Goal: Task Accomplishment & Management: Complete application form

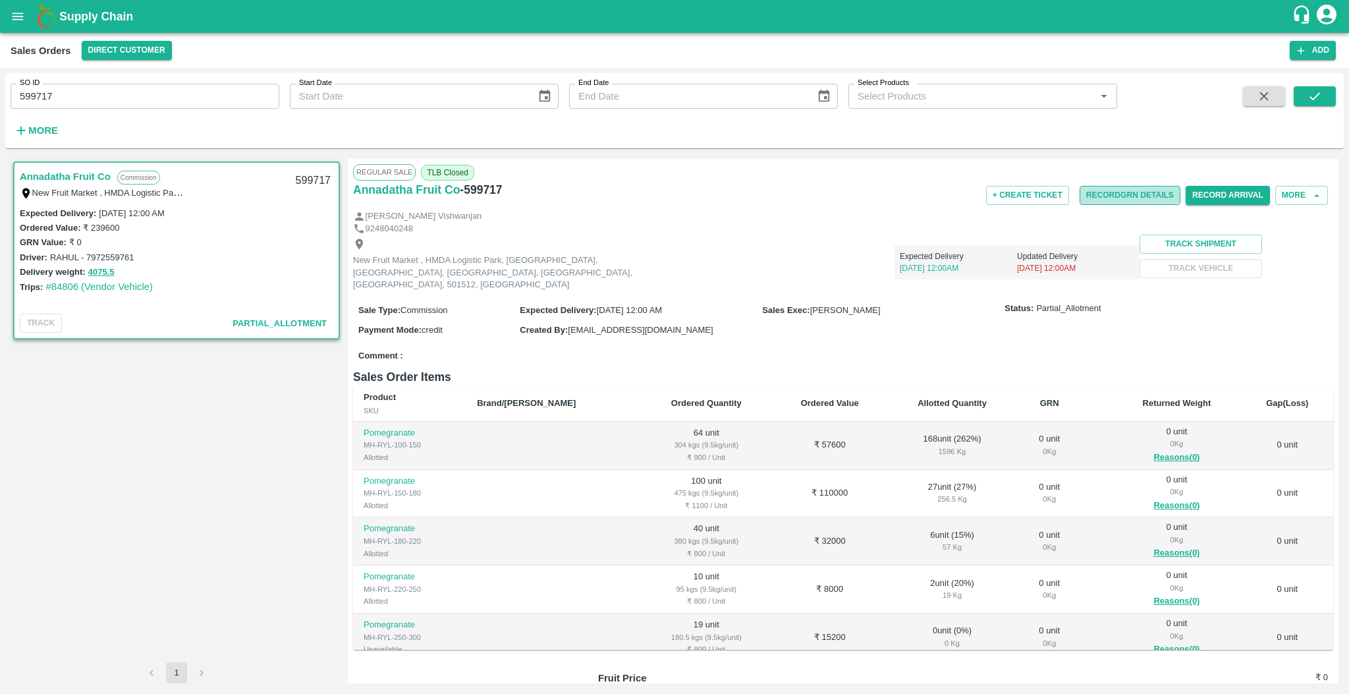
click at [911, 190] on button "Record GRN Details" at bounding box center [1130, 195] width 101 height 19
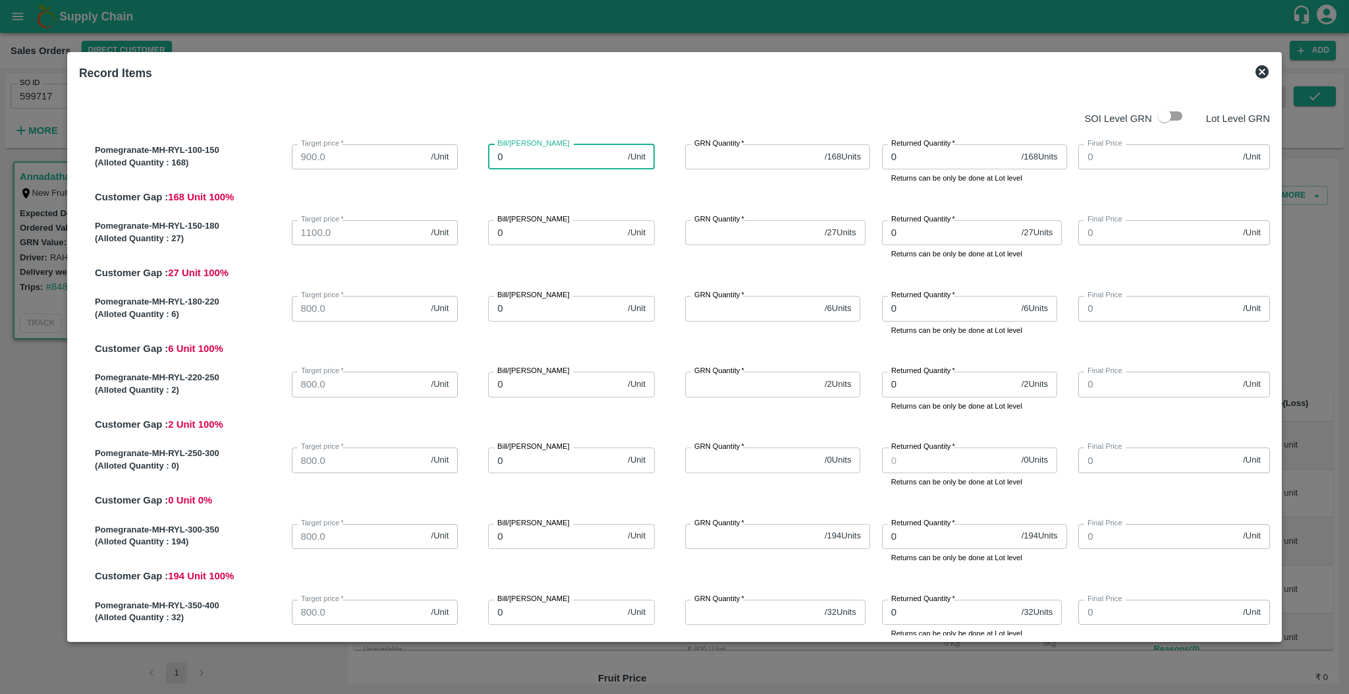
click at [528, 153] on input "0" at bounding box center [555, 156] width 134 height 25
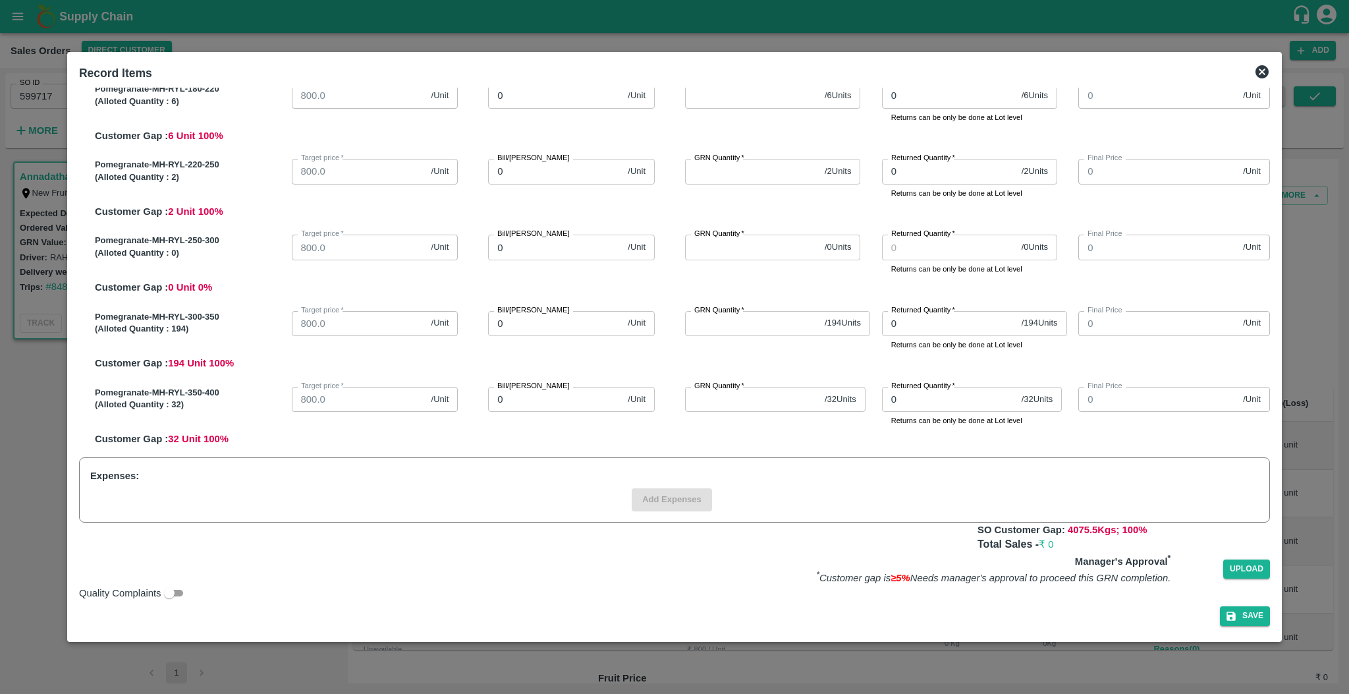
click at [731, 468] on div "Expenses: Add Expenses" at bounding box center [674, 489] width 1191 height 65
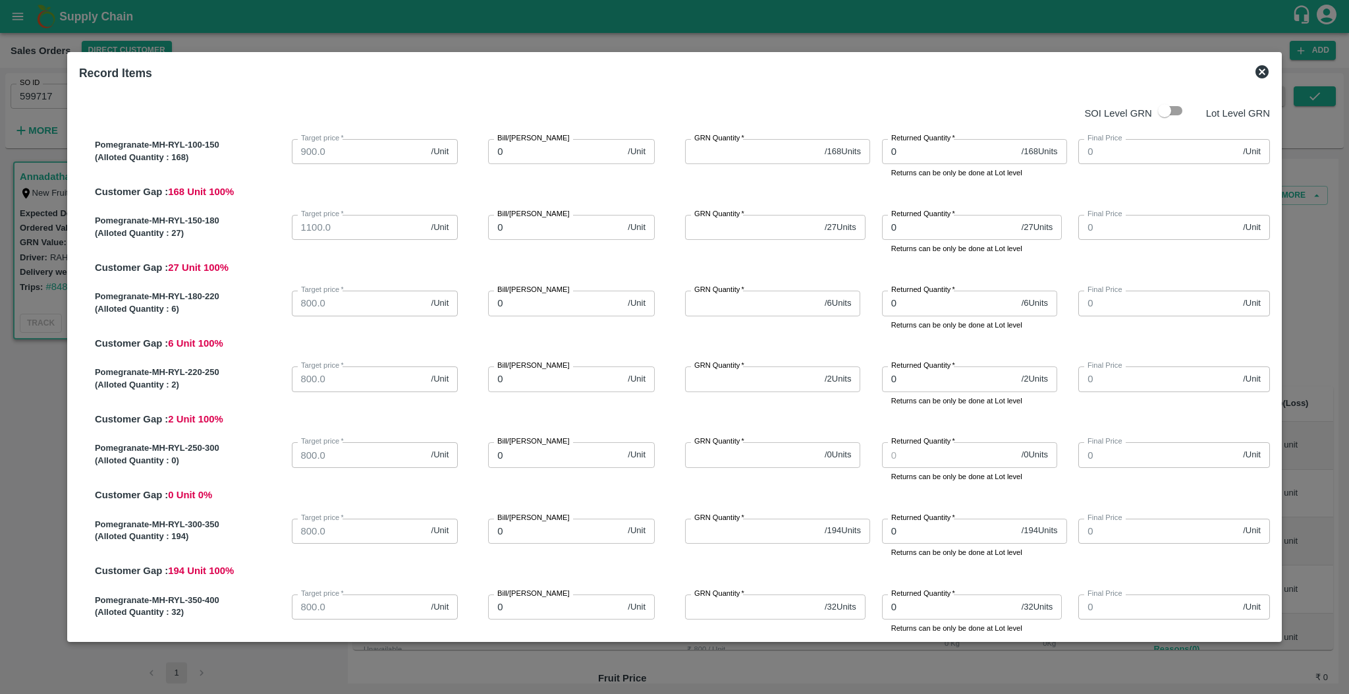
scroll to position [0, 0]
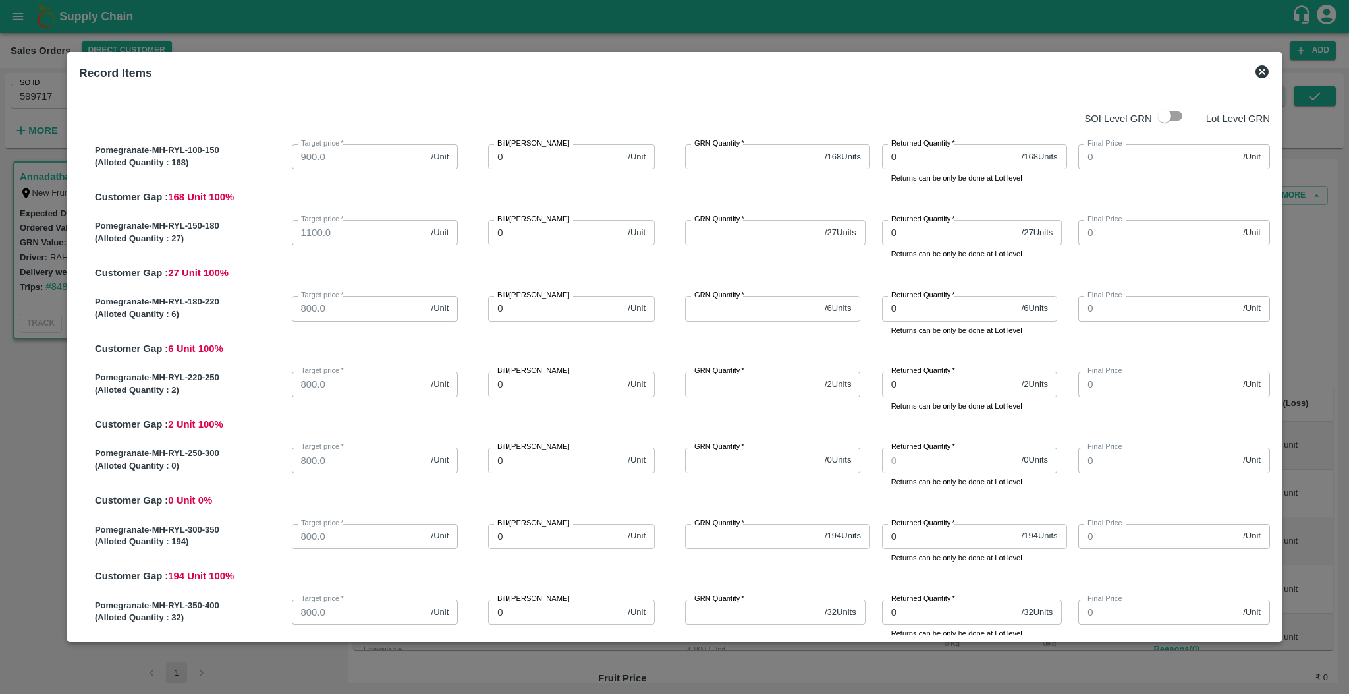
click at [911, 70] on icon at bounding box center [1261, 71] width 13 height 13
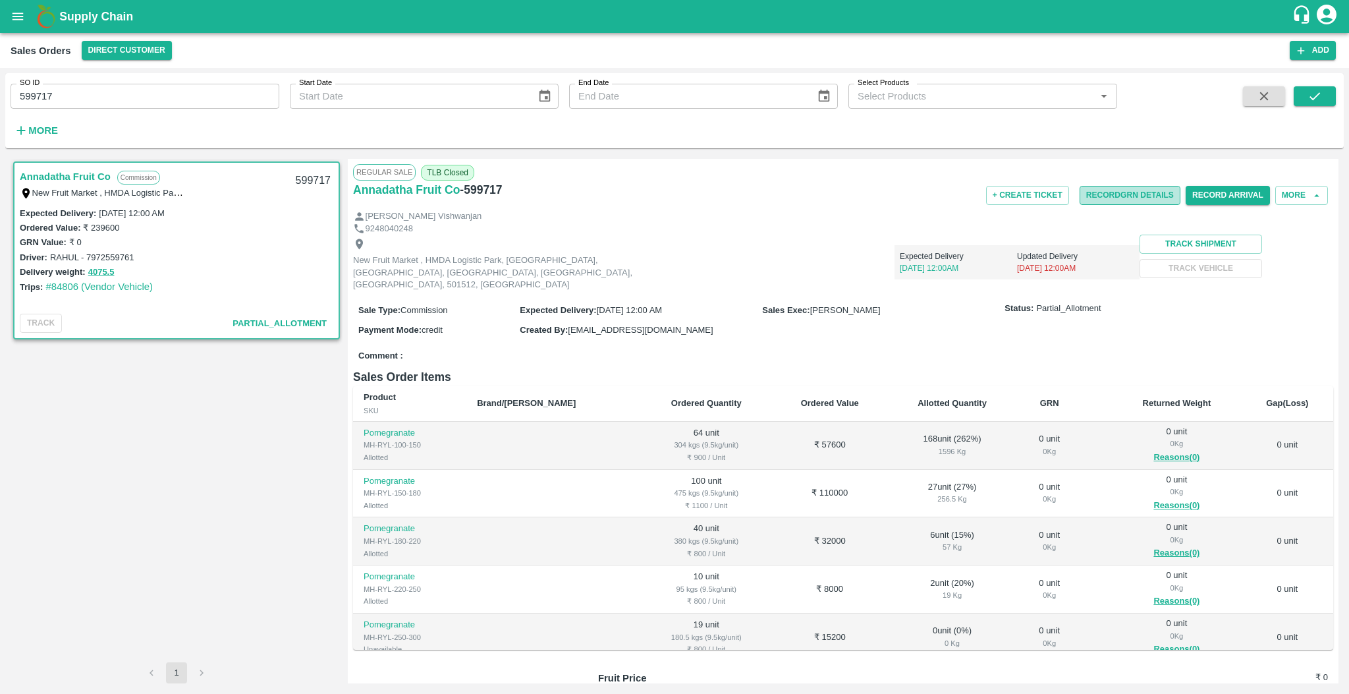
click at [911, 196] on button "Record GRN Details" at bounding box center [1130, 195] width 101 height 19
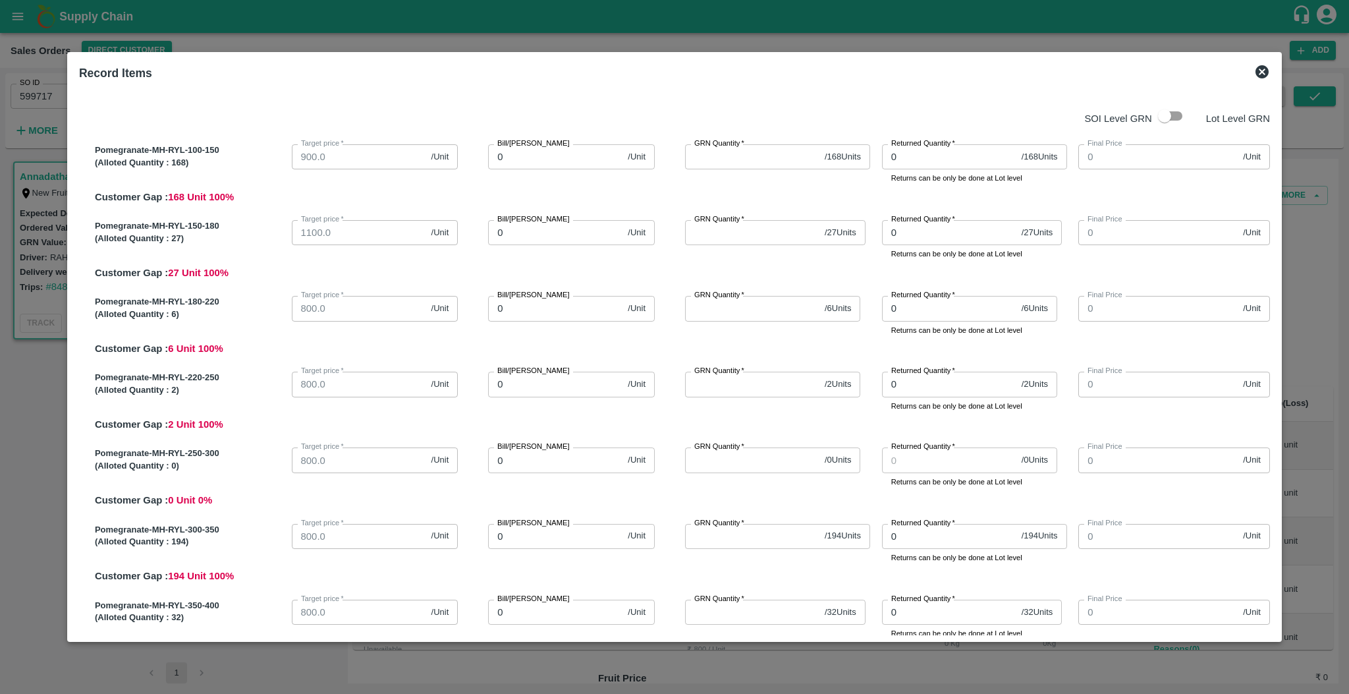
click at [752, 339] on div "Pomegranate-MH-RYL-180-220 (Alloted Quantity : 6 ) Target price   * 800.0 /Unit…" at bounding box center [680, 322] width 1180 height 65
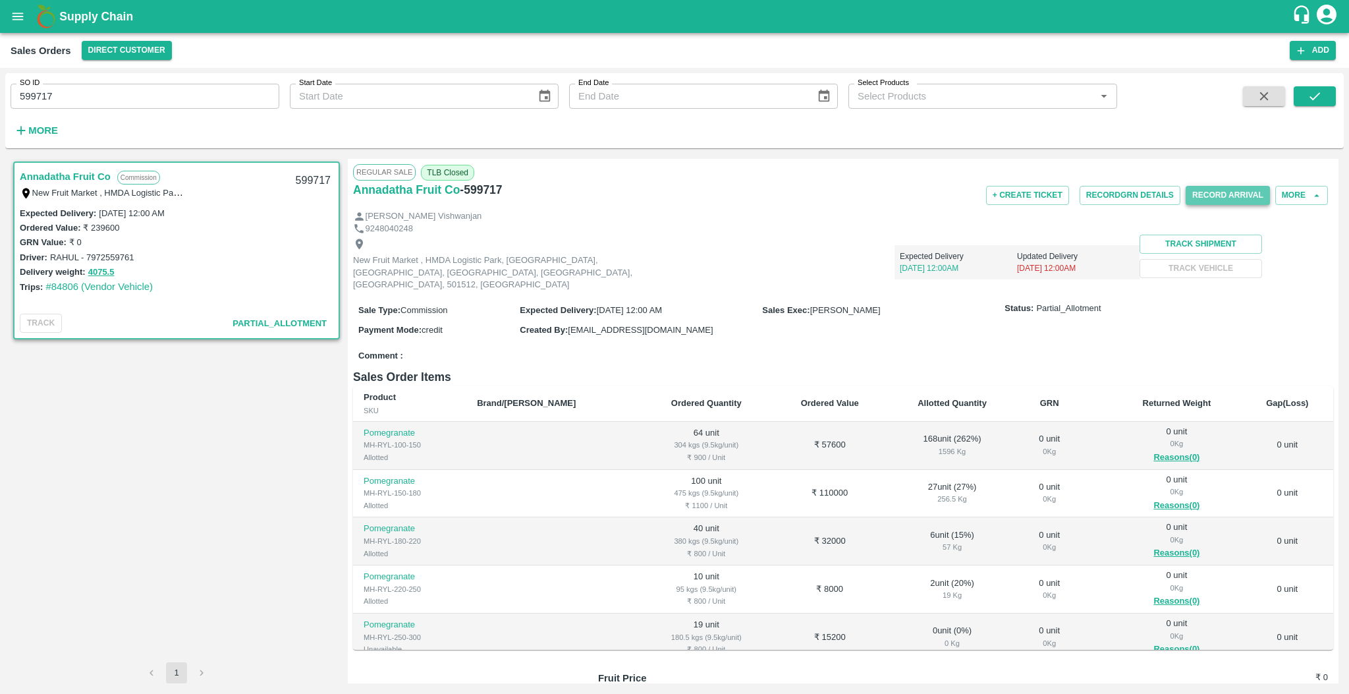
click at [911, 192] on button "Record Arrival" at bounding box center [1228, 195] width 84 height 19
click at [911, 192] on button "Record GRN Details" at bounding box center [1130, 195] width 101 height 19
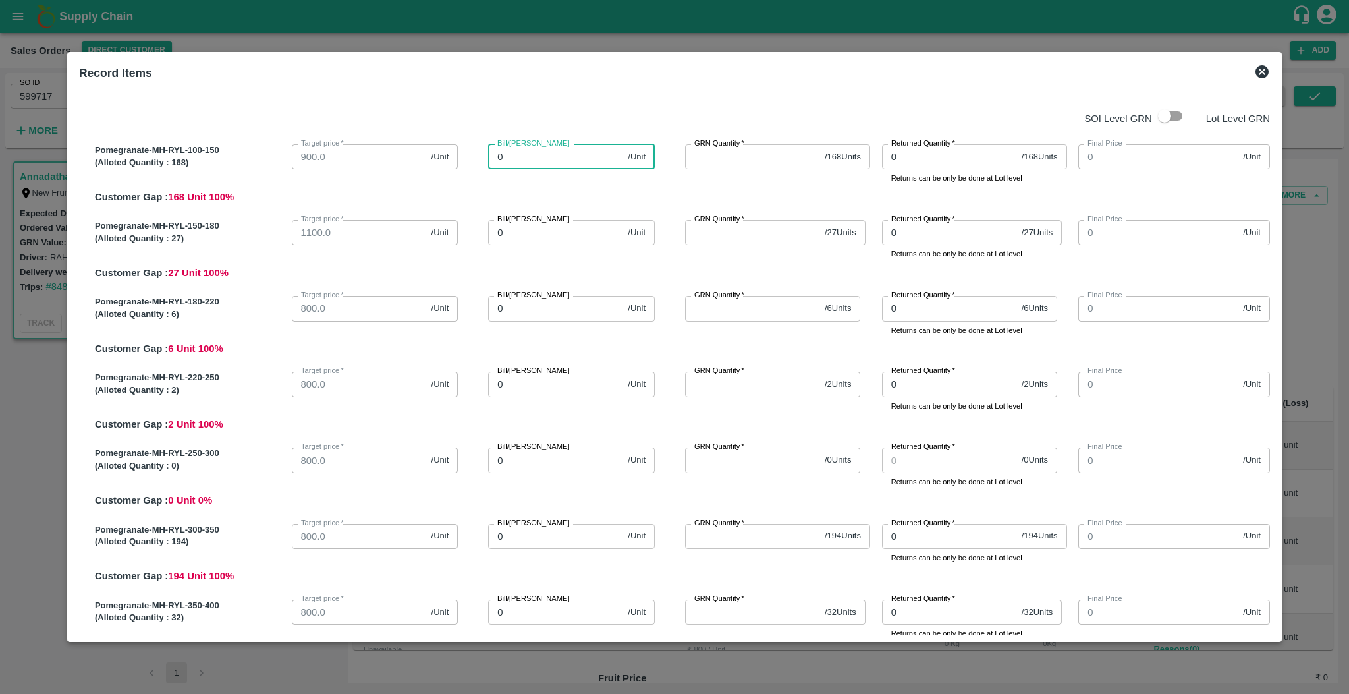
click at [594, 152] on input "0" at bounding box center [555, 156] width 134 height 25
paste input "706.7857"
type input "706.7857"
click at [763, 156] on input "GRN Quantity   *" at bounding box center [752, 156] width 134 height 25
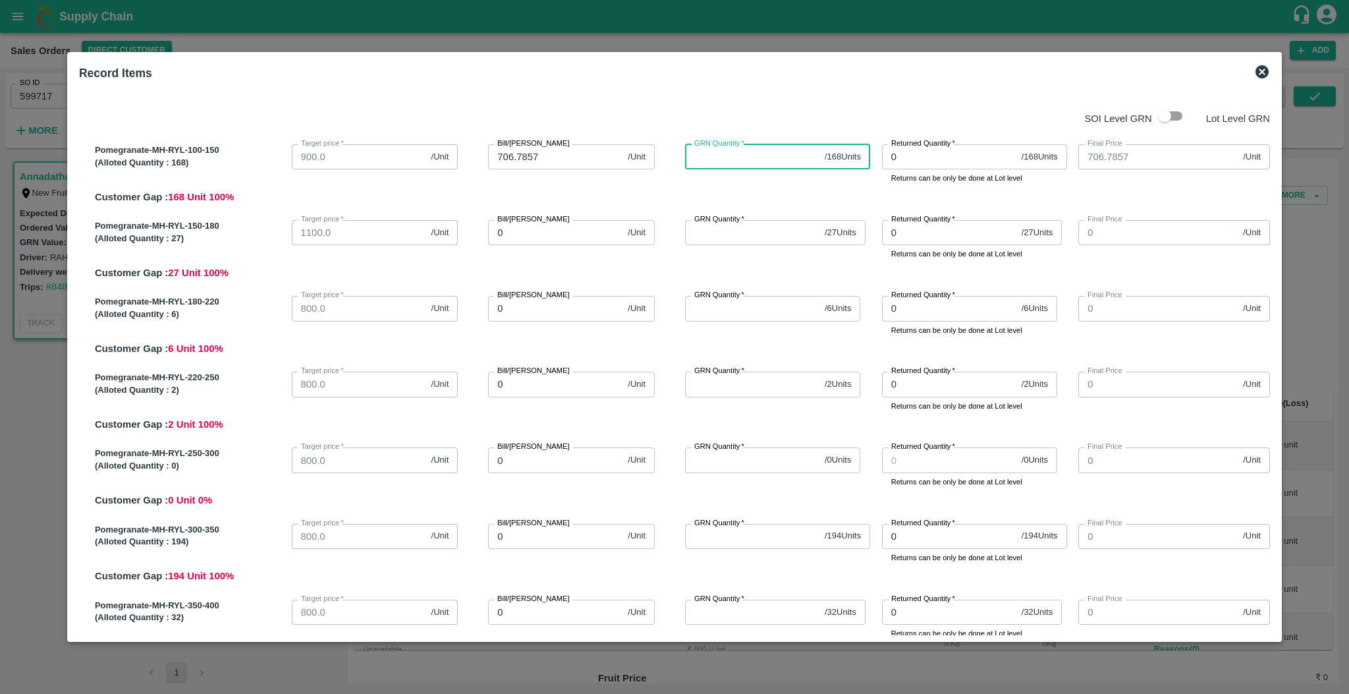
type input "1"
type input "16"
type input "168"
click at [575, 237] on input "0" at bounding box center [555, 232] width 134 height 25
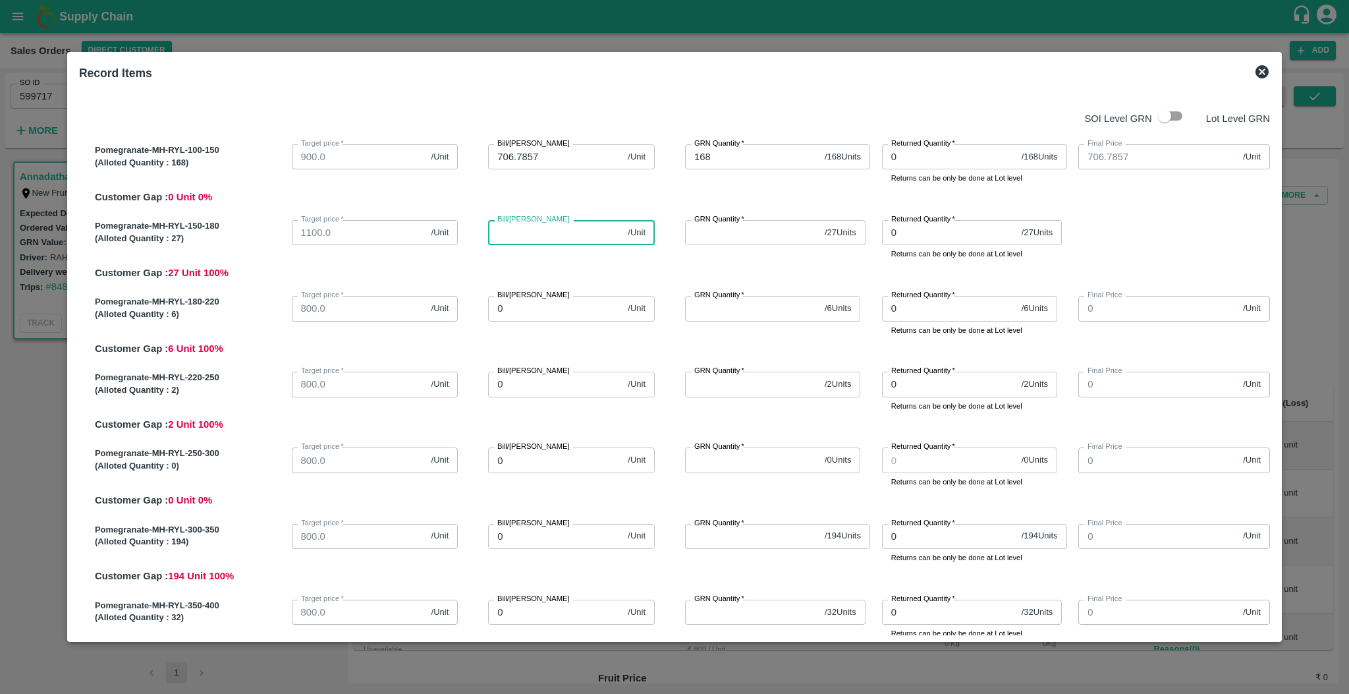
type input "-1"
type input "7"
type input "70"
type input "700"
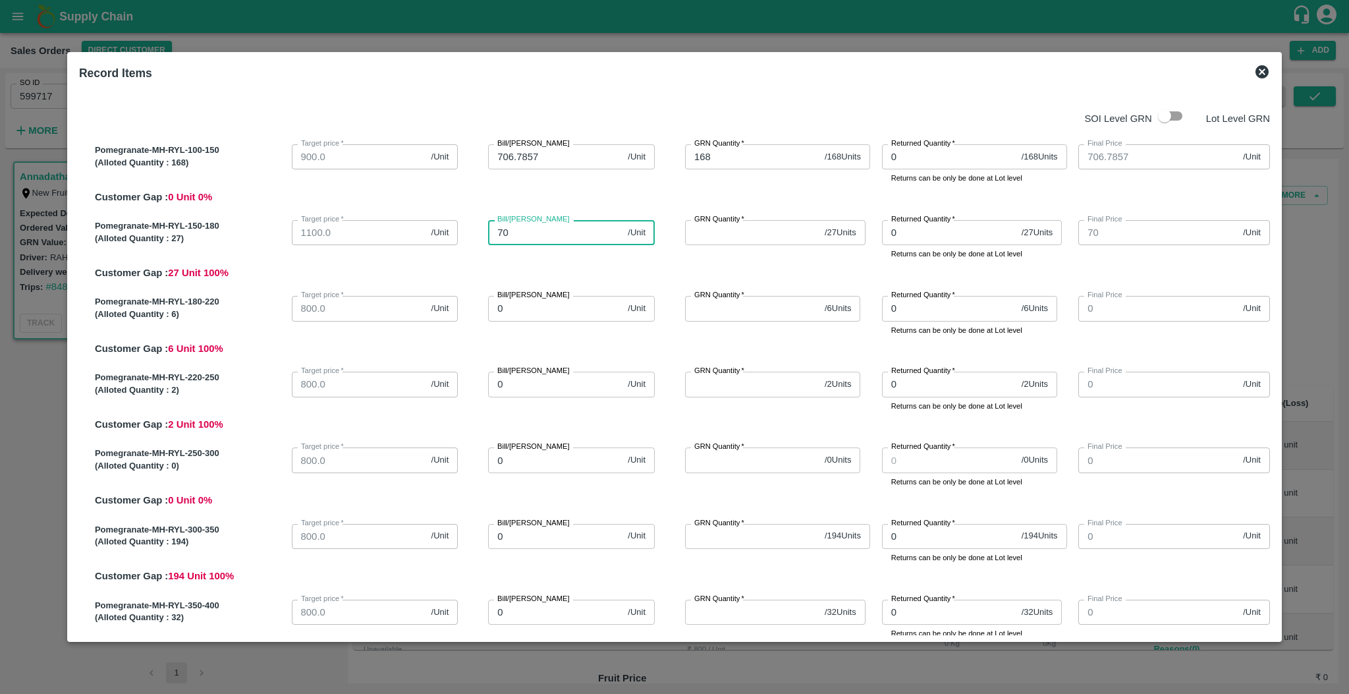
type input "700"
type input "3"
type input "2"
type input "27"
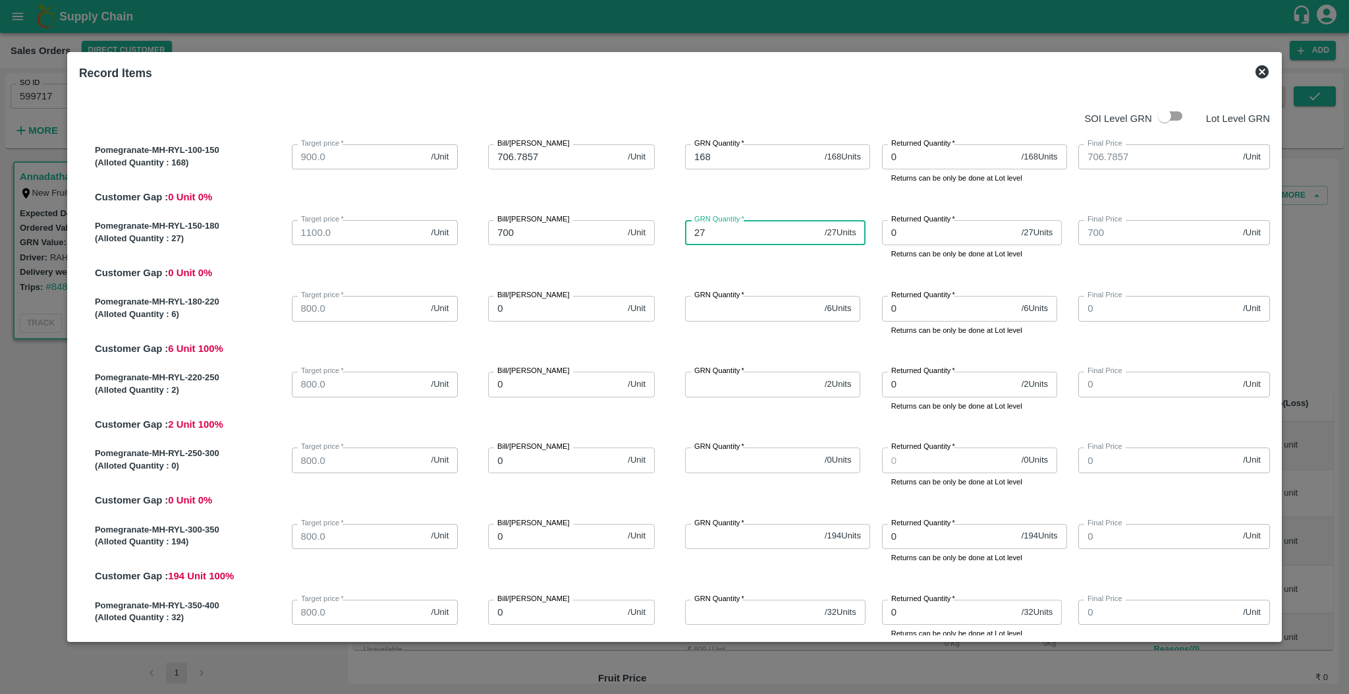
type input "27"
click at [571, 311] on input "0" at bounding box center [555, 308] width 134 height 25
type input "8"
type input "80"
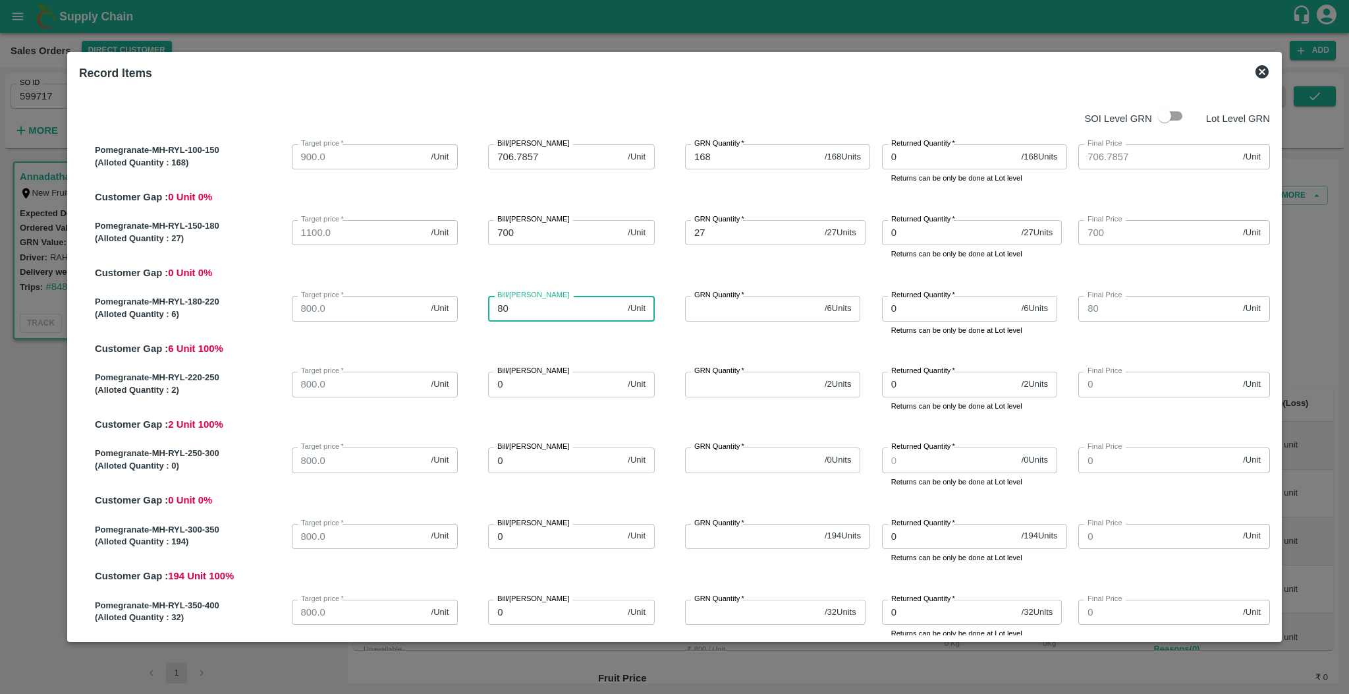
type input "800"
type input "6"
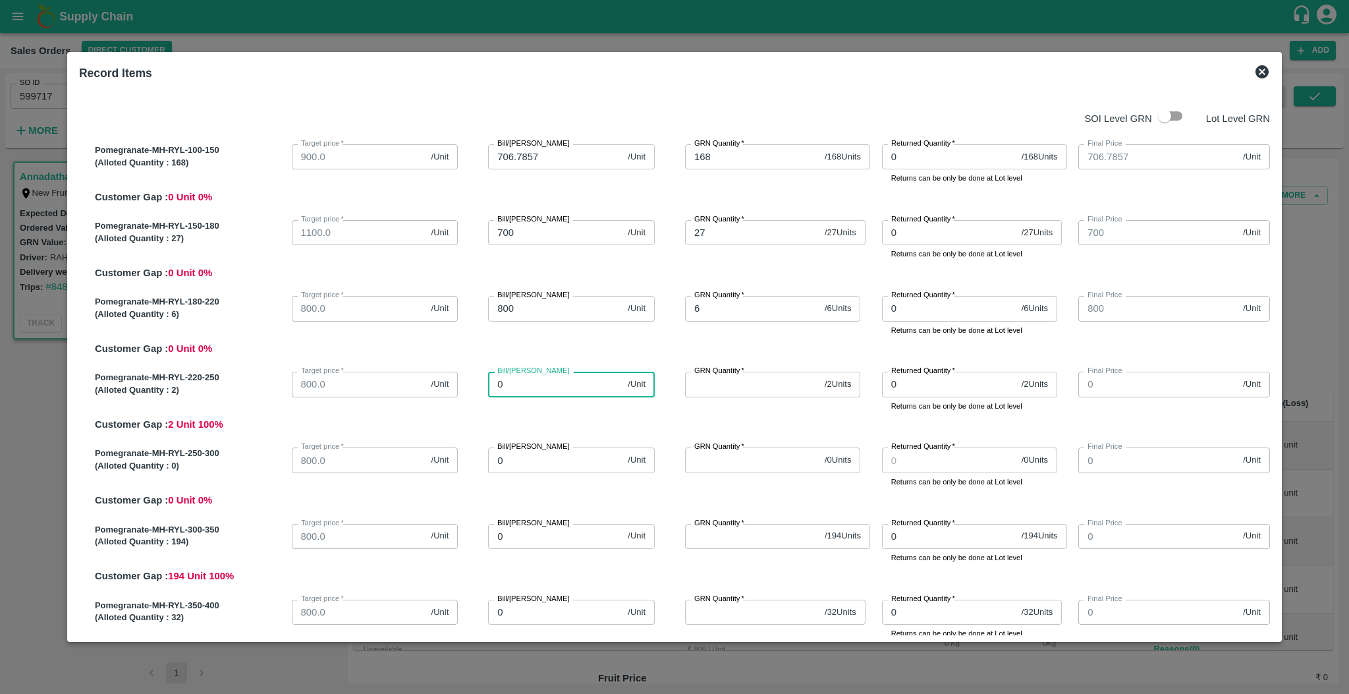
click at [528, 383] on input "0" at bounding box center [555, 384] width 134 height 25
type input "8"
type input "80"
type input "800"
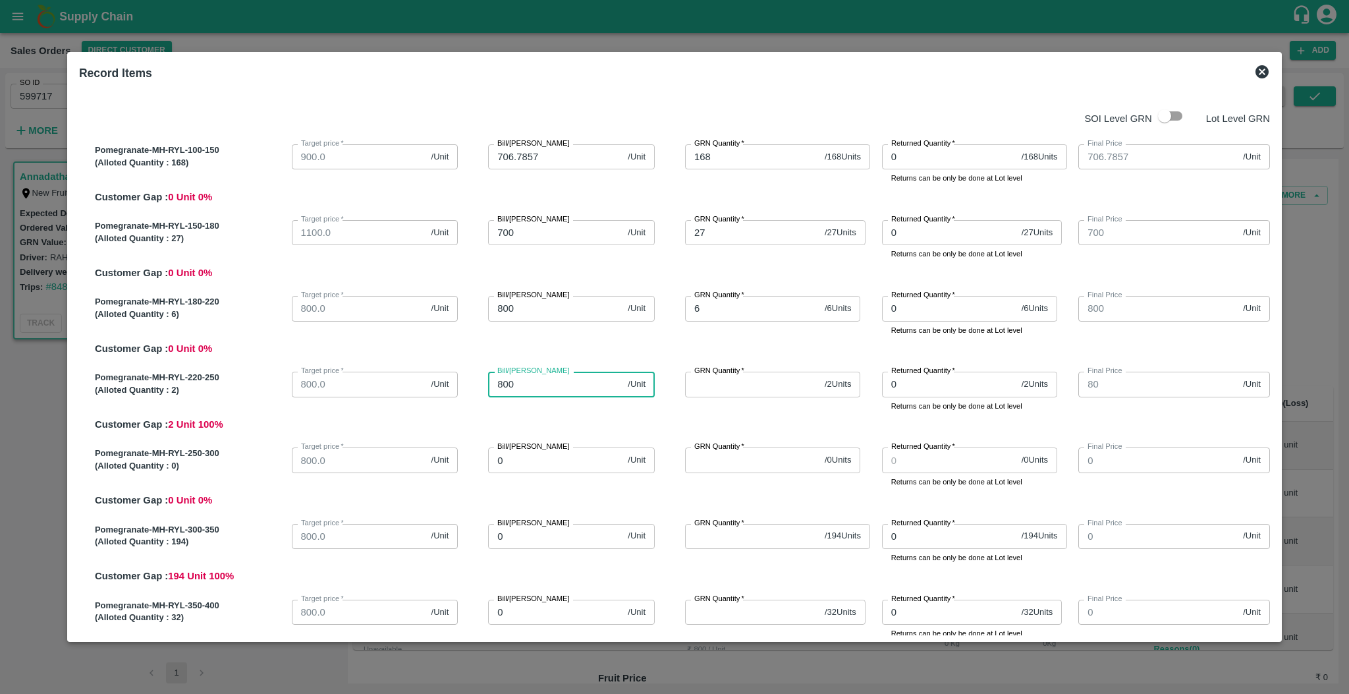
type input "800"
click at [501, 307] on input "800" at bounding box center [555, 308] width 134 height 25
type input "7"
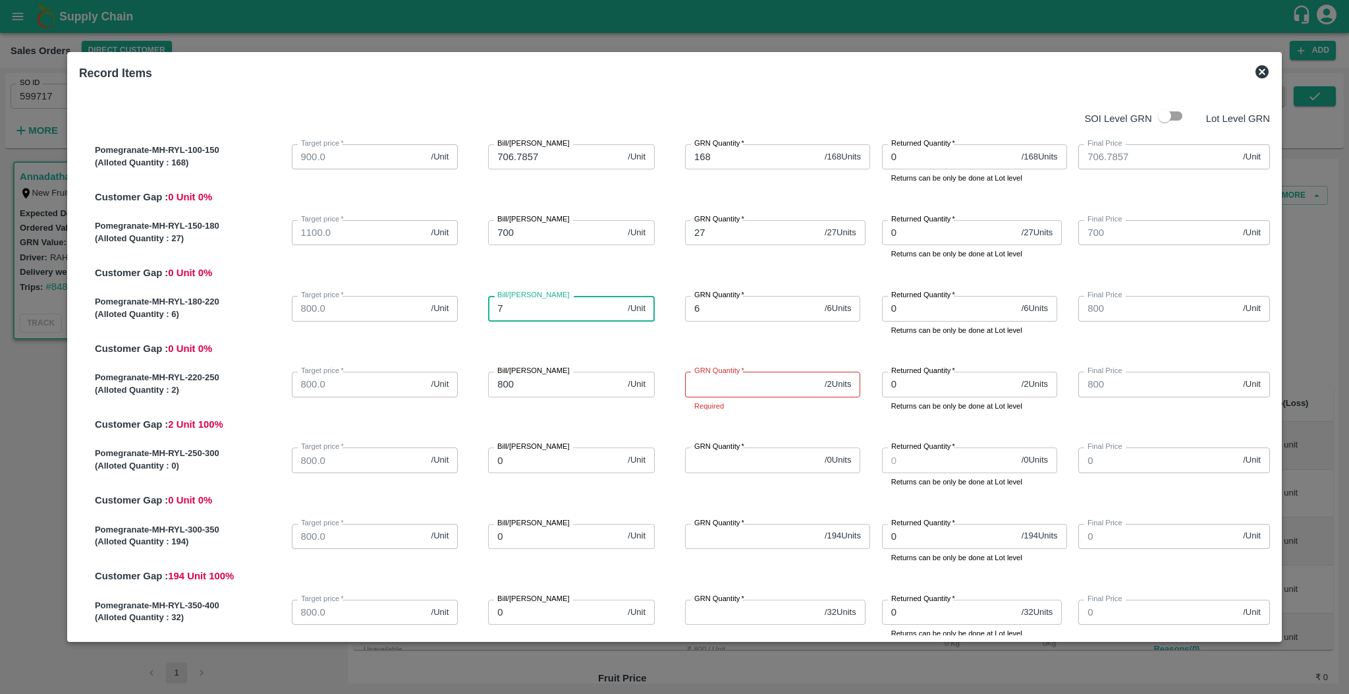
type input "7"
type input "70"
type input "700"
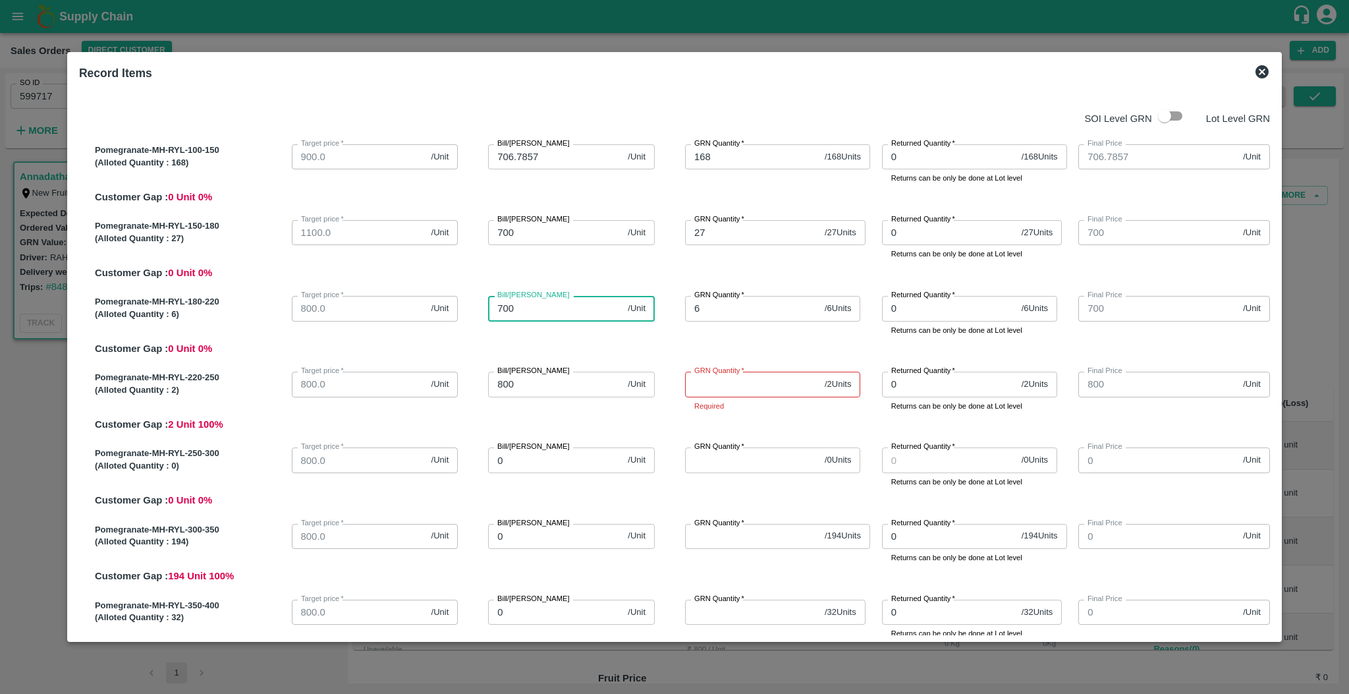
type input "700"
click at [518, 383] on input "800" at bounding box center [555, 384] width 134 height 25
type input "7"
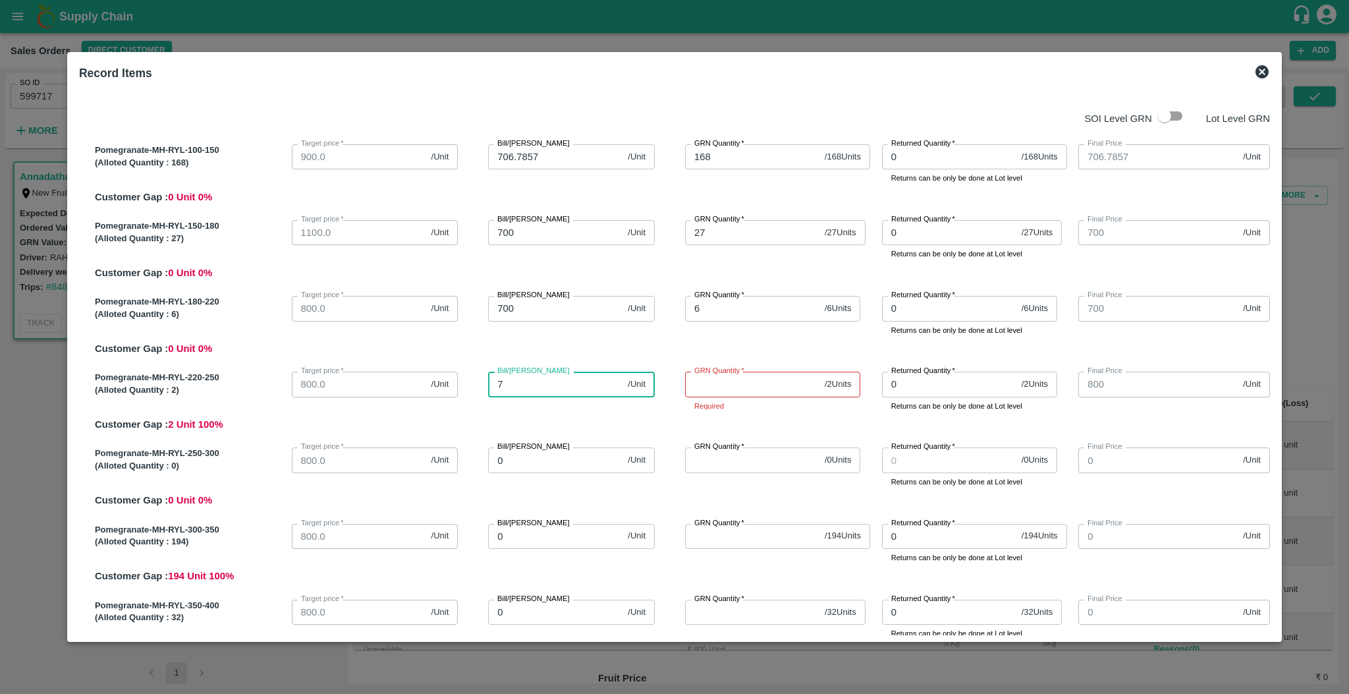
type input "7"
type input "70"
type input "700"
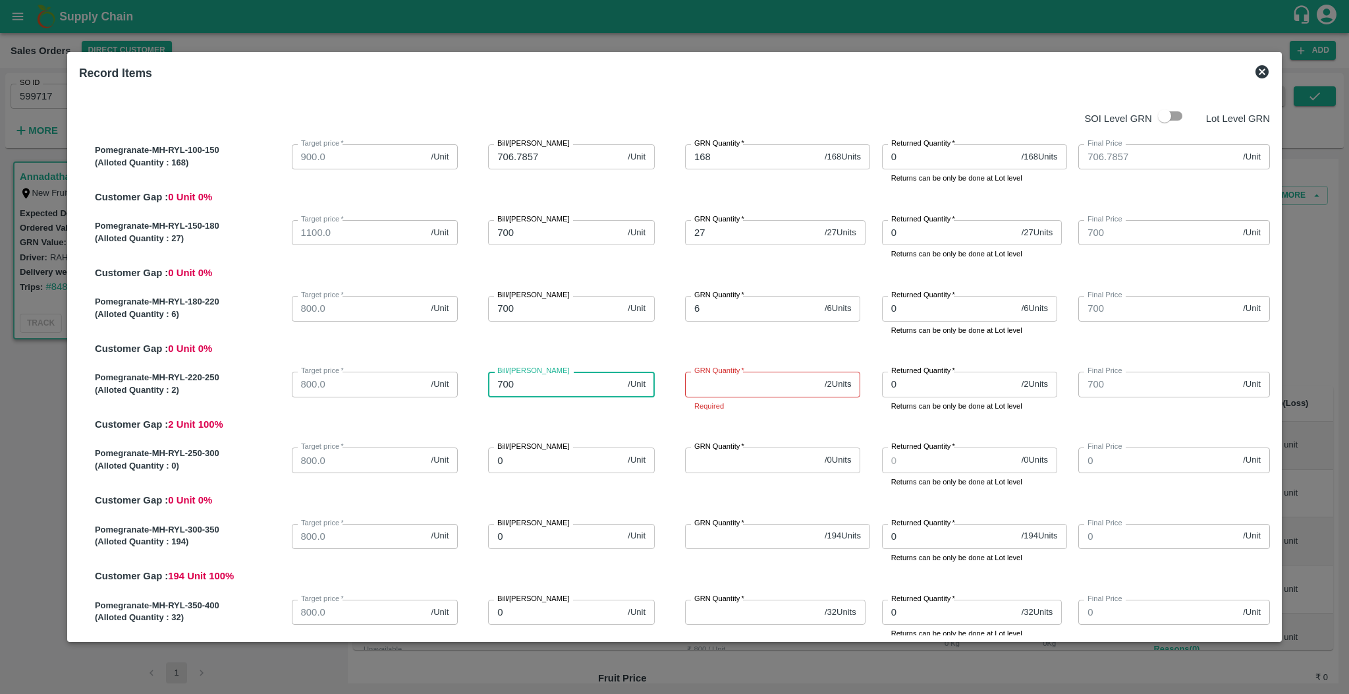
type input "700"
type input "2"
click at [570, 465] on input "0" at bounding box center [555, 459] width 134 height 25
type input "7"
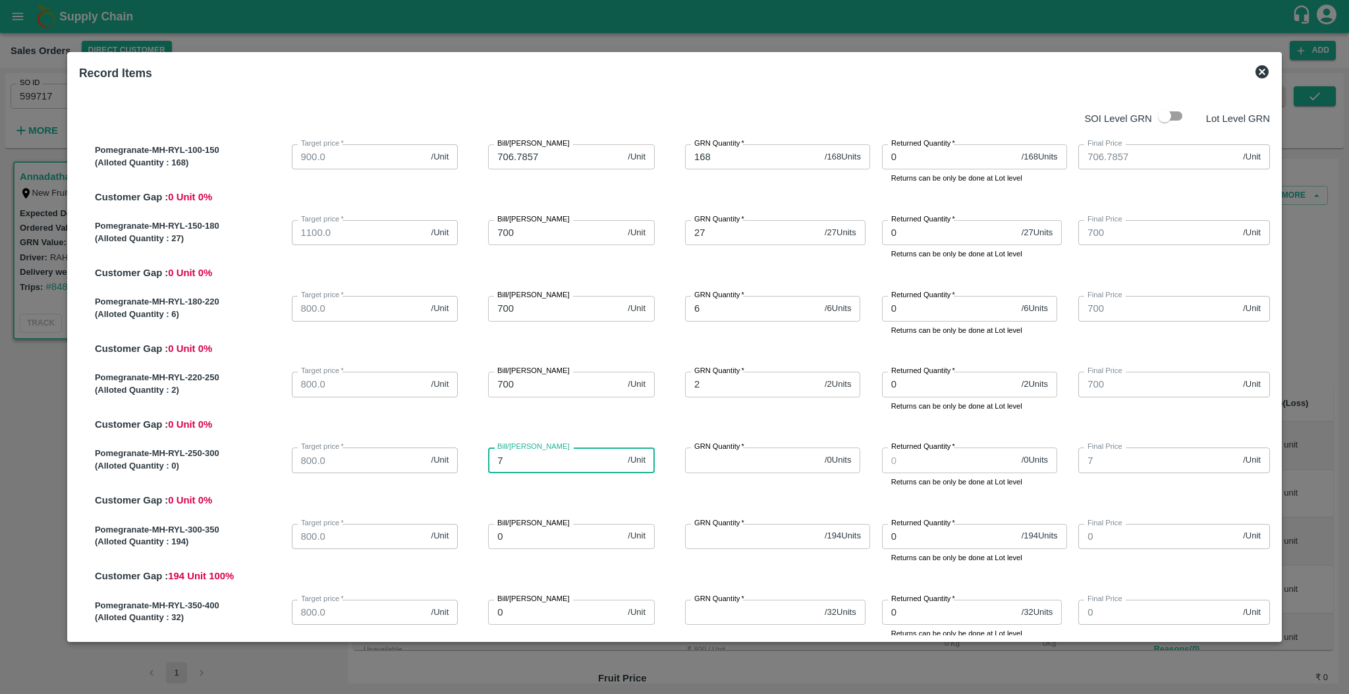
type input "70"
type input "700"
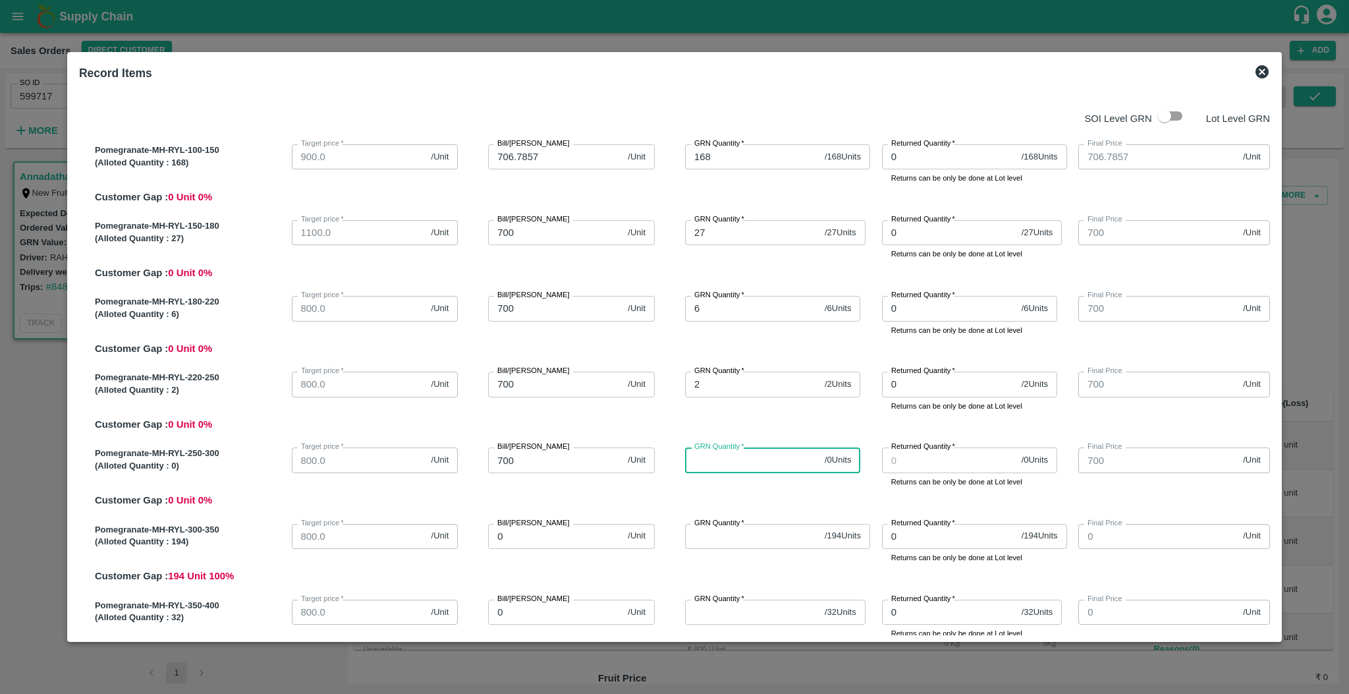
type input "0"
click at [570, 465] on input "700" at bounding box center [555, 459] width 134 height 25
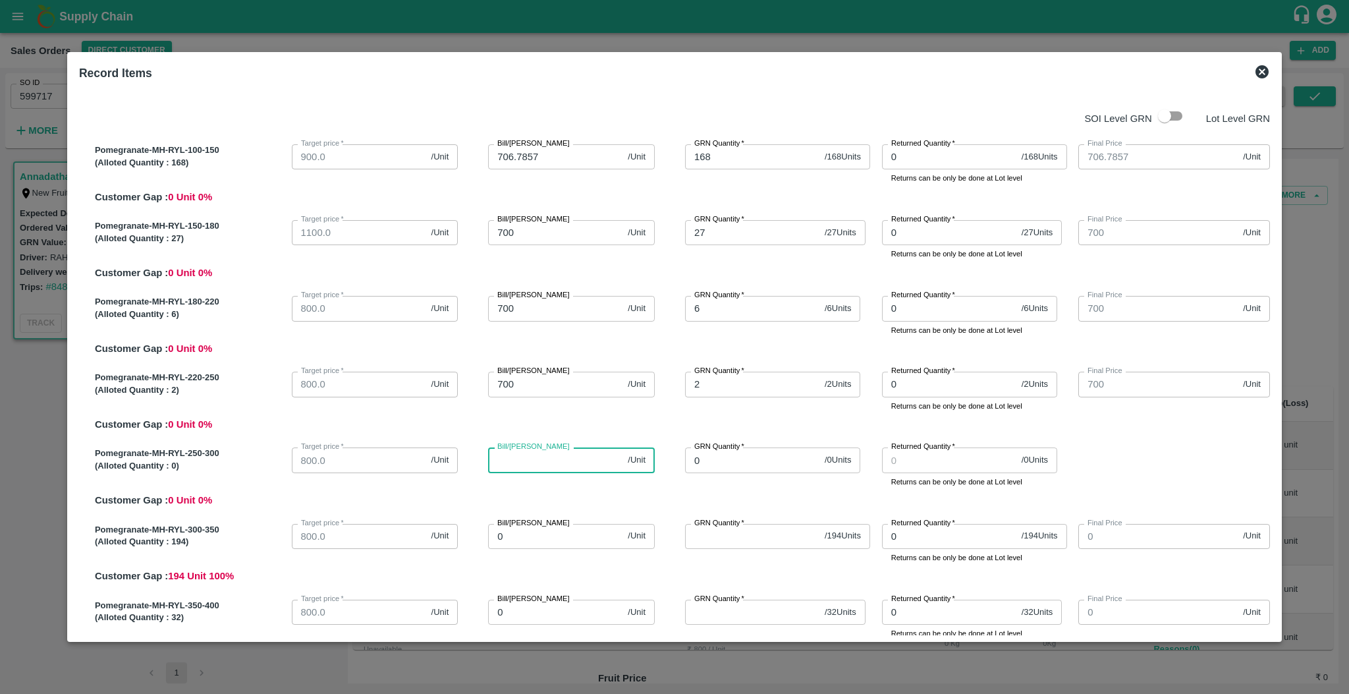
type input "0"
type input "1"
click at [822, 514] on div "Pomegranate-MH-RYL-100-150 (Alloted Quantity : 168 ) Target price   * 900.0 /Un…" at bounding box center [674, 398] width 1191 height 541
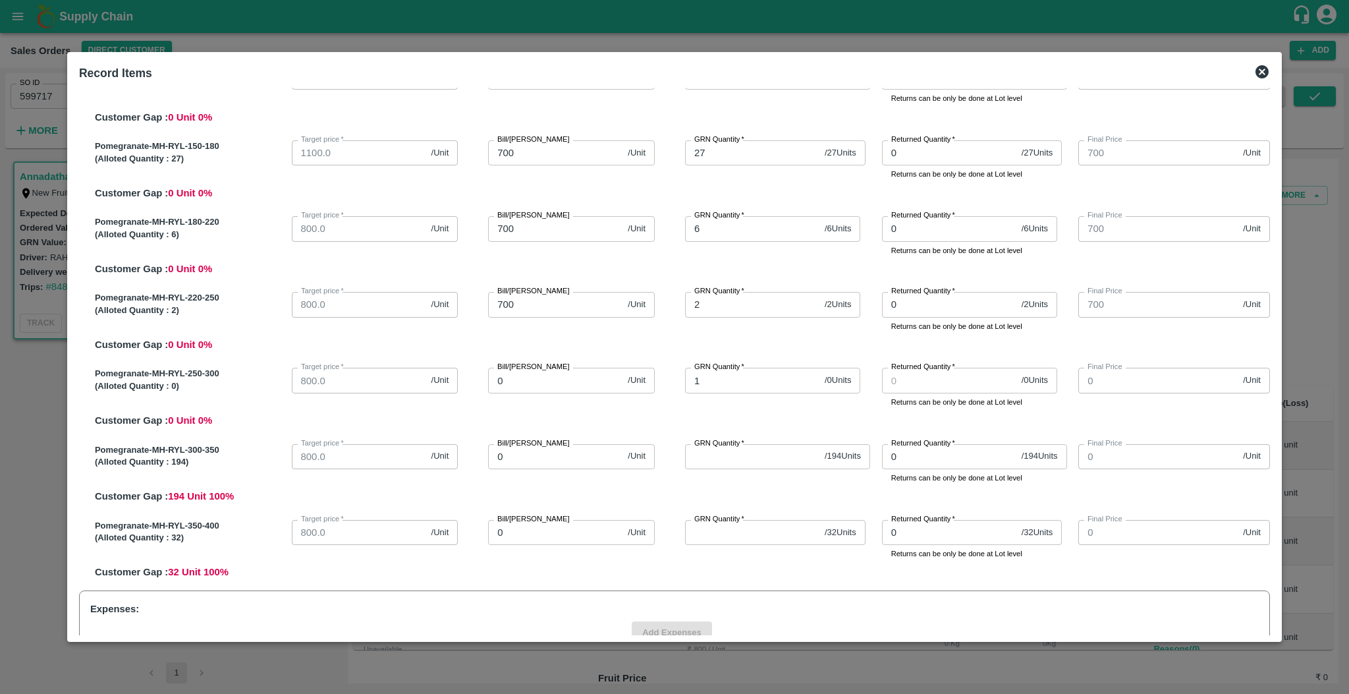
scroll to position [85, 0]
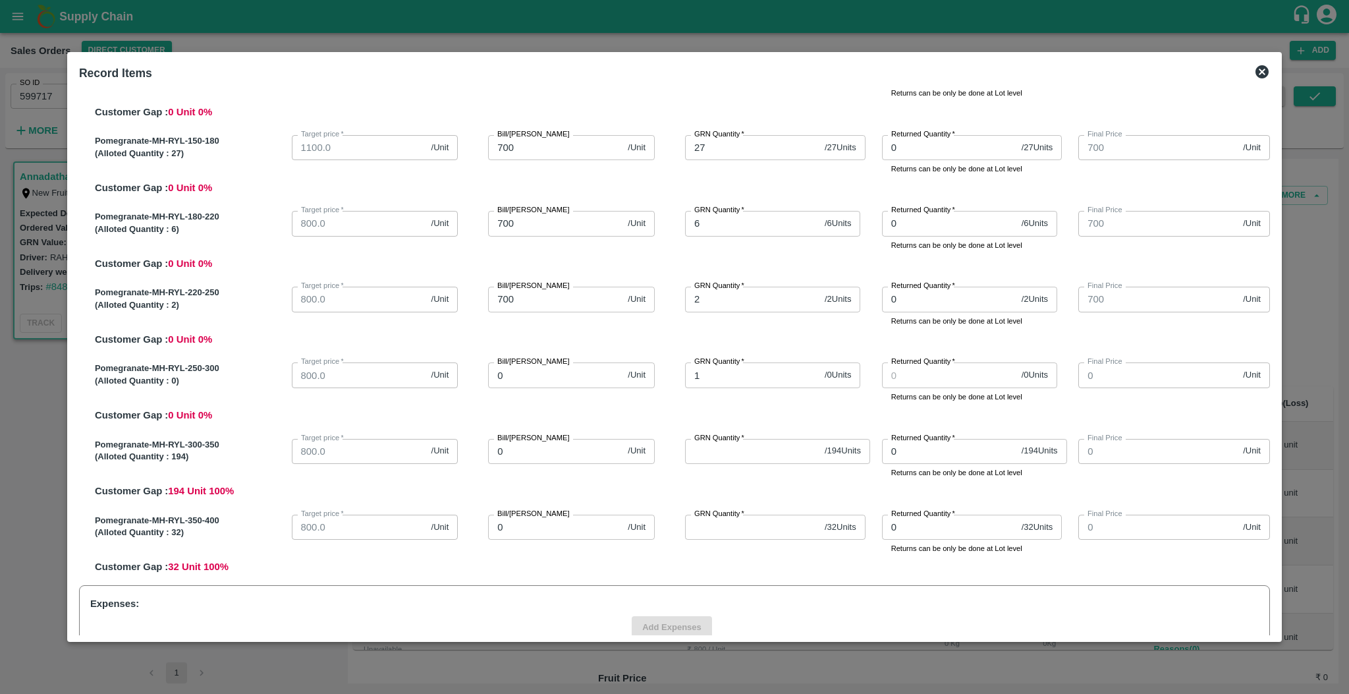
click at [561, 462] on input "0" at bounding box center [555, 451] width 134 height 25
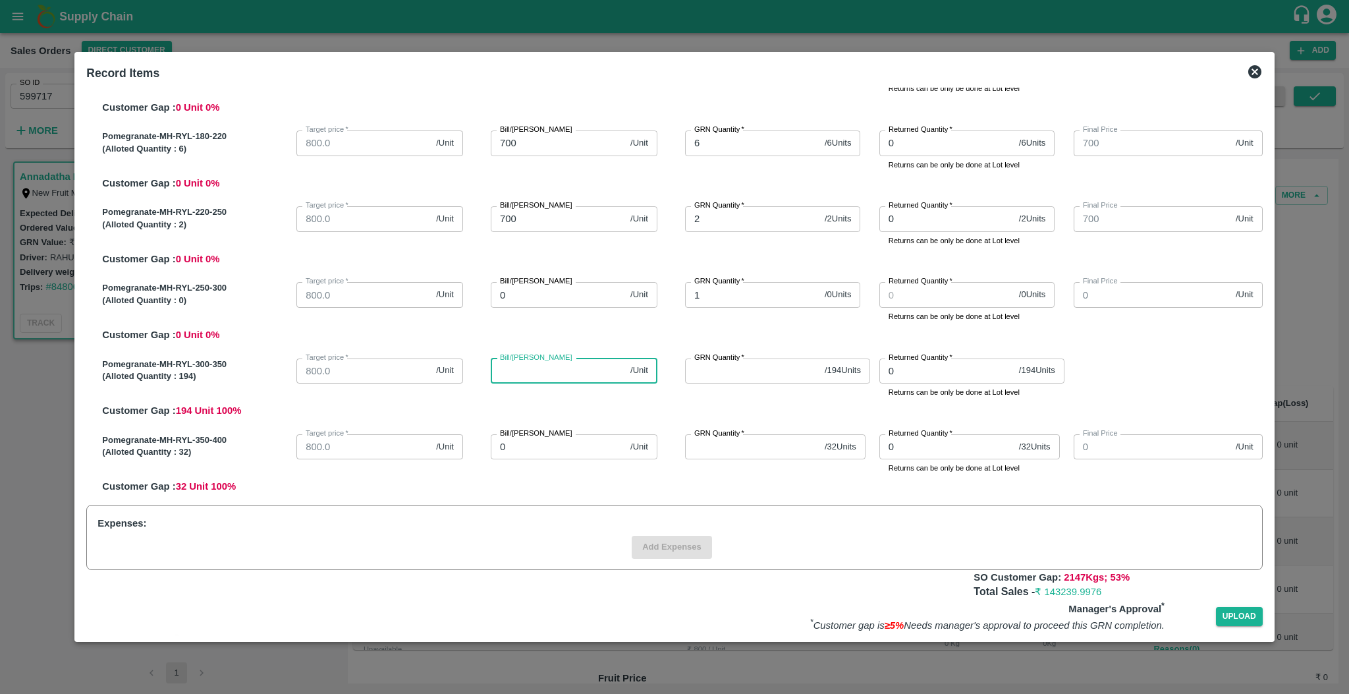
scroll to position [167, 0]
type input "5"
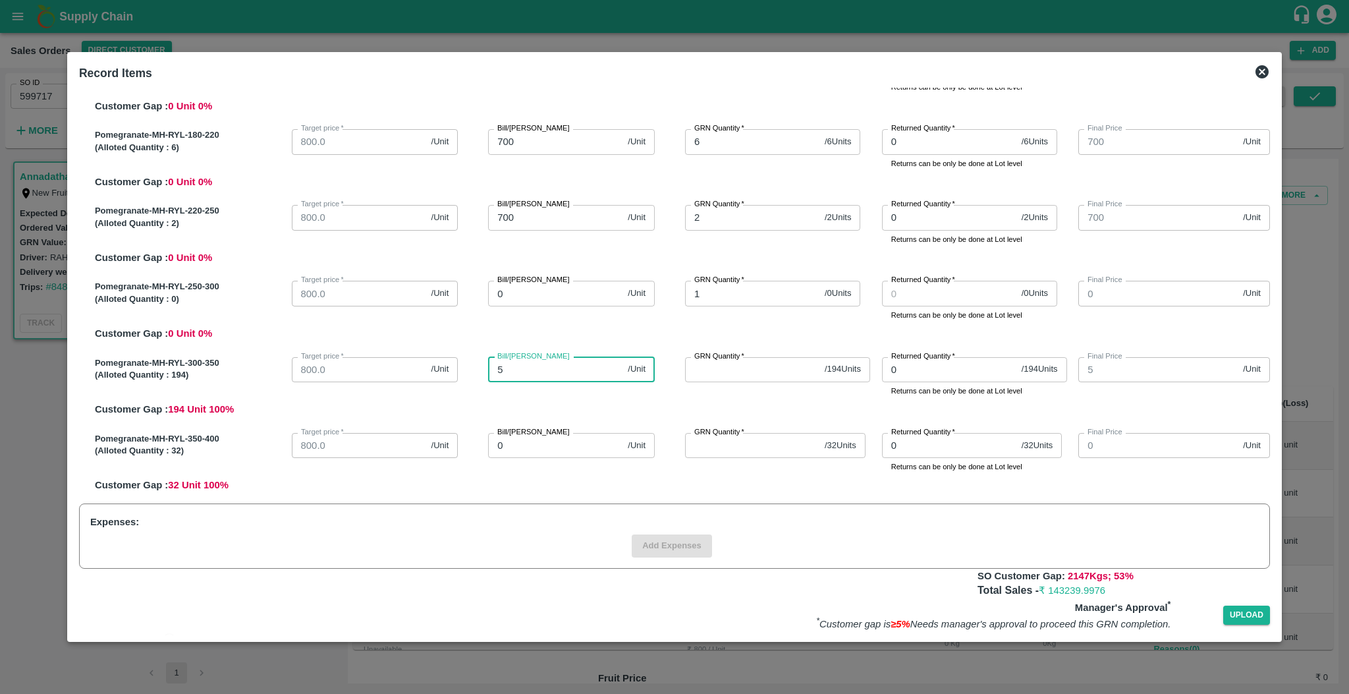
type input "50"
type input "500"
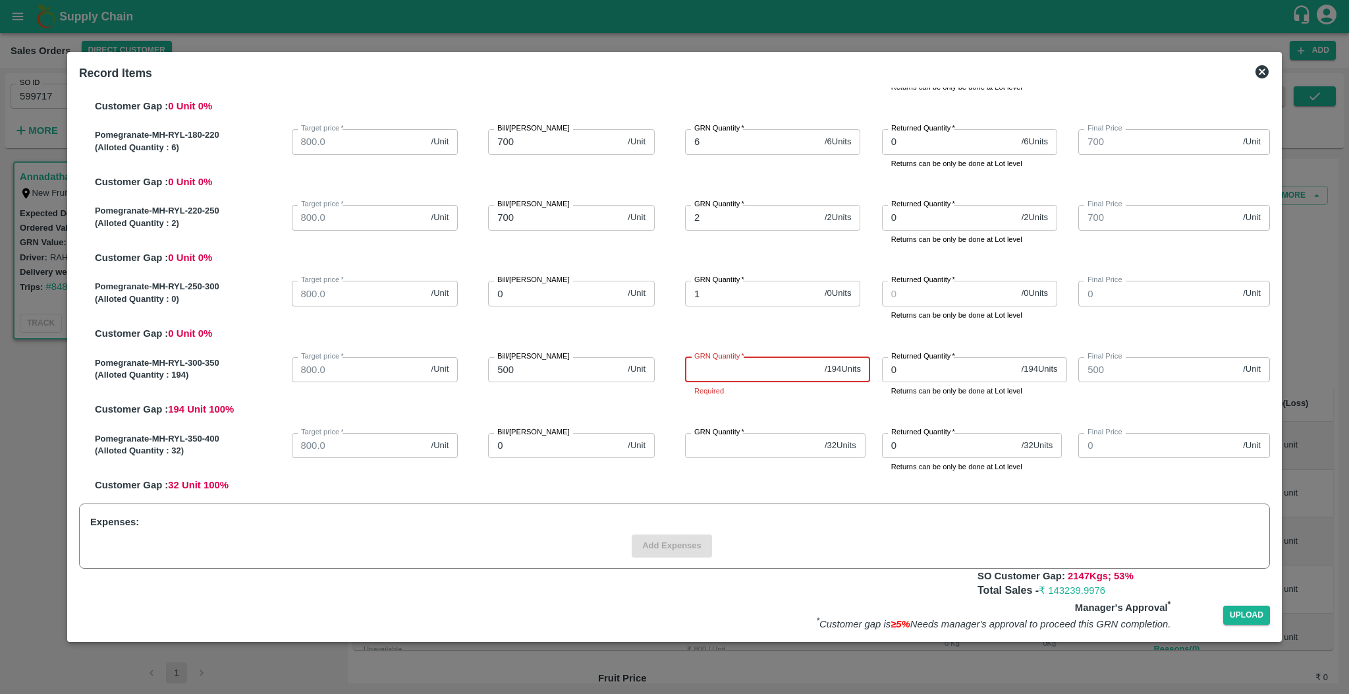
type input "1"
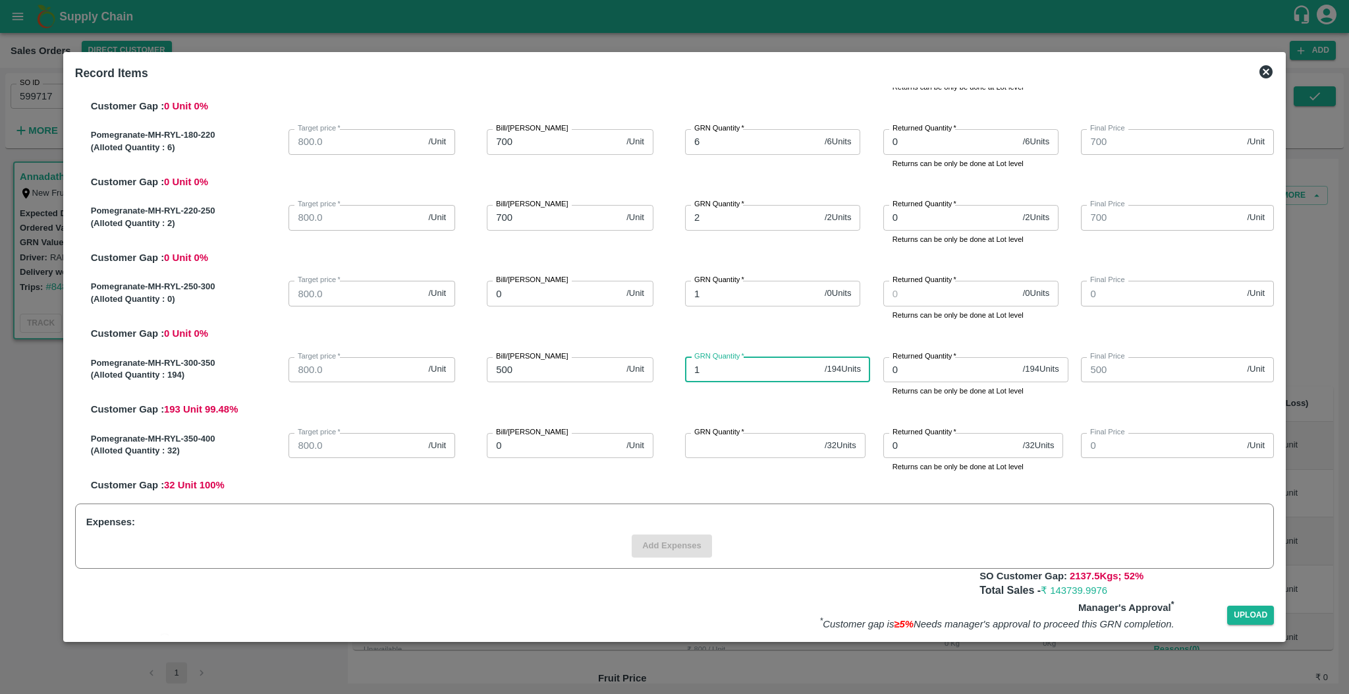
type input "19"
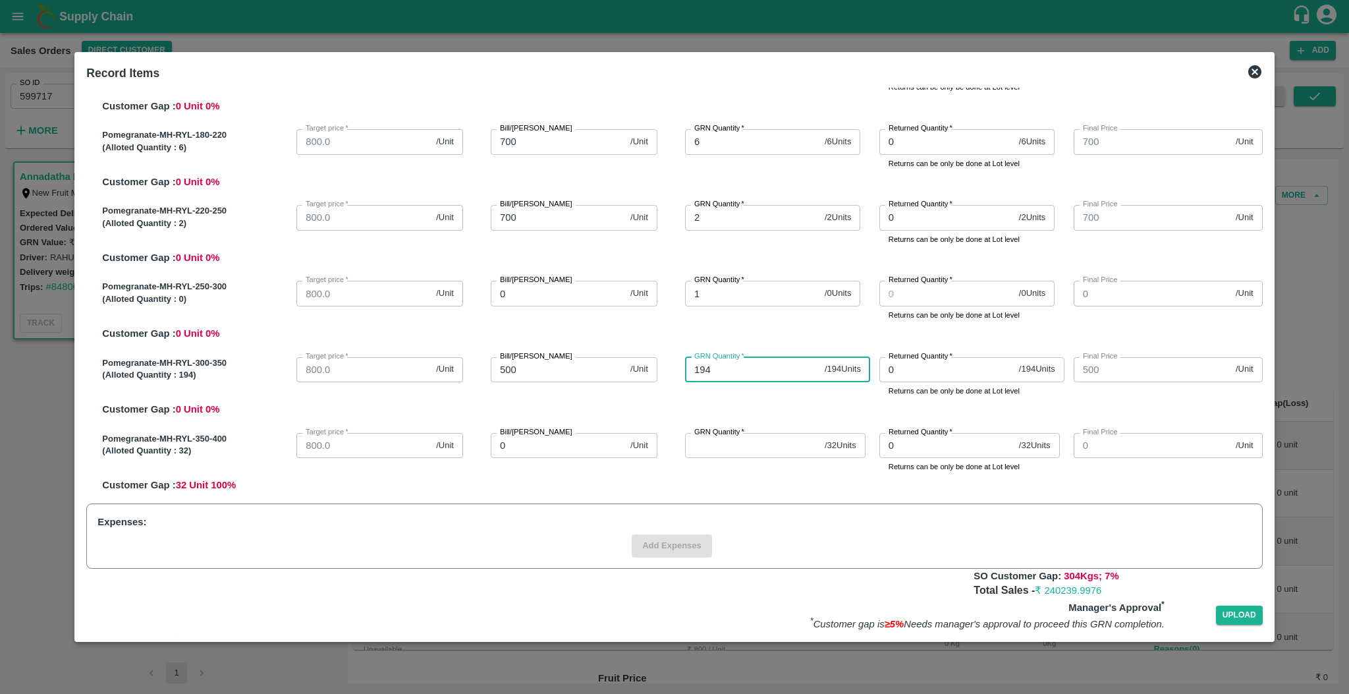
type input "194"
click at [574, 448] on input "0" at bounding box center [558, 445] width 134 height 25
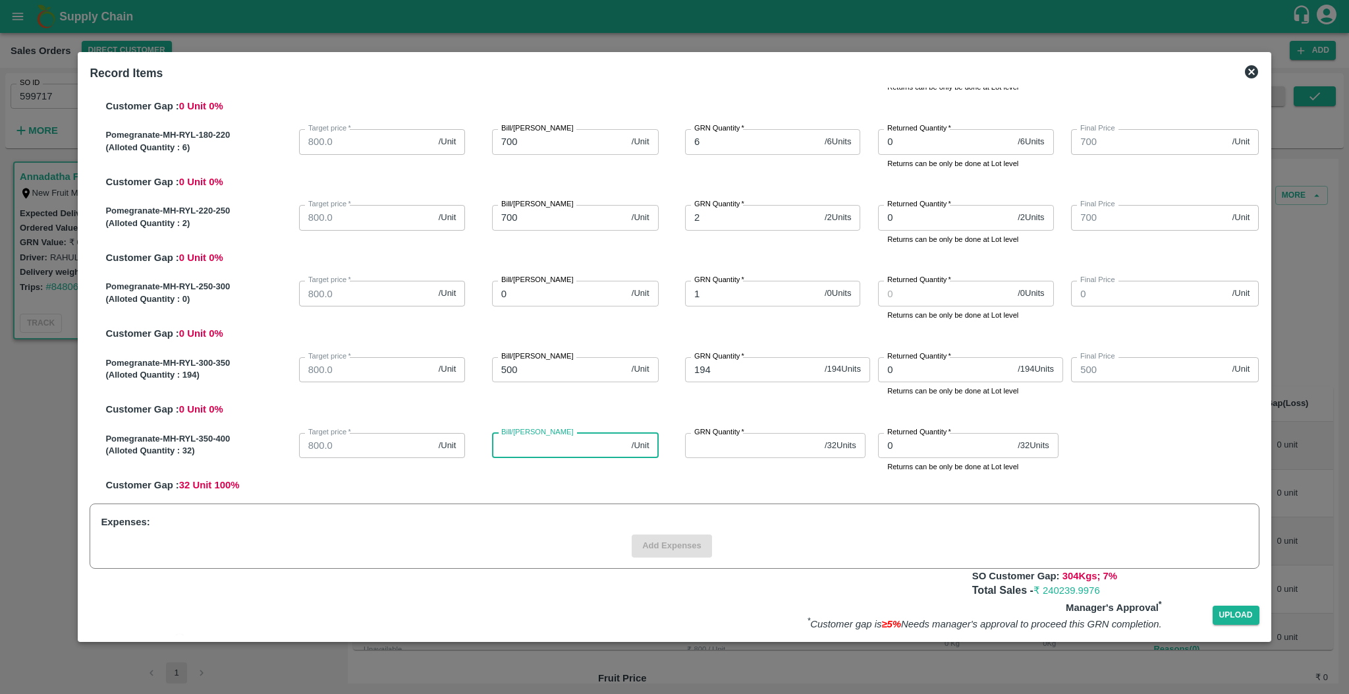
type input "7"
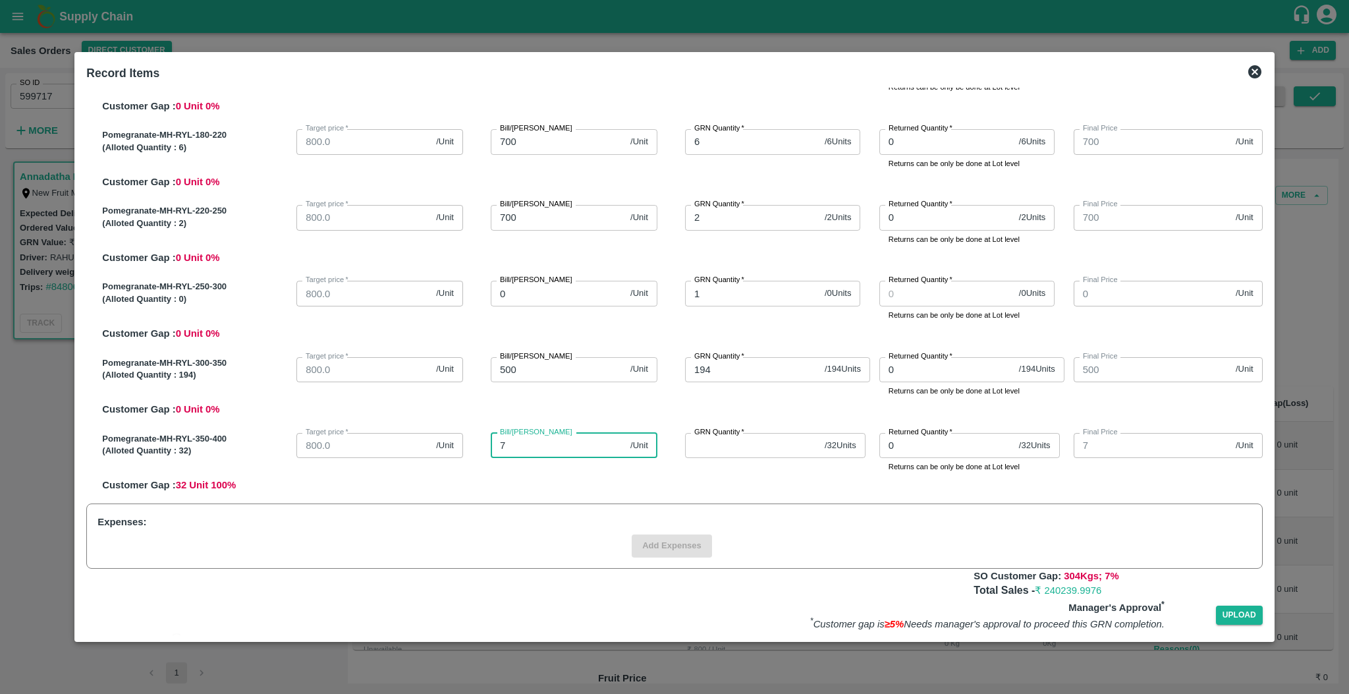
type input "70"
type input "700"
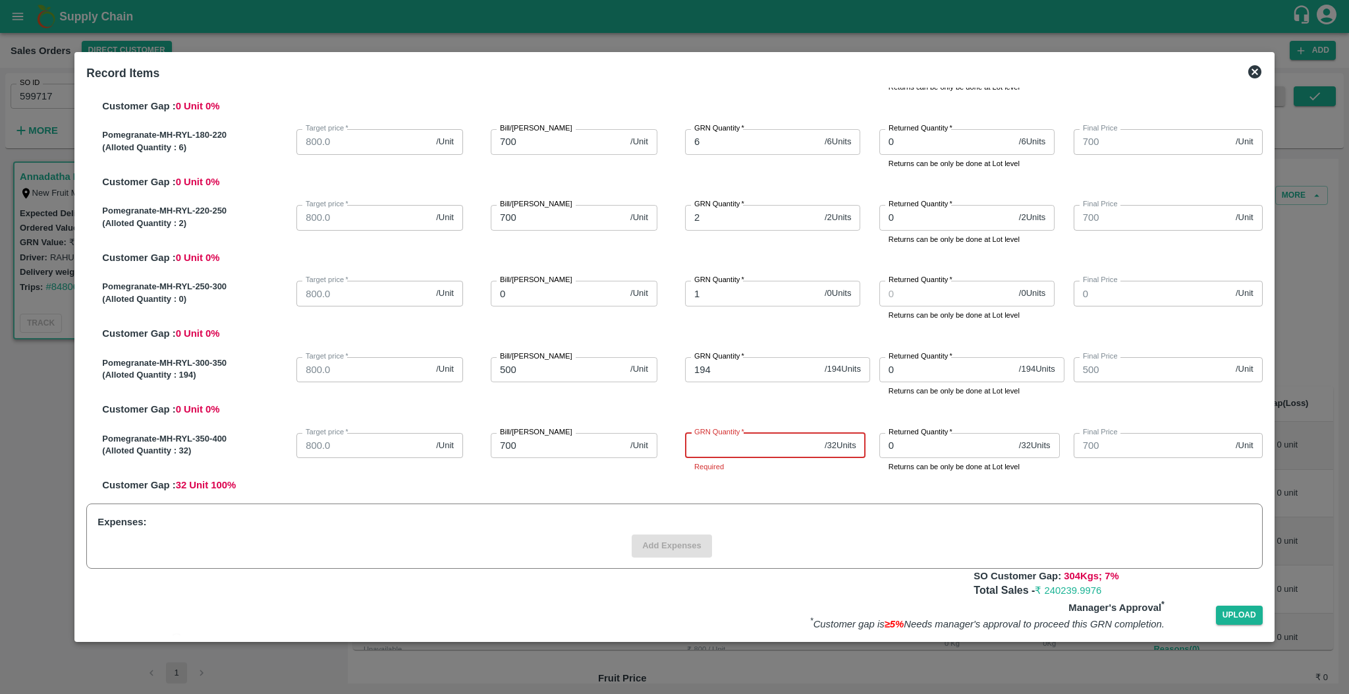
type input "3"
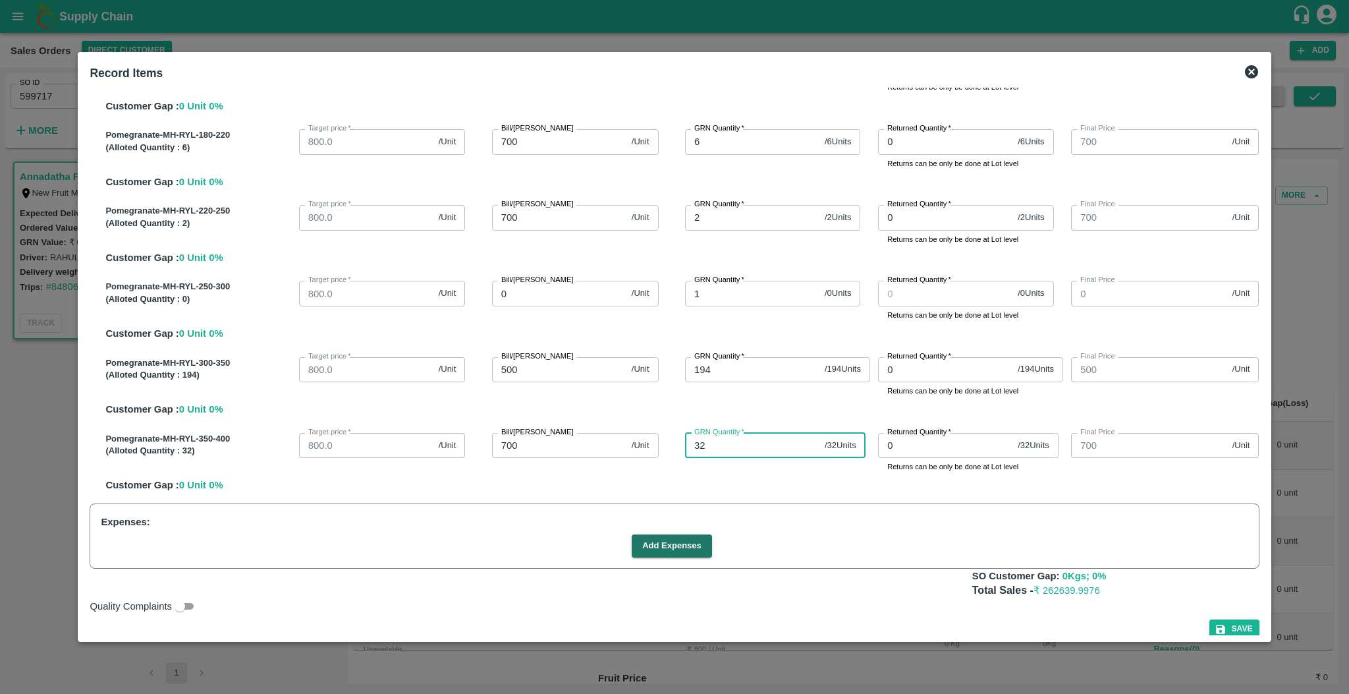
type input "32"
click at [812, 478] on div "Pomegranate-MH-RYL-350-400 (Alloted Quantity : 32 ) Target price   * 800.0 /Uni…" at bounding box center [679, 459] width 1159 height 65
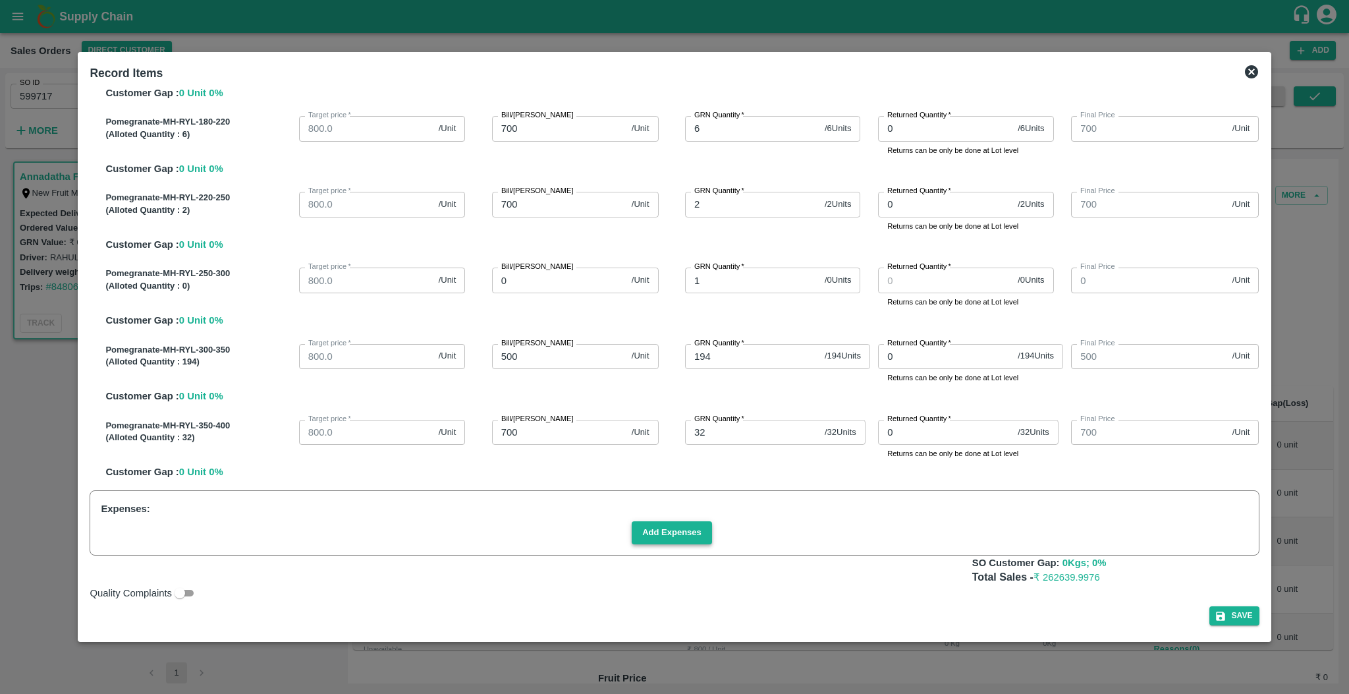
click at [678, 532] on button "Add Expenses" at bounding box center [672, 532] width 80 height 23
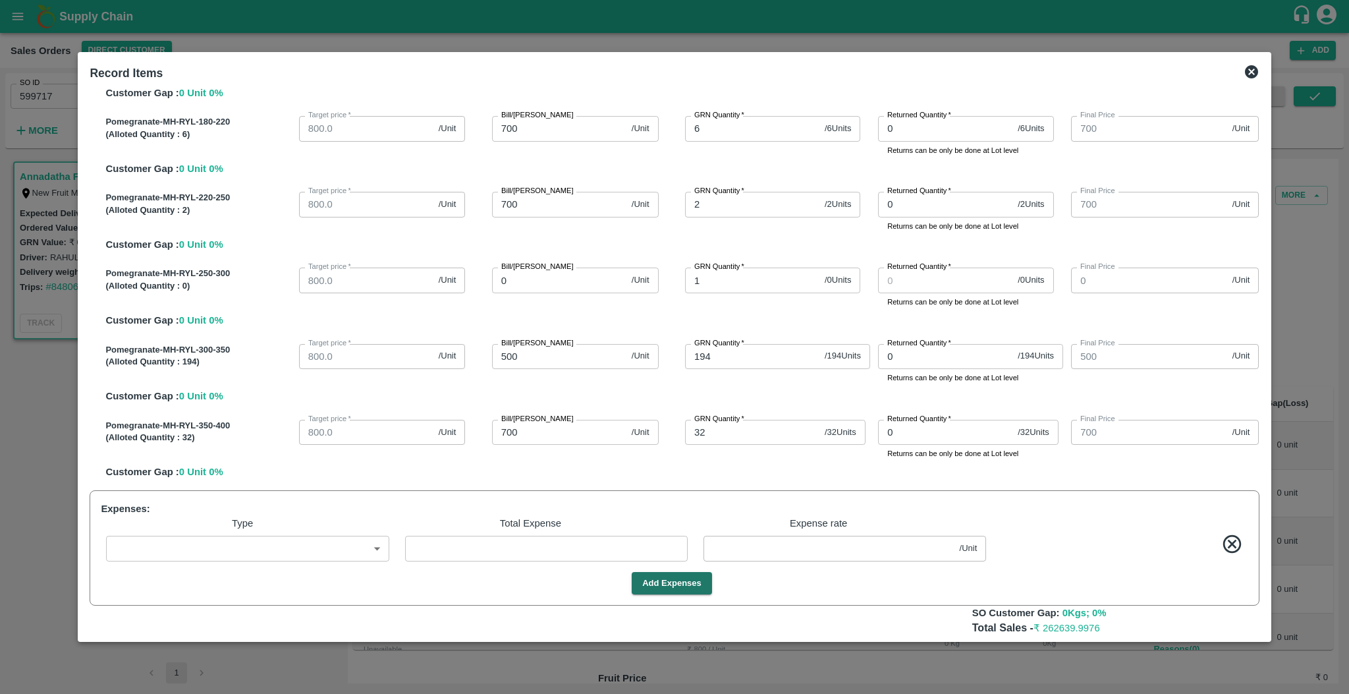
scroll to position [230, 0]
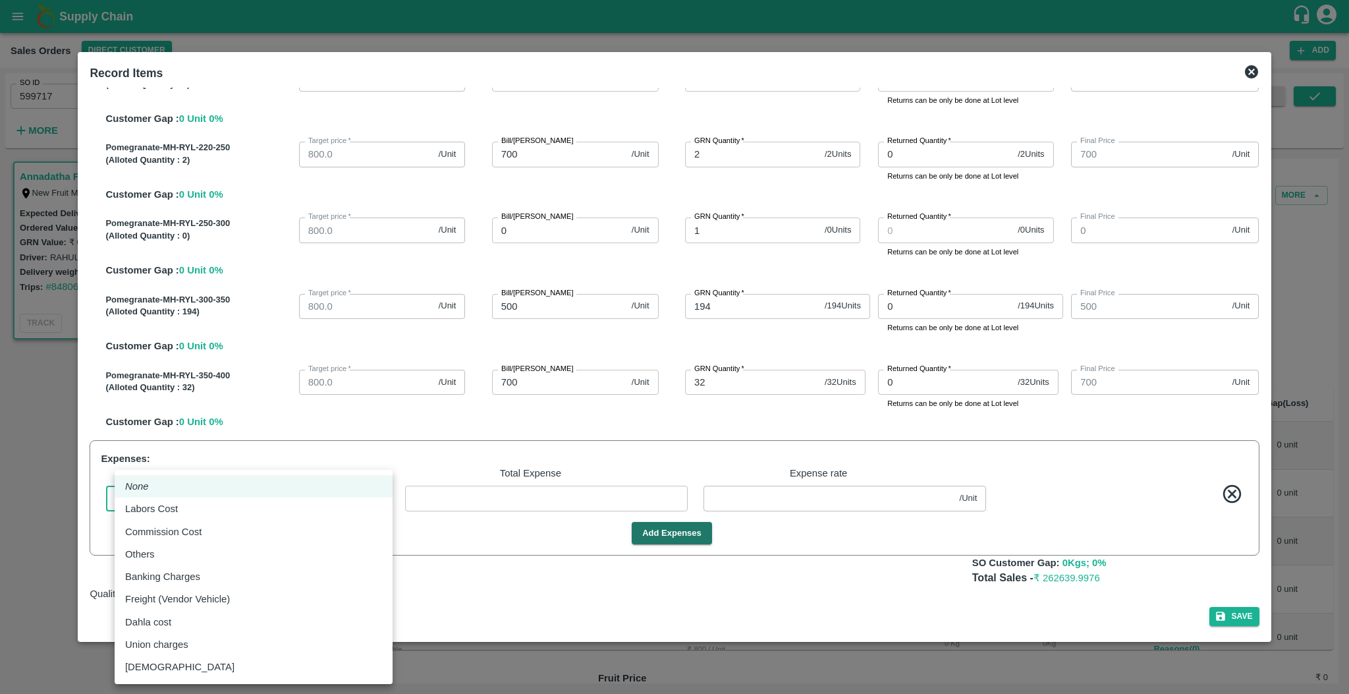
click at [324, 498] on body "Supply Chain Sales Orders Direct Customer Add SO ID 599717 SO ID Start Date Sta…" at bounding box center [674, 347] width 1349 height 694
click at [271, 504] on div "Labors Cost" at bounding box center [253, 508] width 257 height 14
type input "Labors Cost"
click at [290, 505] on body "Supply Chain Sales Orders Direct Customer Add SO ID 599717 SO ID Start Date Sta…" at bounding box center [674, 347] width 1349 height 694
click at [225, 513] on div "Labors Cost" at bounding box center [253, 508] width 257 height 14
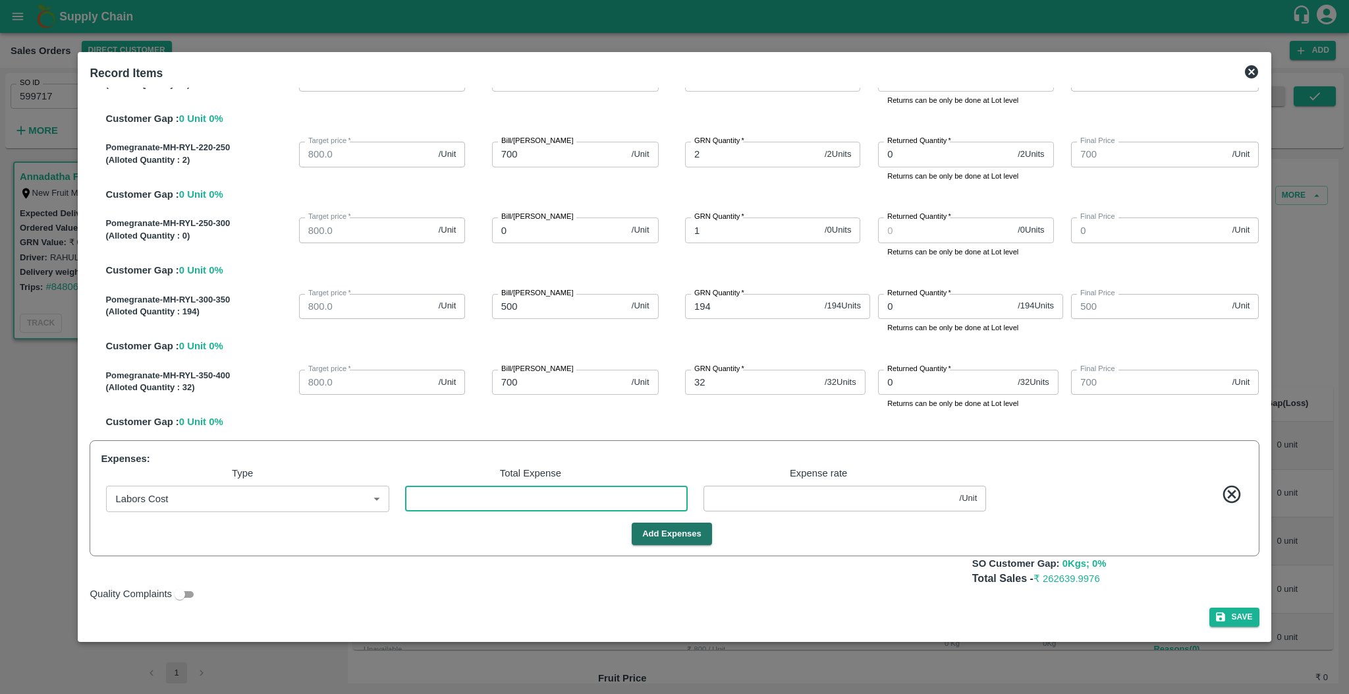
click at [532, 490] on input "number" at bounding box center [546, 497] width 283 height 25
type input "706.7811"
type input "699.9954"
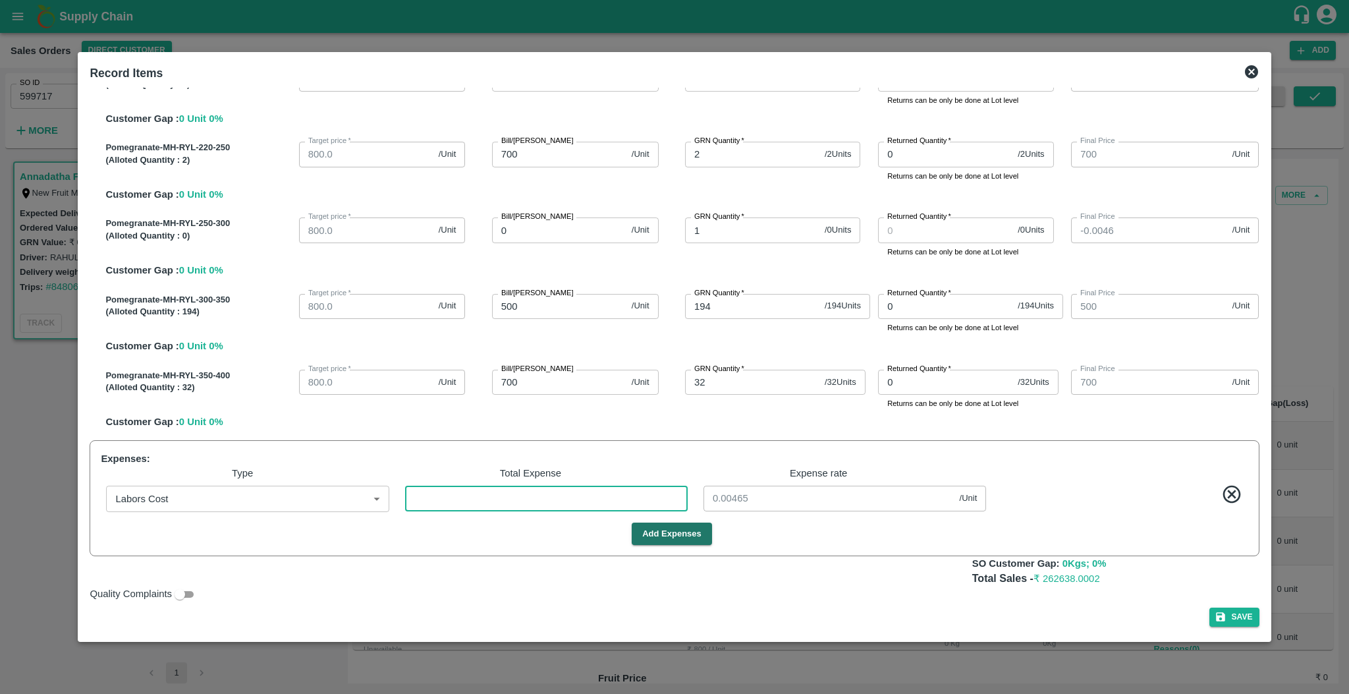
type input "-0.0046"
type input "499.9953"
type input "699.9954"
type input "2"
type input "0.00465"
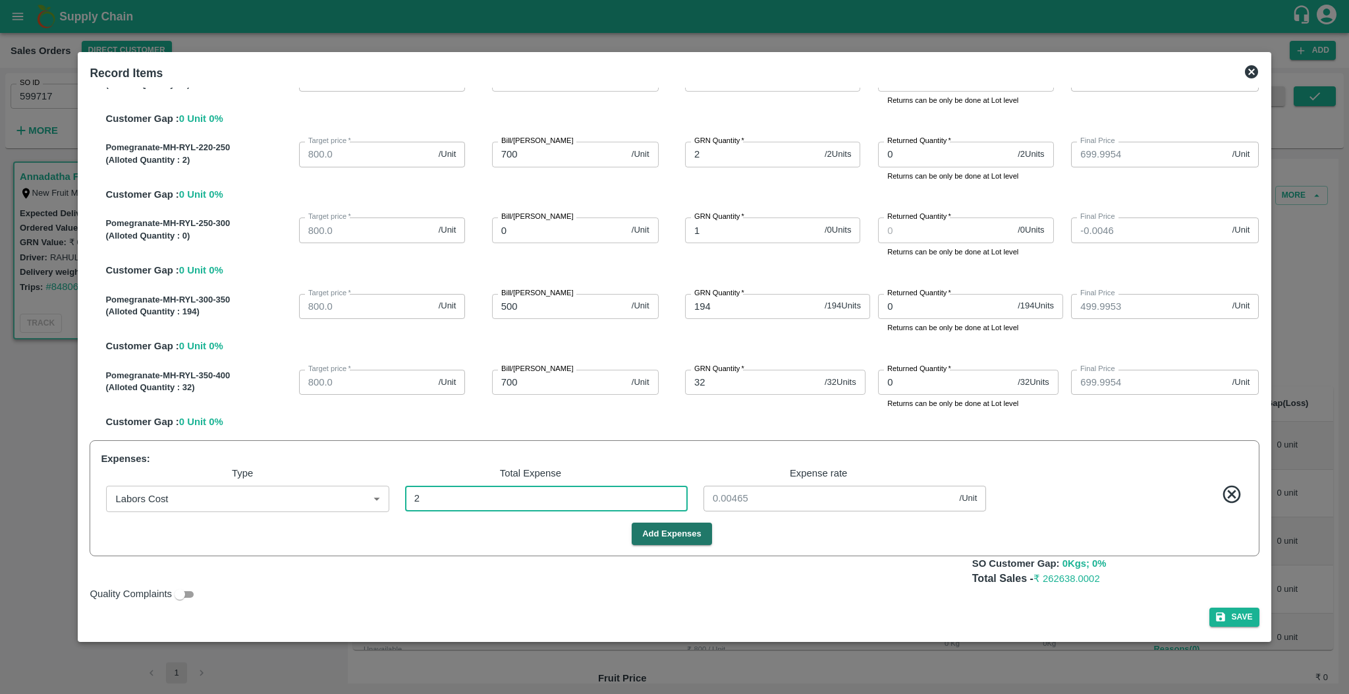
type input "21"
type input "706.7369"
type input "699.9512"
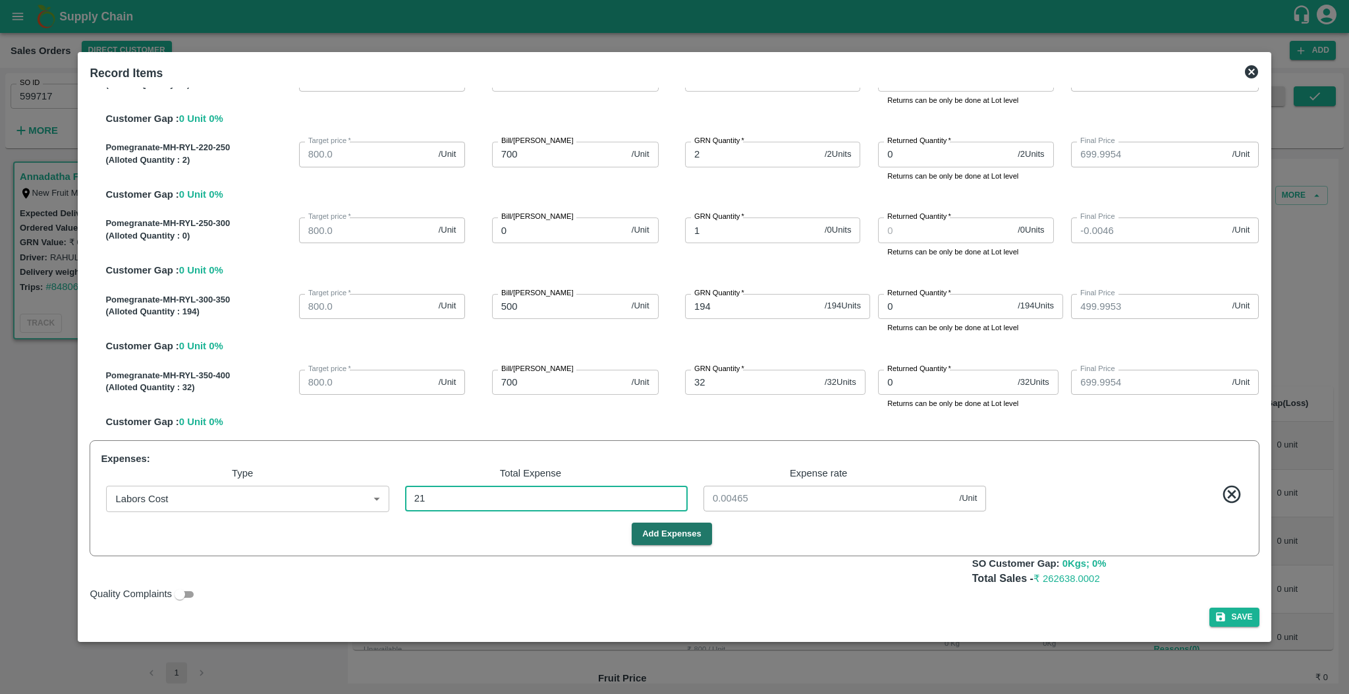
type input "-0.0488"
type input "499.9512"
type input "699.9512"
type input "0.04884"
type input "214"
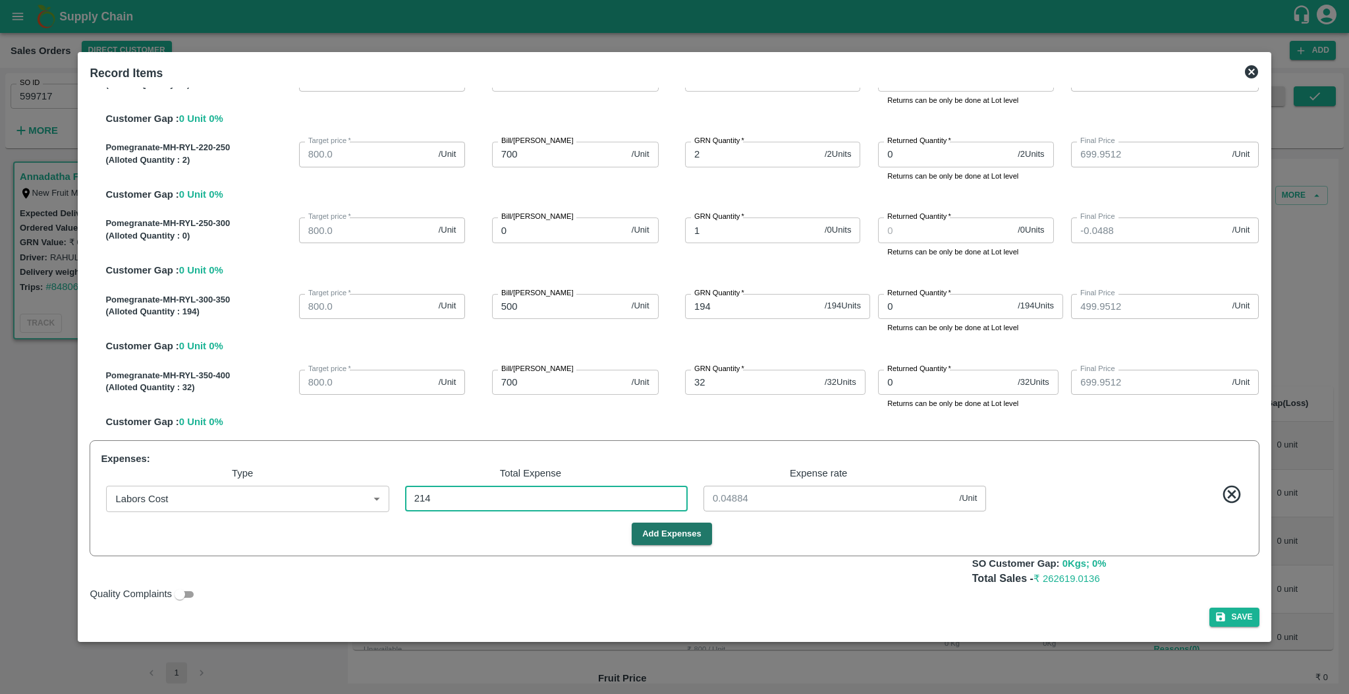
type input "706.288"
type input "699.5023"
type input "-0.4977"
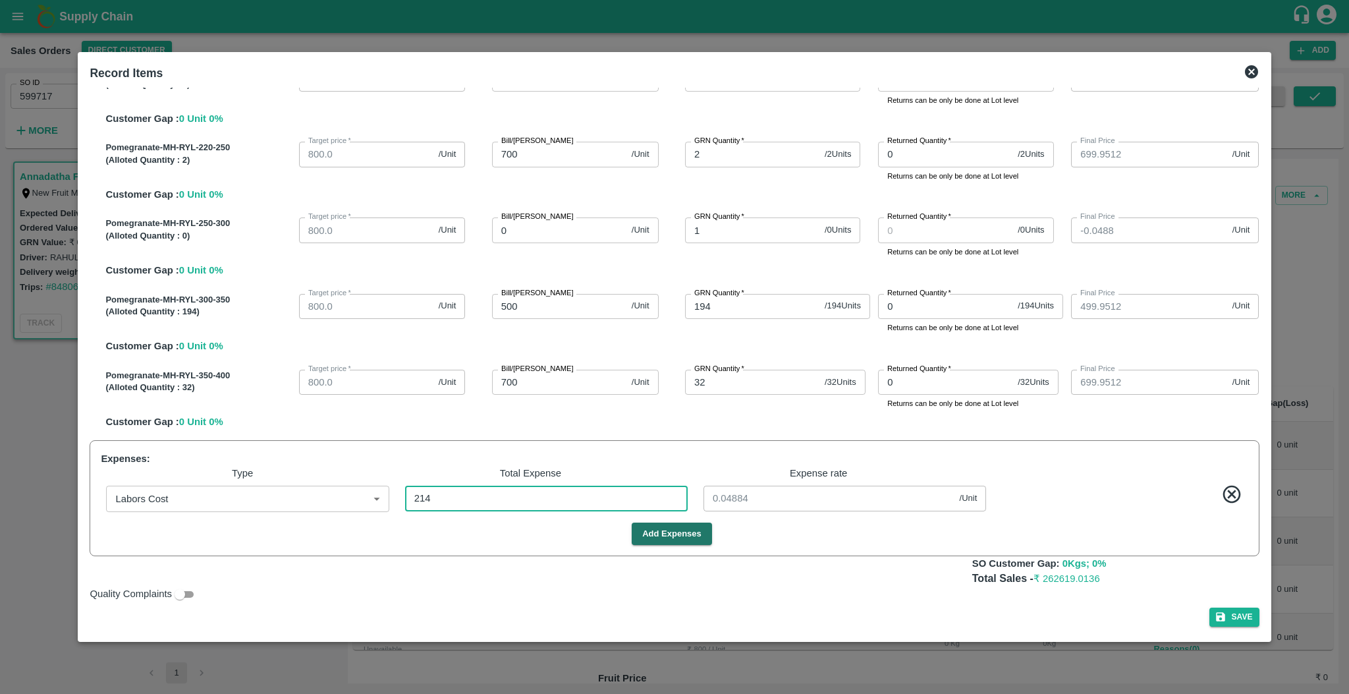
type input "499.5023"
type input "699.5023"
type input "0.49767"
type input "701.809"
type input "695.0233"
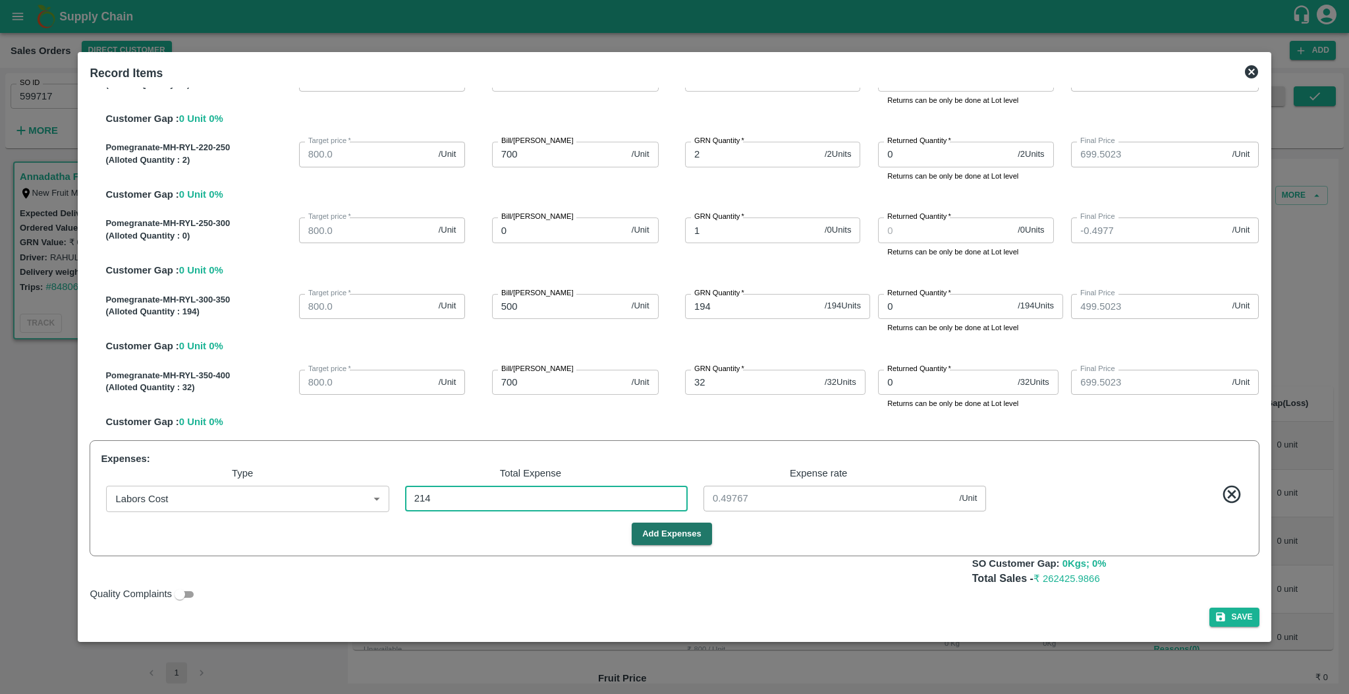
type input "695.0233"
click at [698, 539] on button "Add Expenses" at bounding box center [672, 533] width 80 height 23
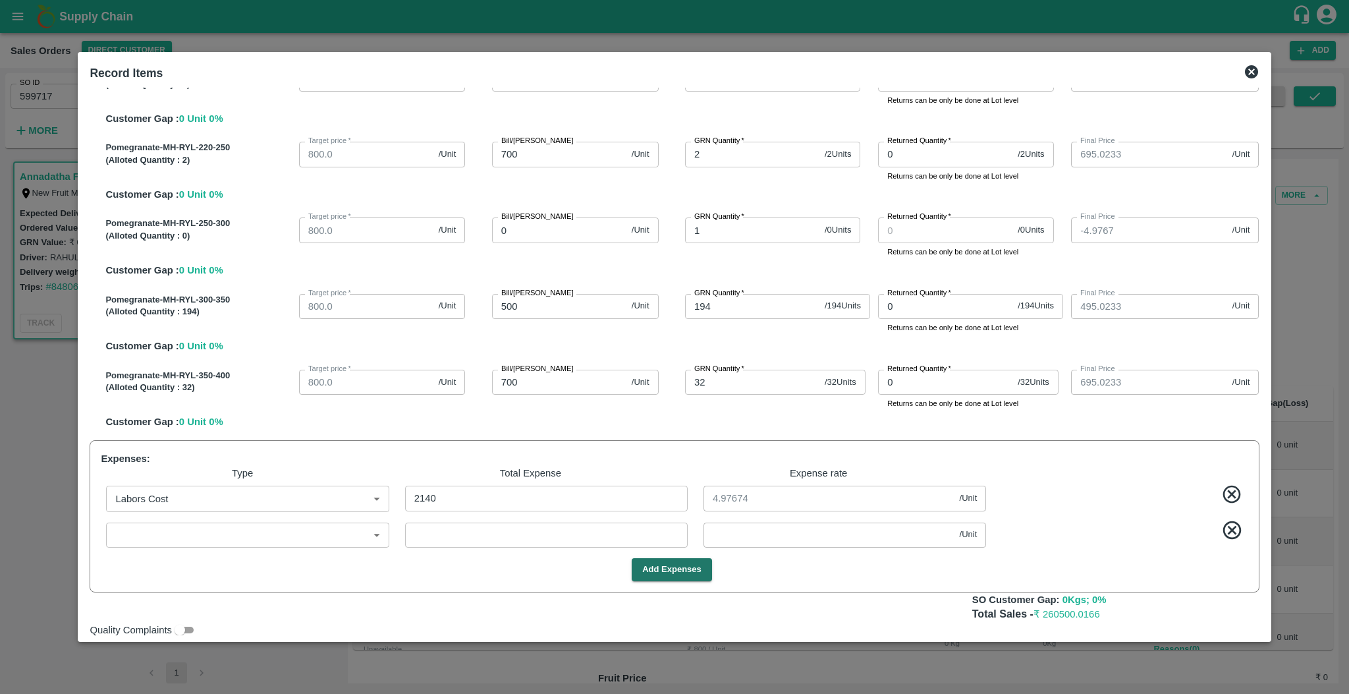
click at [911, 537] on icon at bounding box center [1232, 530] width 22 height 22
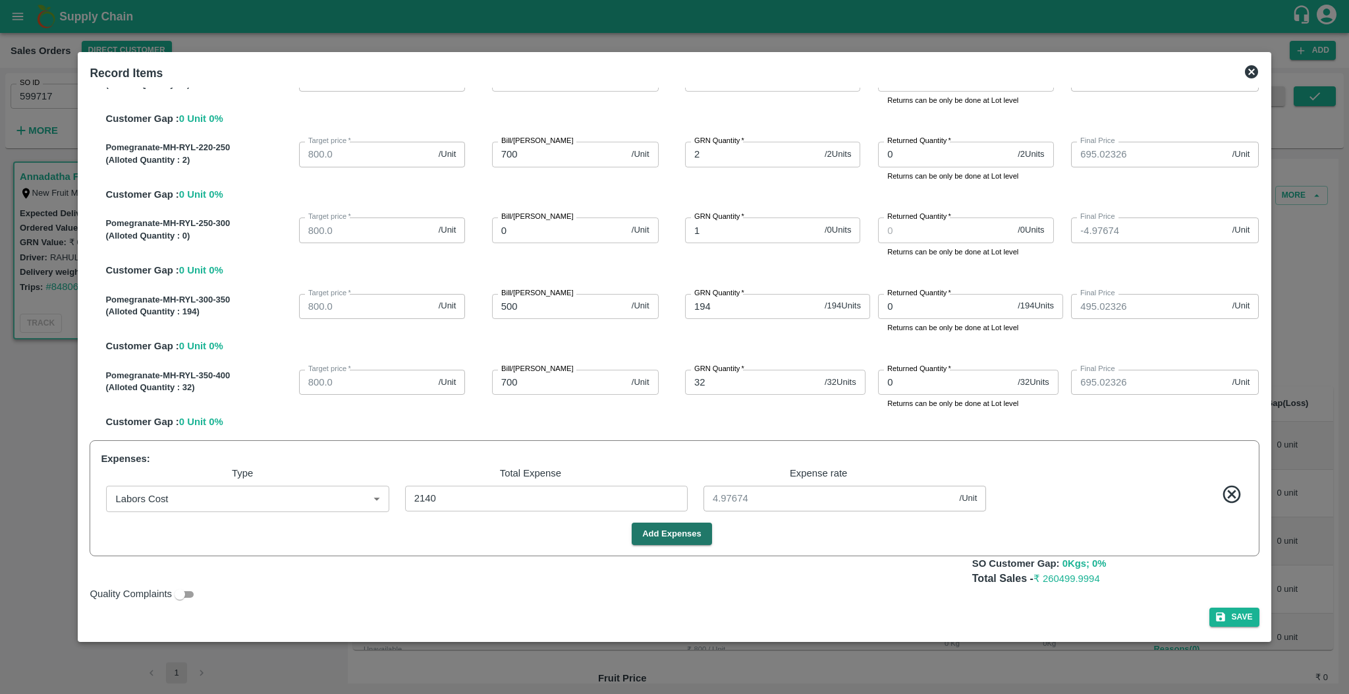
scroll to position [231, 0]
click at [911, 619] on button "Save" at bounding box center [1234, 616] width 50 height 19
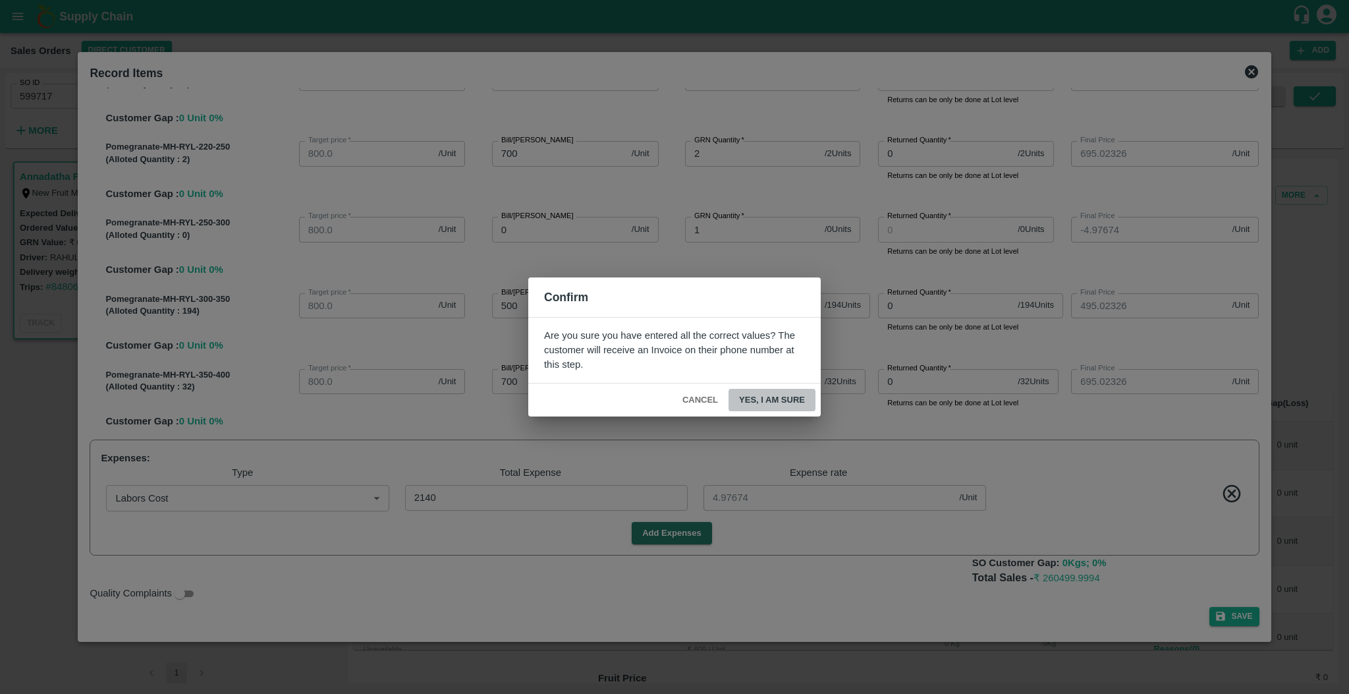
click at [744, 397] on button "Yes, I am sure" at bounding box center [772, 400] width 87 height 23
click at [911, 480] on div "Confirm Are you sure you have entered all the correct values? The customer will…" at bounding box center [674, 347] width 1349 height 694
click at [696, 404] on button "Cancel" at bounding box center [700, 400] width 46 height 23
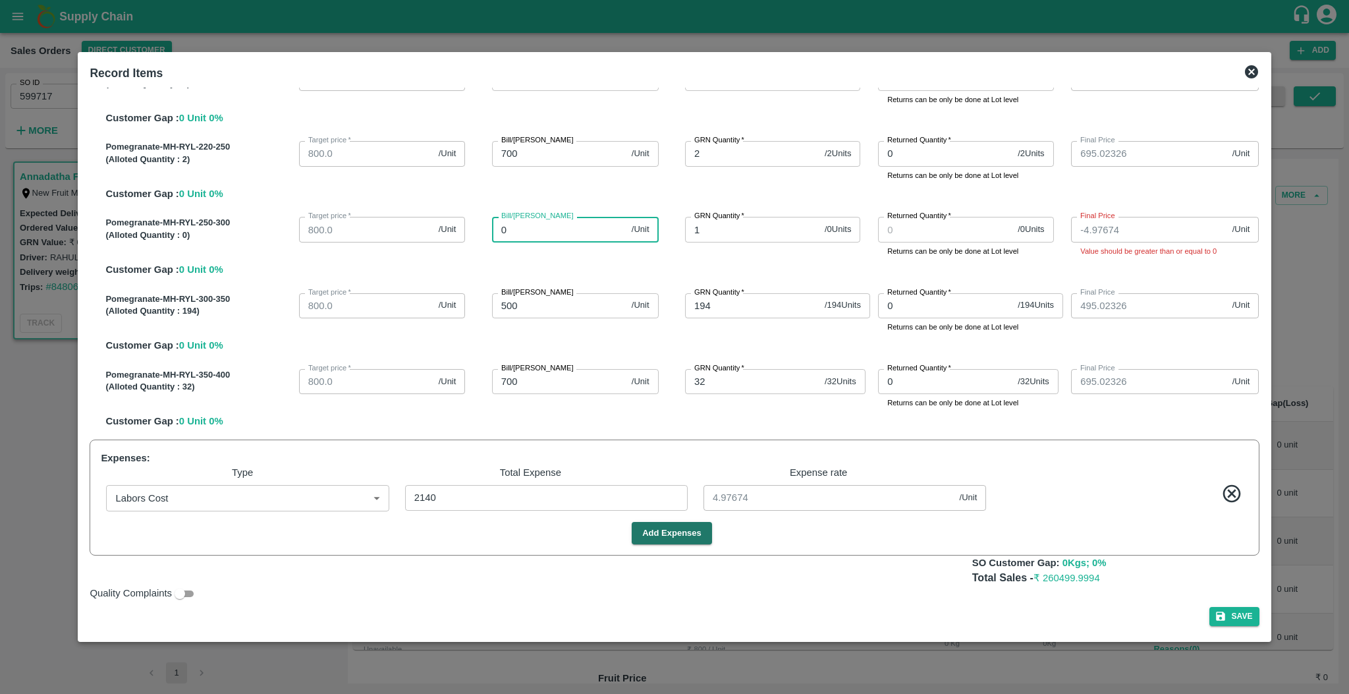
click at [551, 229] on input "0" at bounding box center [559, 229] width 134 height 25
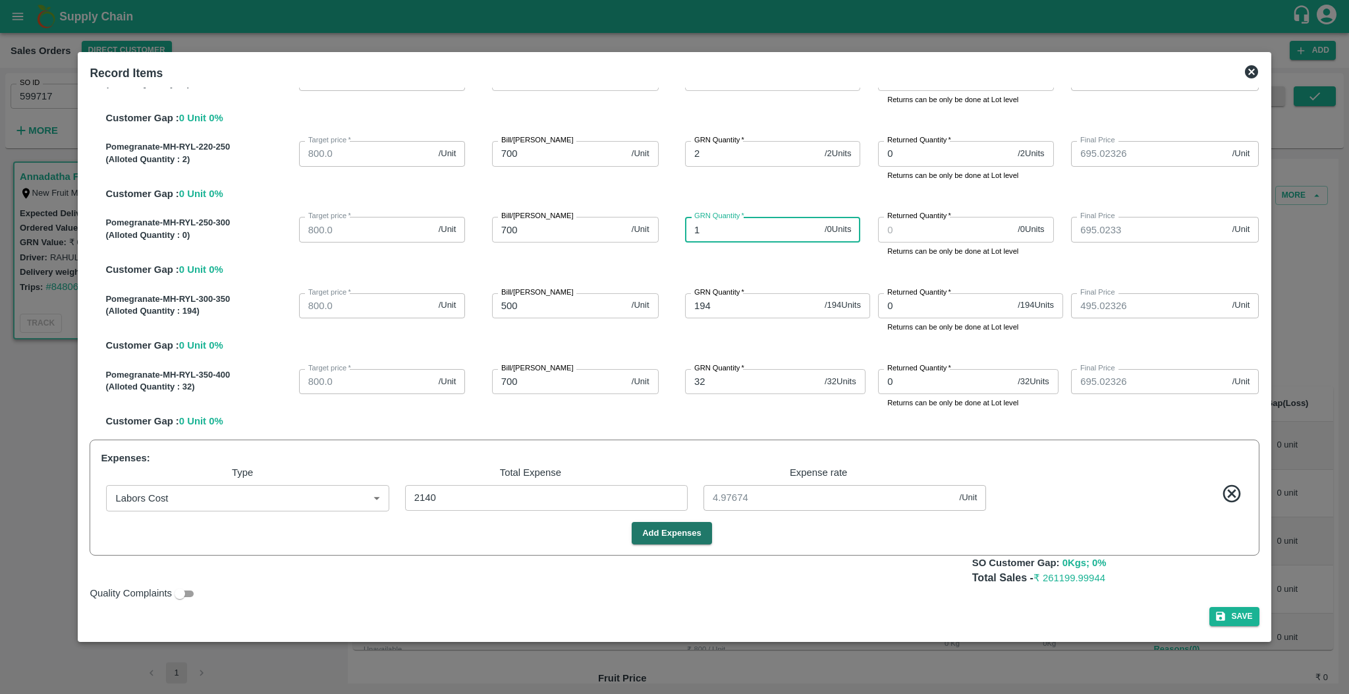
click at [713, 231] on input "1" at bounding box center [752, 229] width 134 height 25
click at [788, 251] on div "GRN Quantity   * 0 / 0 Units GRN Quantity" at bounding box center [776, 233] width 193 height 45
click at [911, 609] on button "Save" at bounding box center [1234, 616] width 50 height 19
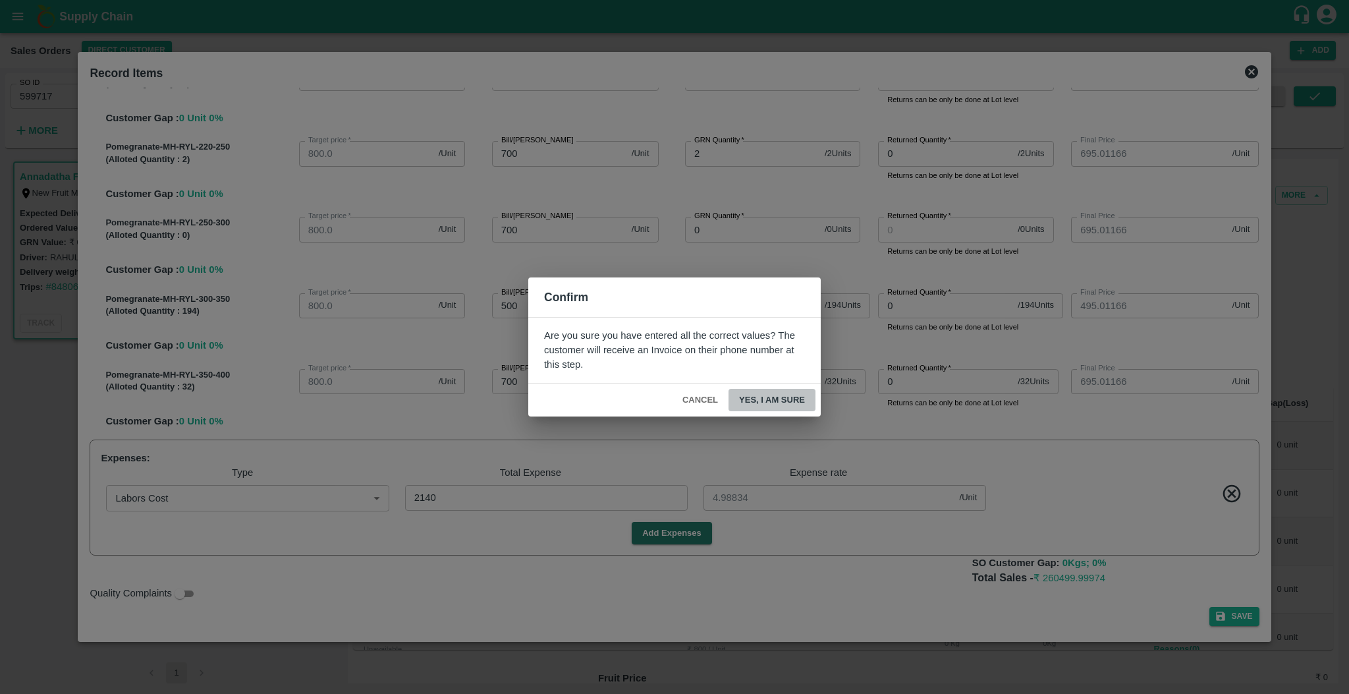
click at [756, 404] on button "Yes, I am sure" at bounding box center [772, 400] width 87 height 23
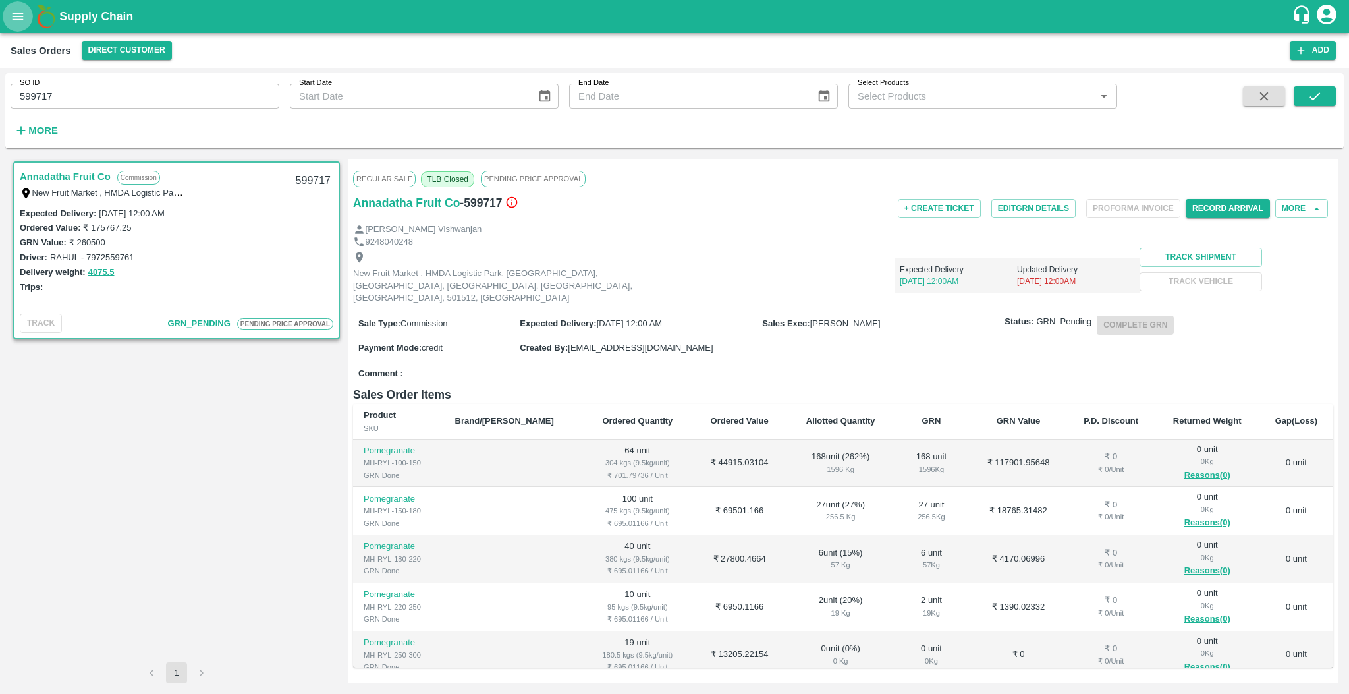
click at [14, 12] on icon "open drawer" at bounding box center [18, 16] width 14 height 14
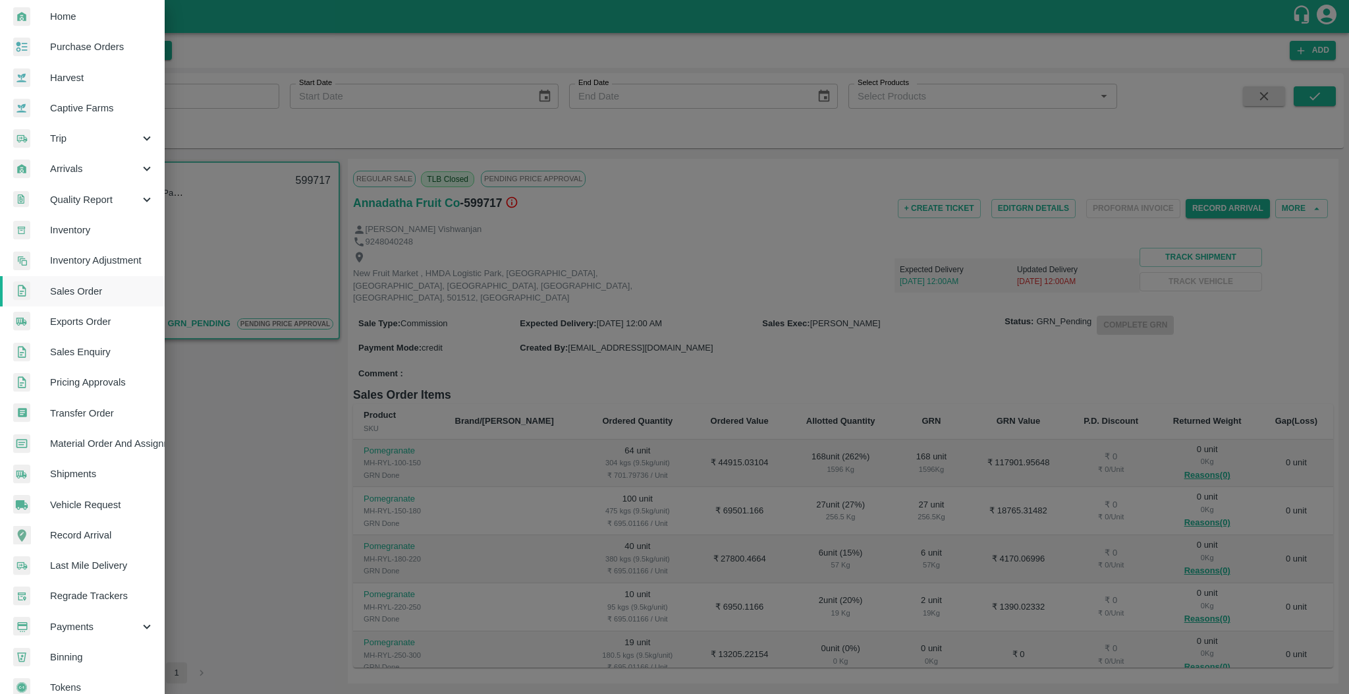
scroll to position [42, 0]
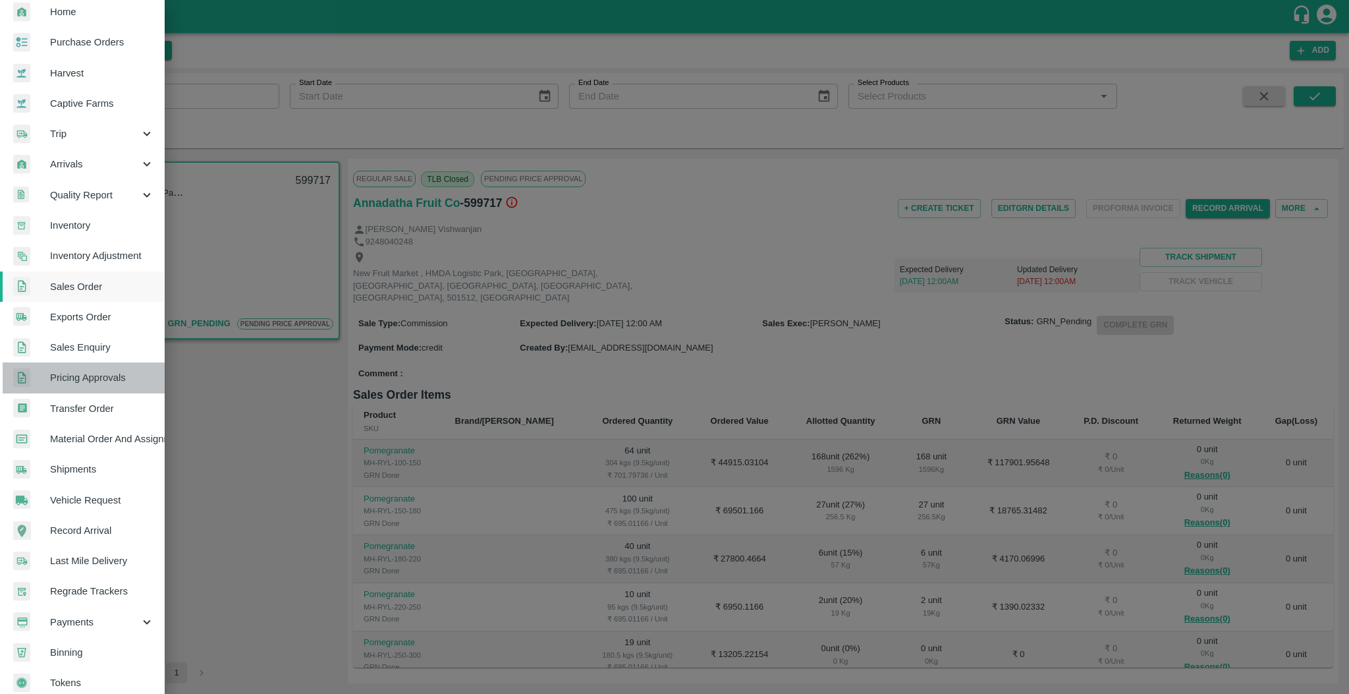
click at [101, 367] on link "Pricing Approvals" at bounding box center [82, 377] width 165 height 30
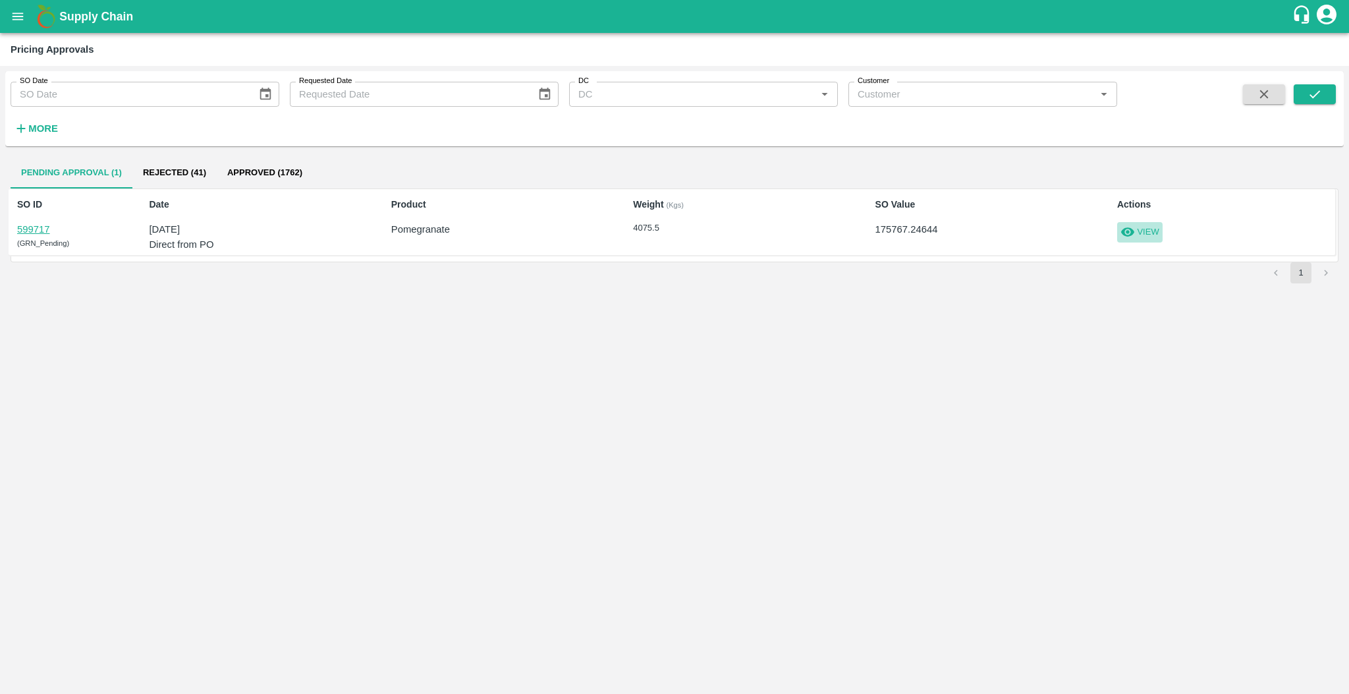
click at [911, 239] on button "View" at bounding box center [1139, 232] width 45 height 20
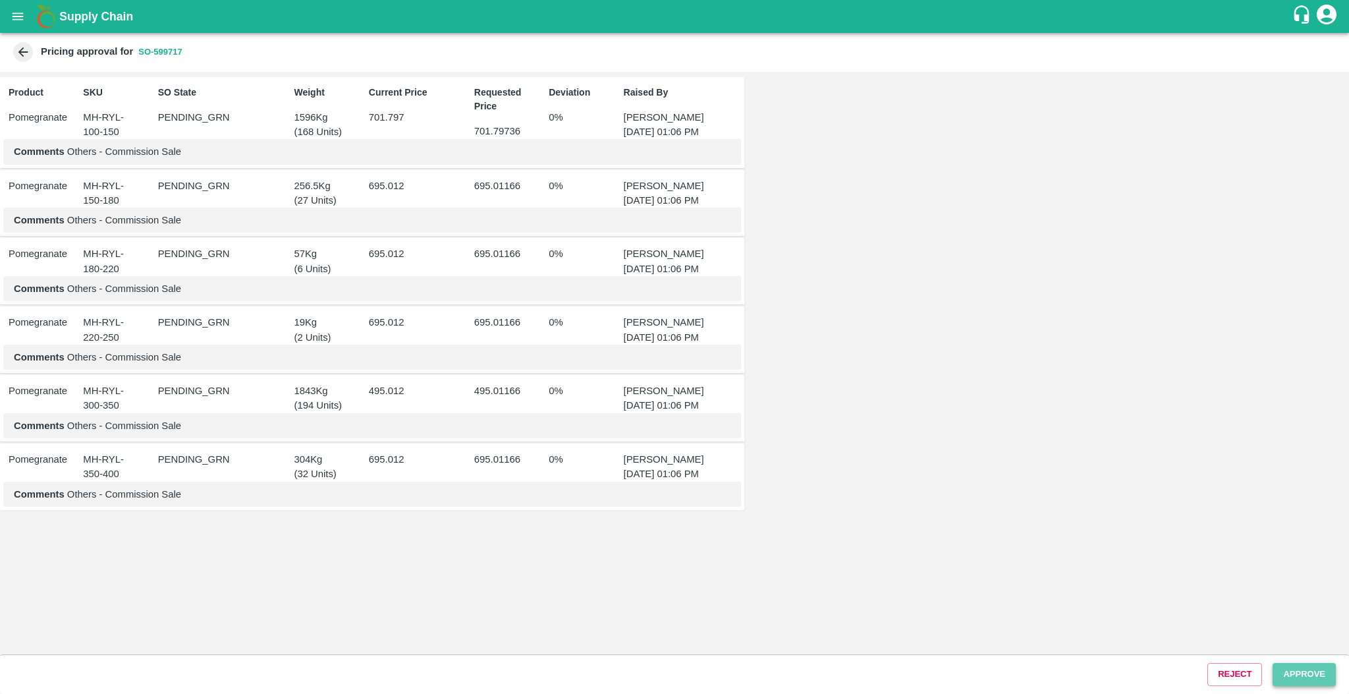
click at [911, 667] on button "Approve" at bounding box center [1304, 674] width 63 height 23
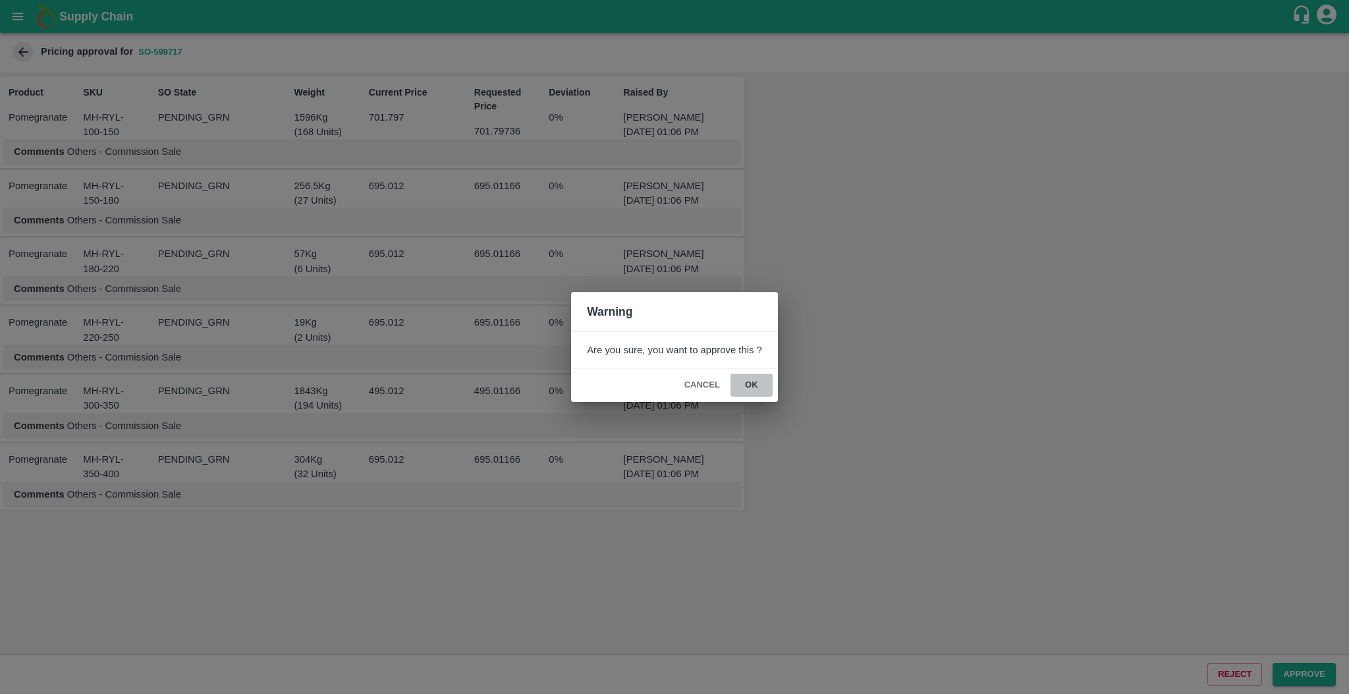
click at [752, 383] on button "ok" at bounding box center [751, 384] width 42 height 23
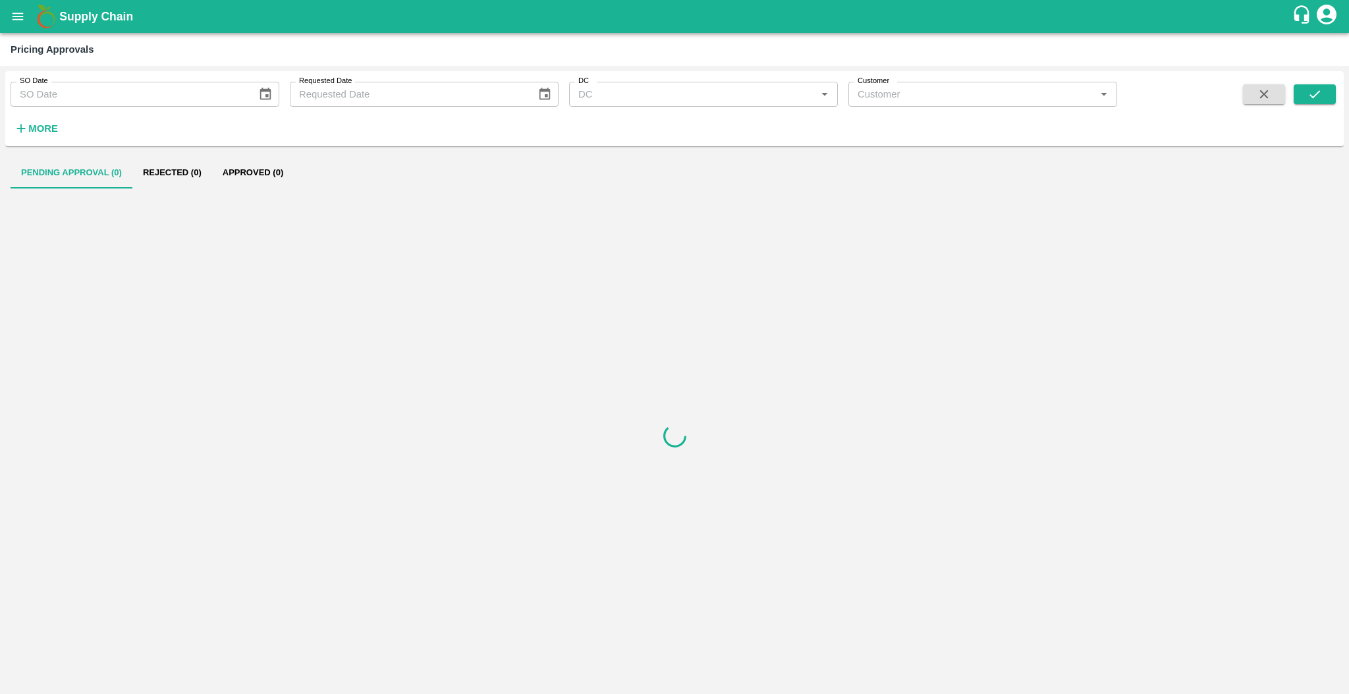
click at [409, 314] on div at bounding box center [675, 435] width 1328 height 495
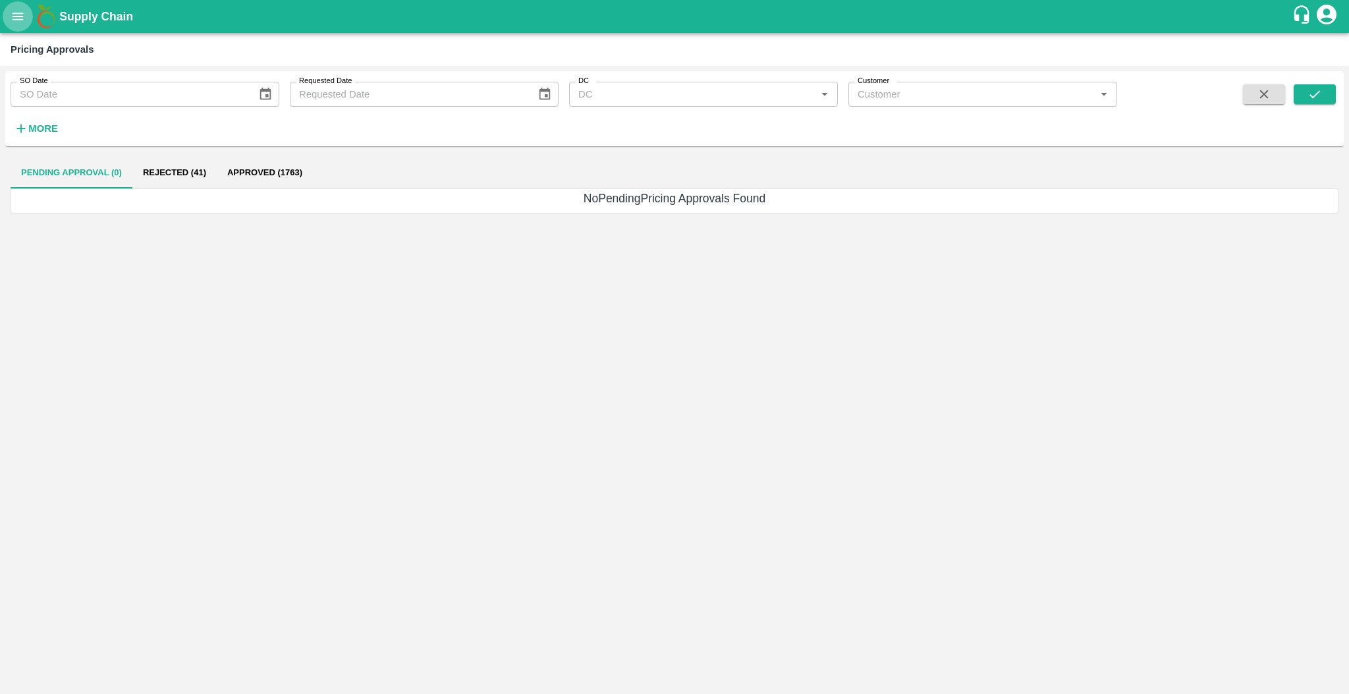
click at [17, 24] on button "open drawer" at bounding box center [18, 16] width 30 height 30
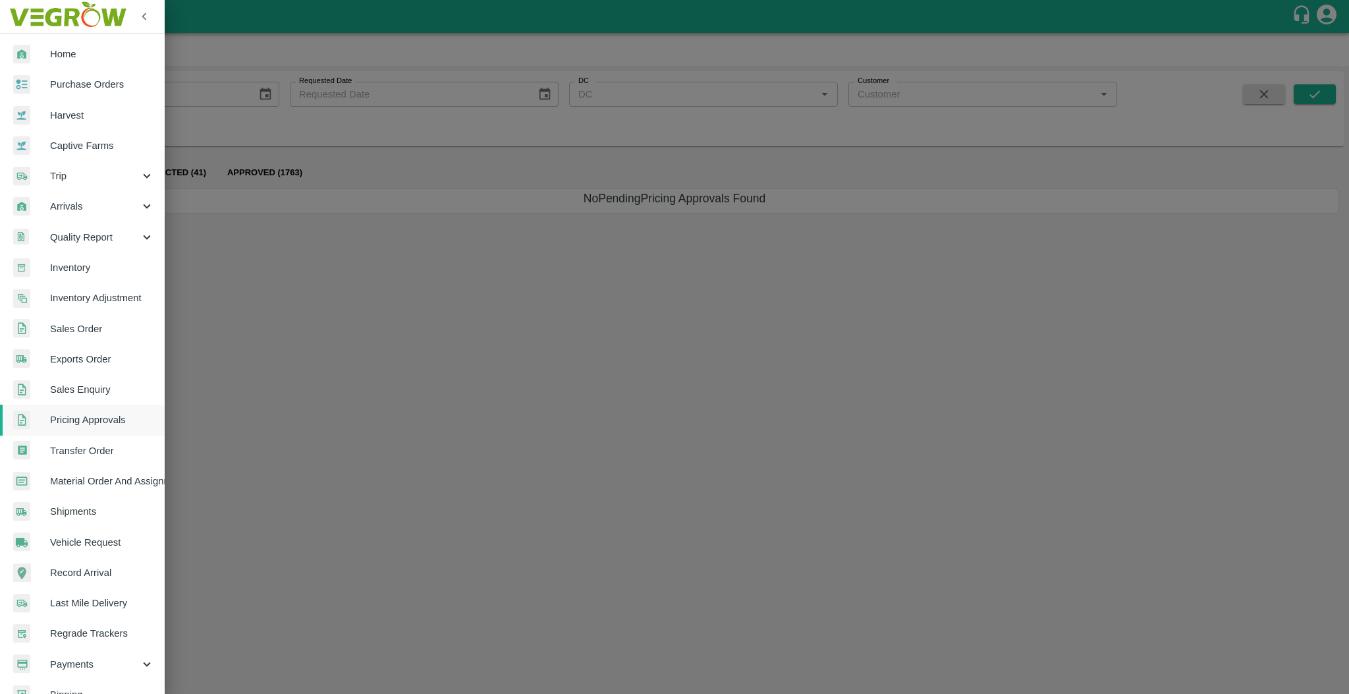
scroll to position [56, 0]
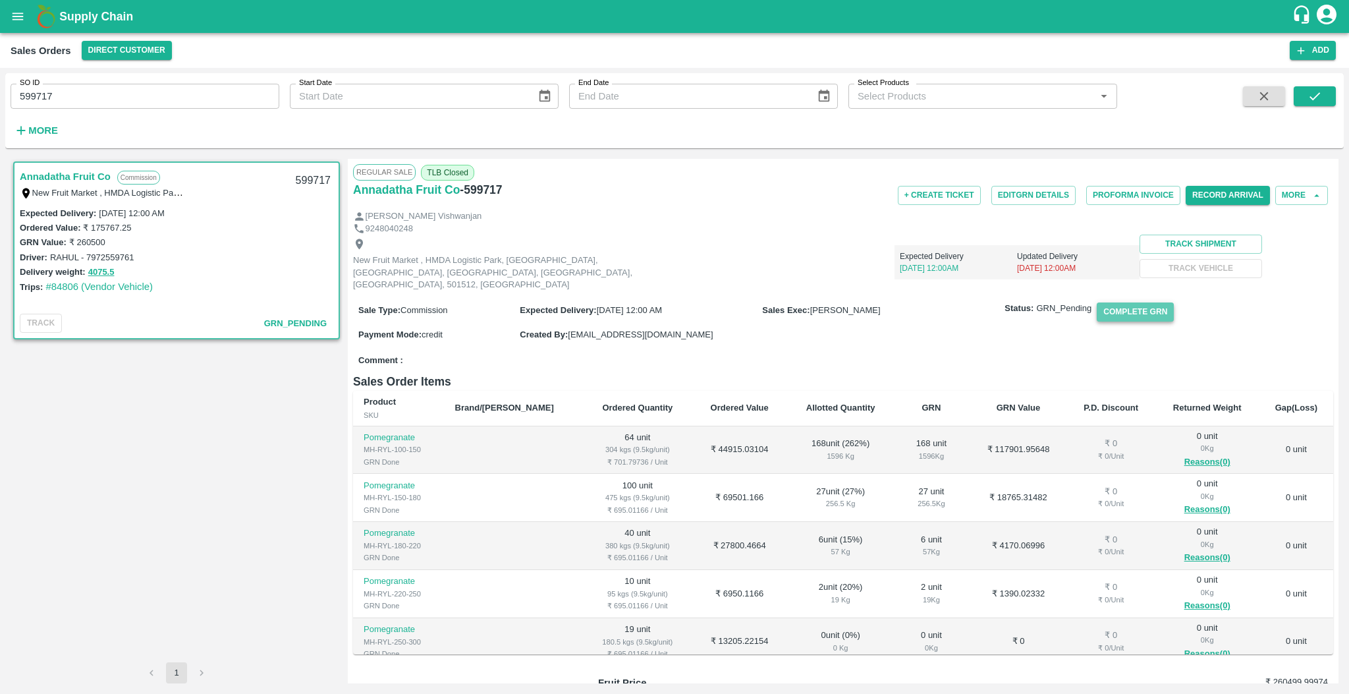
click at [911, 304] on button "Complete GRN" at bounding box center [1135, 311] width 77 height 19
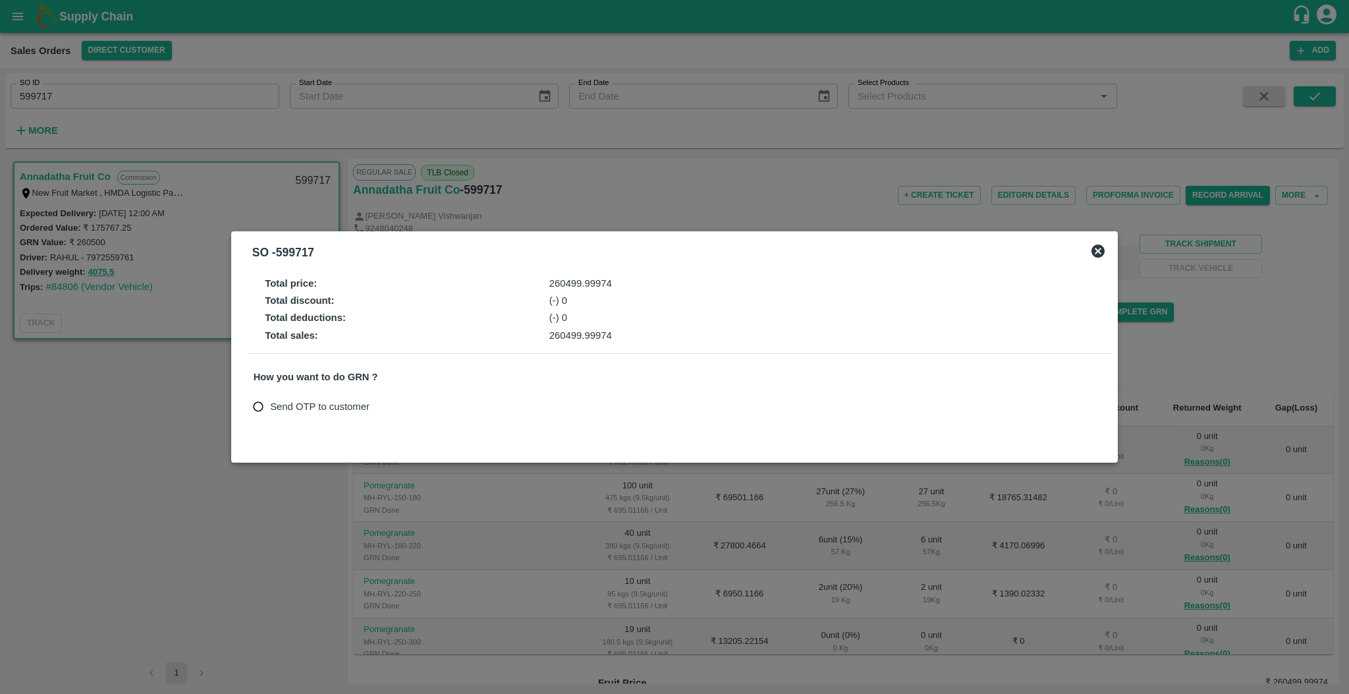
click at [307, 406] on span "Send OTP to customer" at bounding box center [319, 406] width 99 height 14
click at [271, 406] on input "Send OTP to customer" at bounding box center [258, 407] width 24 height 24
radio input "true"
click at [429, 414] on button "Send OTP" at bounding box center [407, 406] width 54 height 19
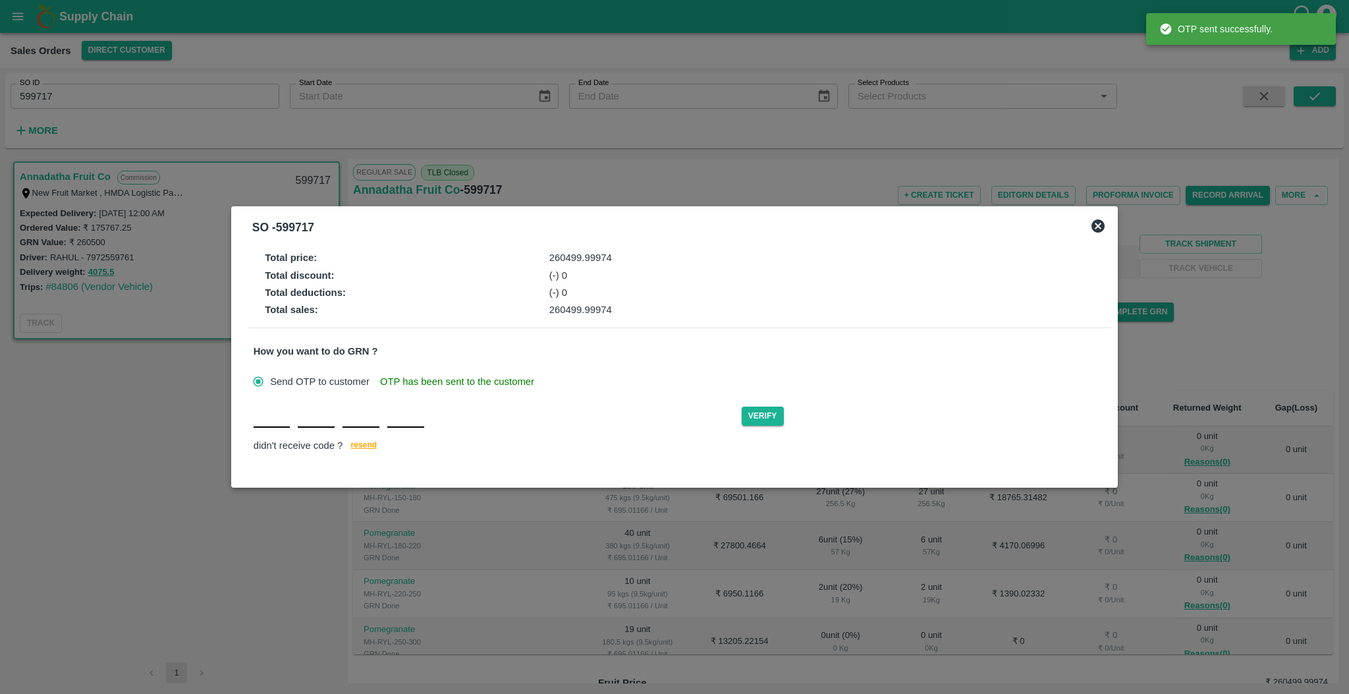
click at [279, 426] on input "text" at bounding box center [272, 416] width 37 height 24
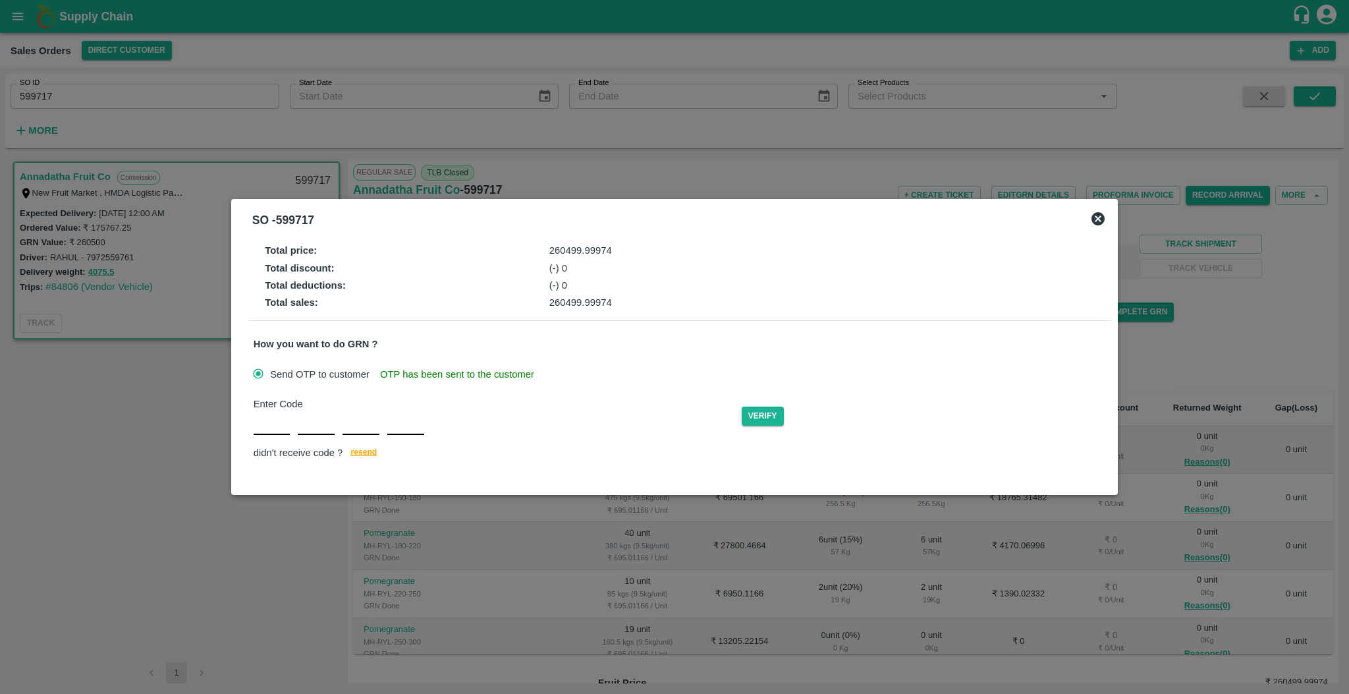
click at [263, 423] on input "text" at bounding box center [272, 423] width 37 height 24
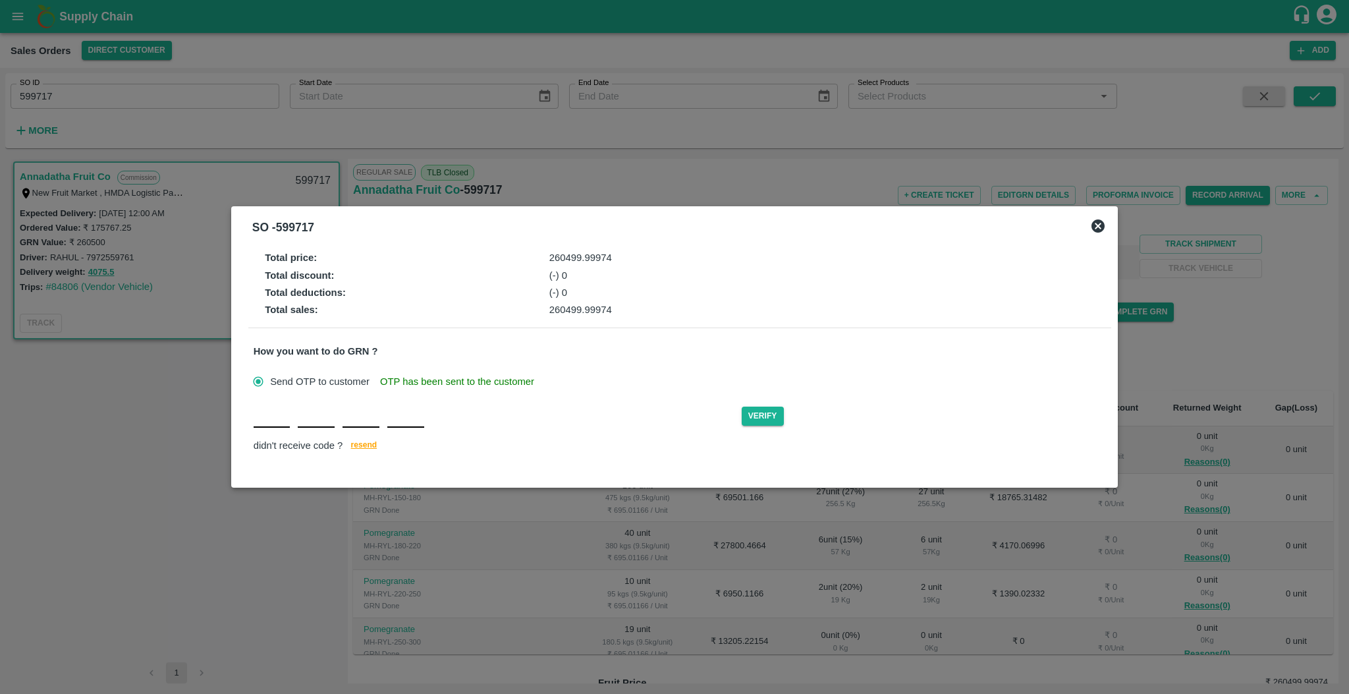
type input "R"
type input "E"
type input "O"
type input "S"
click at [755, 414] on button "Verify" at bounding box center [763, 415] width 42 height 19
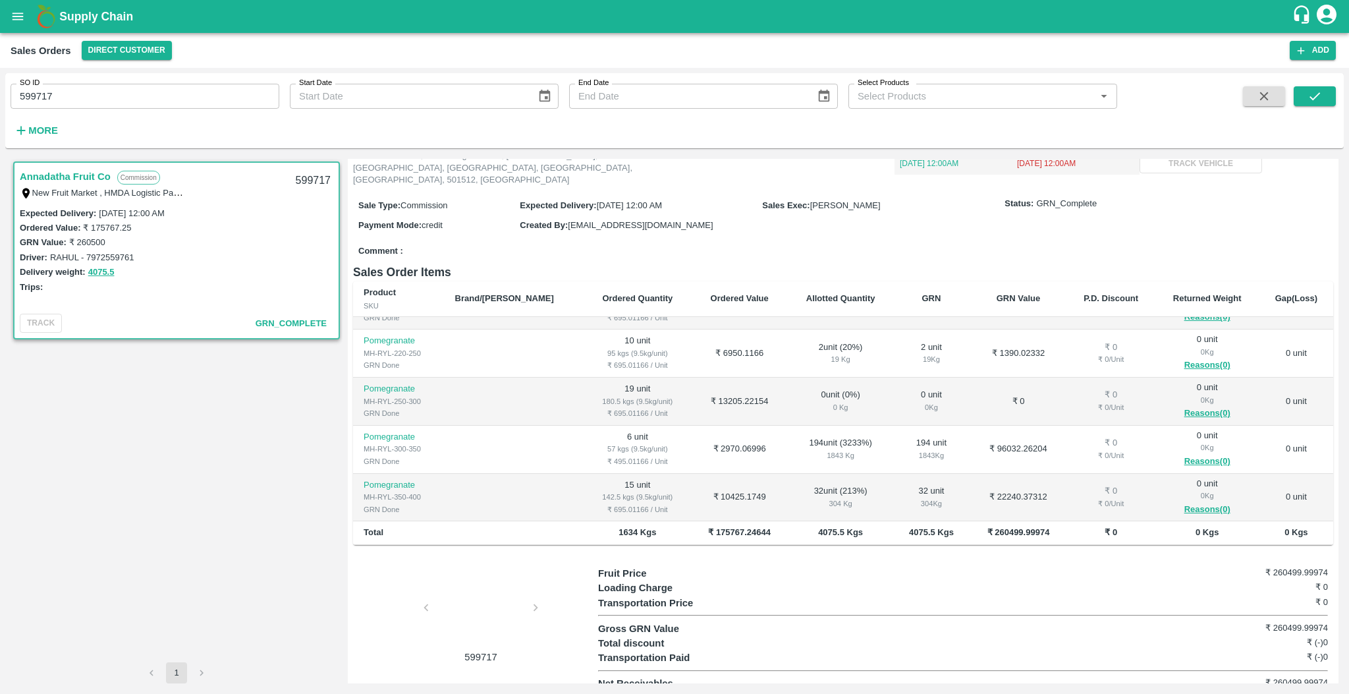
scroll to position [117, 0]
click at [499, 601] on div at bounding box center [480, 612] width 99 height 70
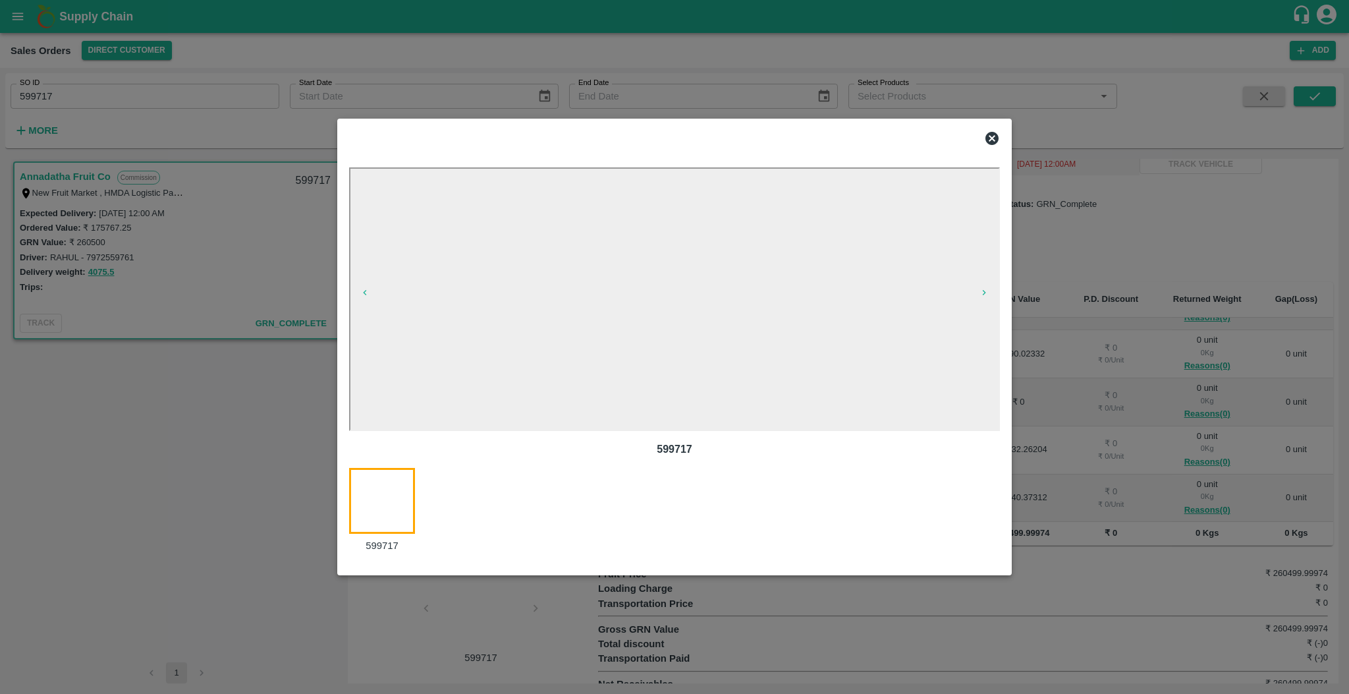
click at [911, 139] on icon at bounding box center [991, 138] width 13 height 13
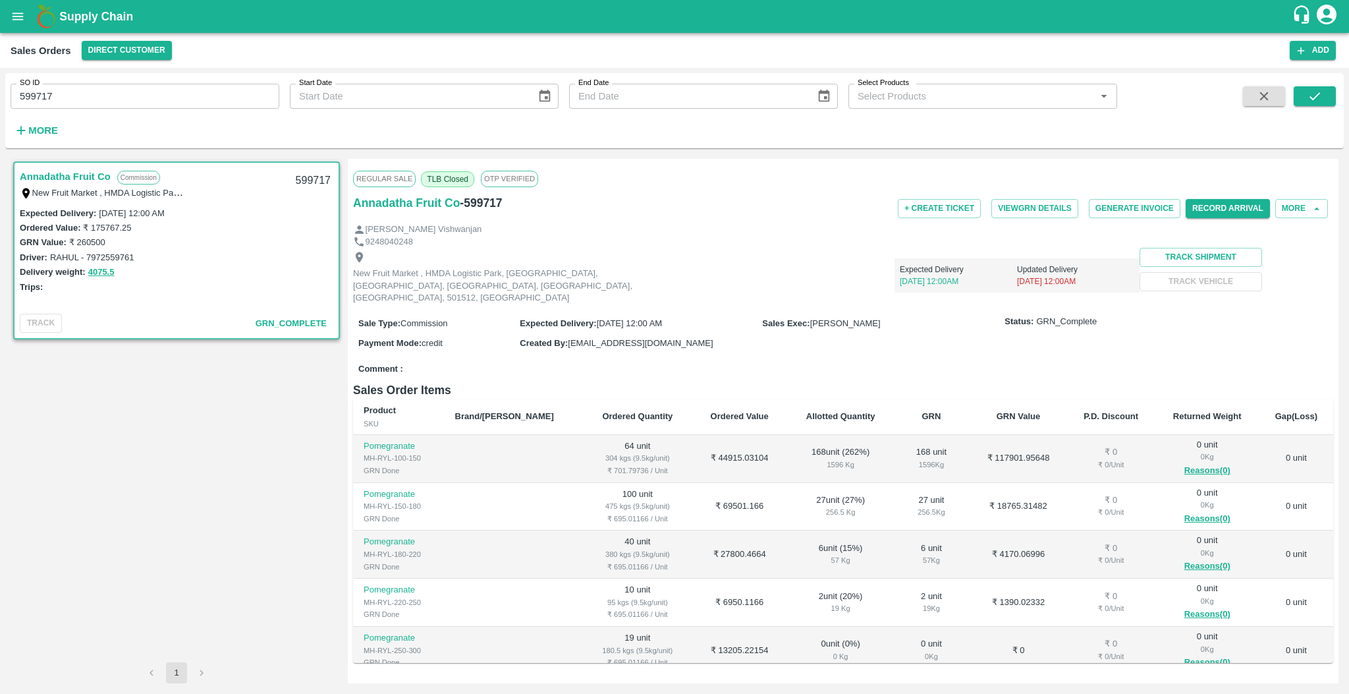
scroll to position [1, 0]
click at [16, 14] on icon "open drawer" at bounding box center [18, 16] width 14 height 14
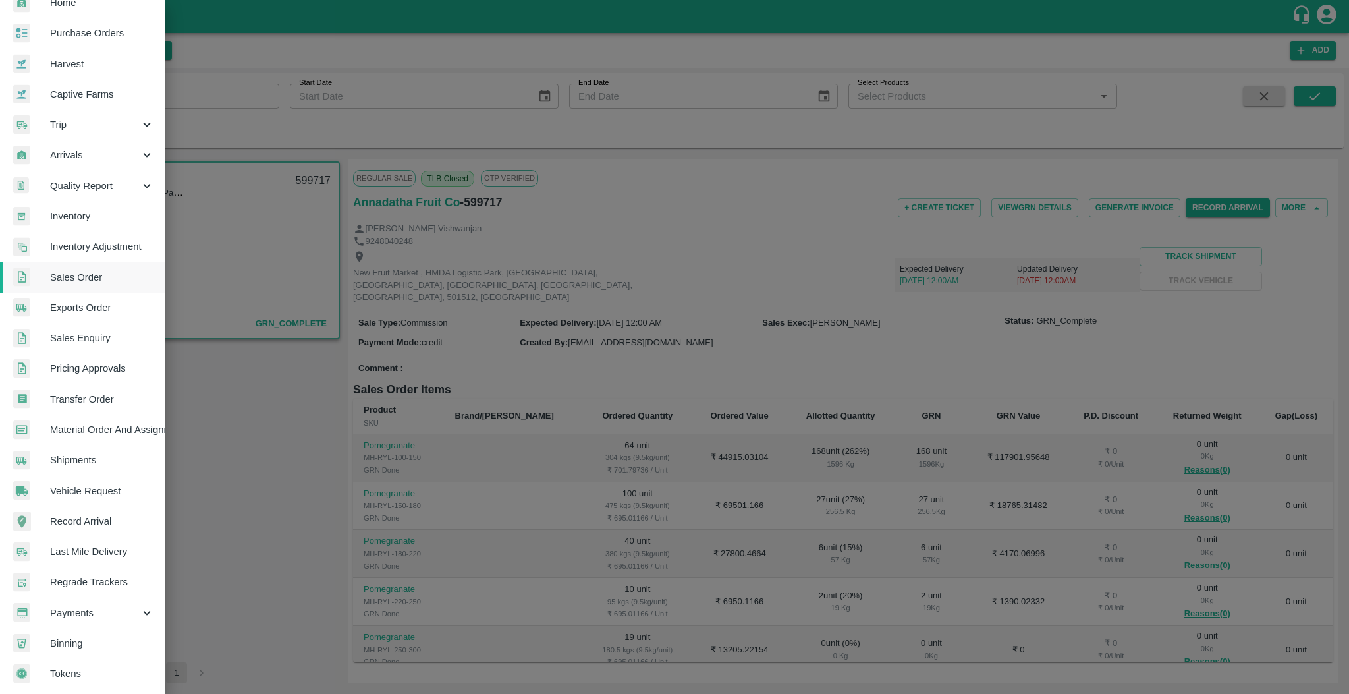
scroll to position [0, 0]
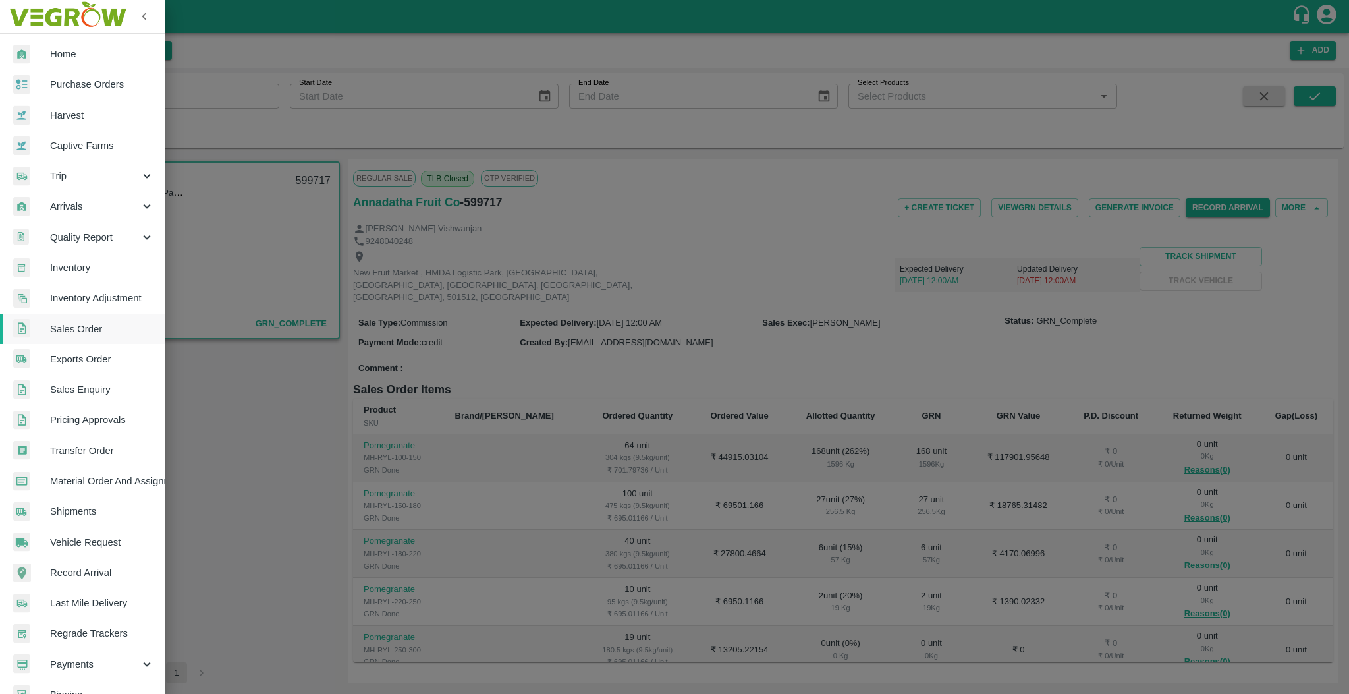
click at [334, 346] on div at bounding box center [674, 347] width 1349 height 694
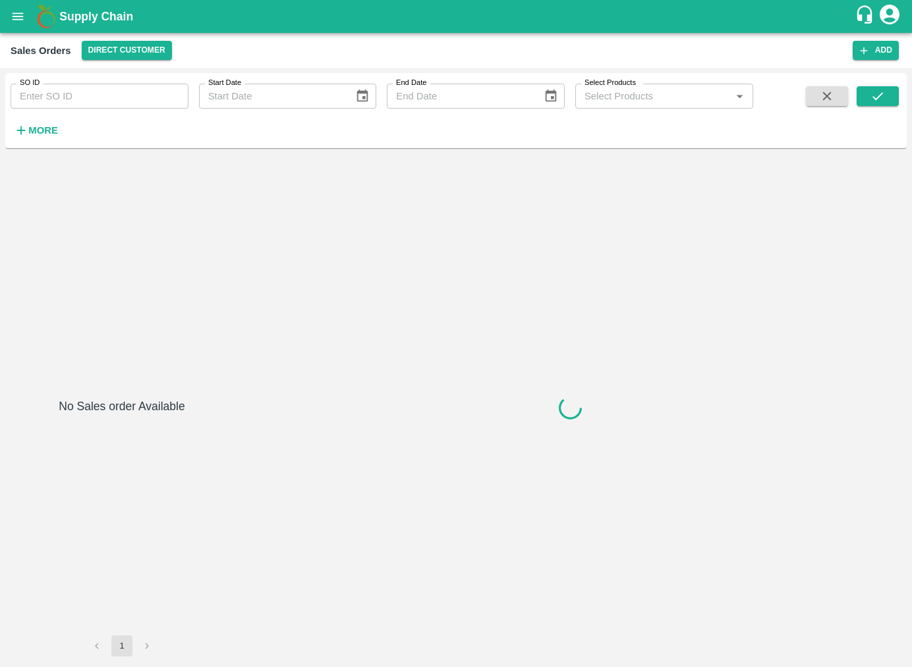
type input "599718"
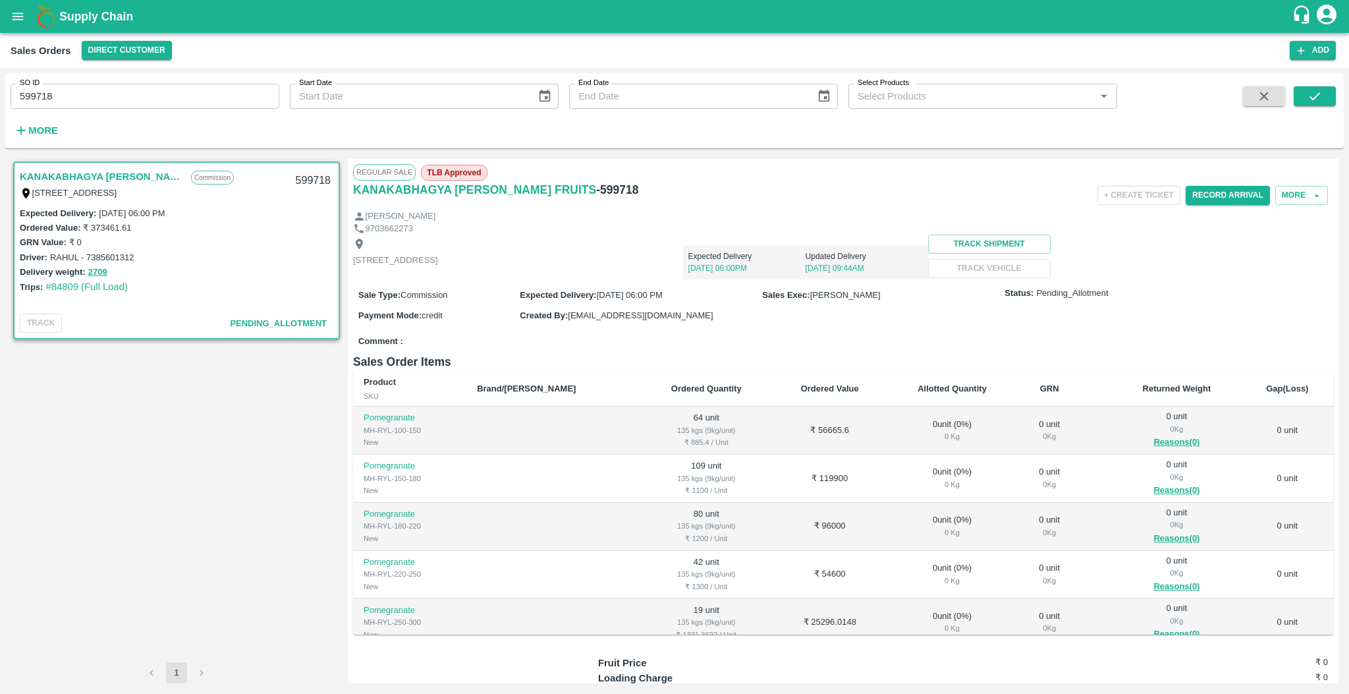
click at [911, 206] on div "Record Arrival" at bounding box center [1228, 195] width 84 height 30
click at [911, 202] on button "Record Arrival" at bounding box center [1228, 195] width 84 height 19
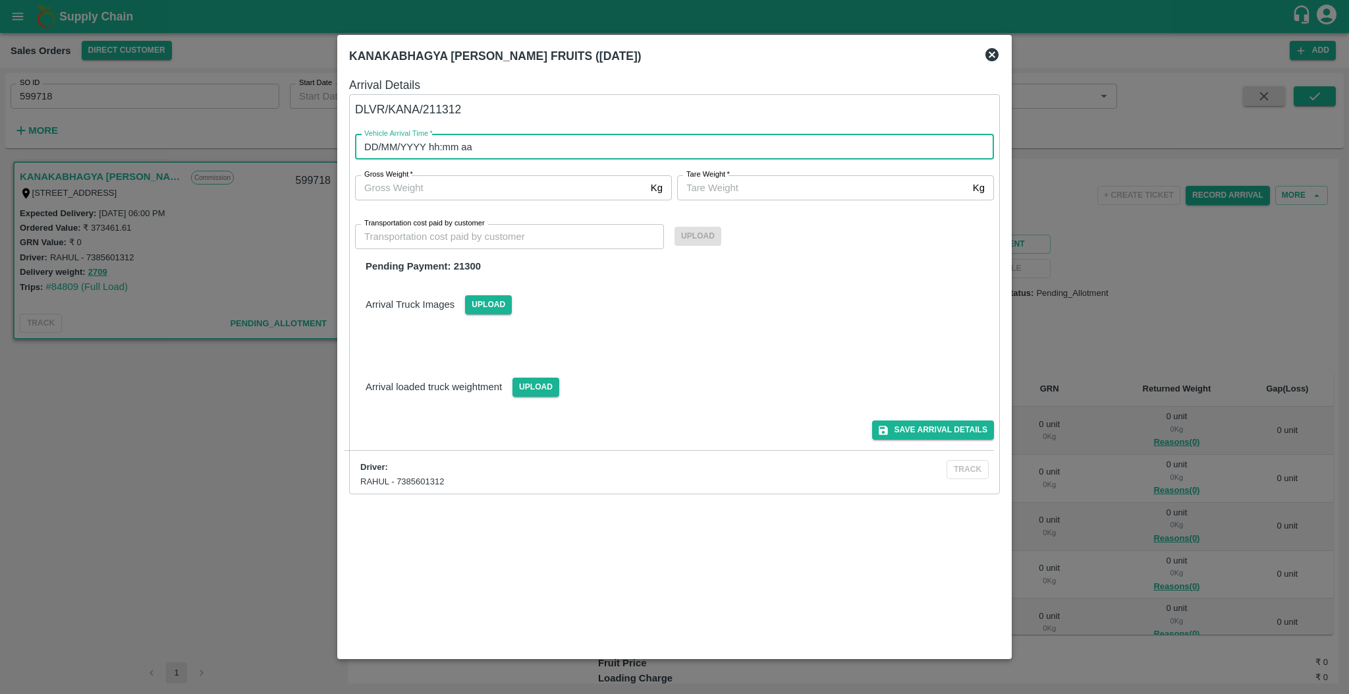
type input "DD/MM/YYYY hh:mm aa"
click at [526, 140] on input "DD/MM/YYYY hh:mm aa" at bounding box center [670, 146] width 630 height 25
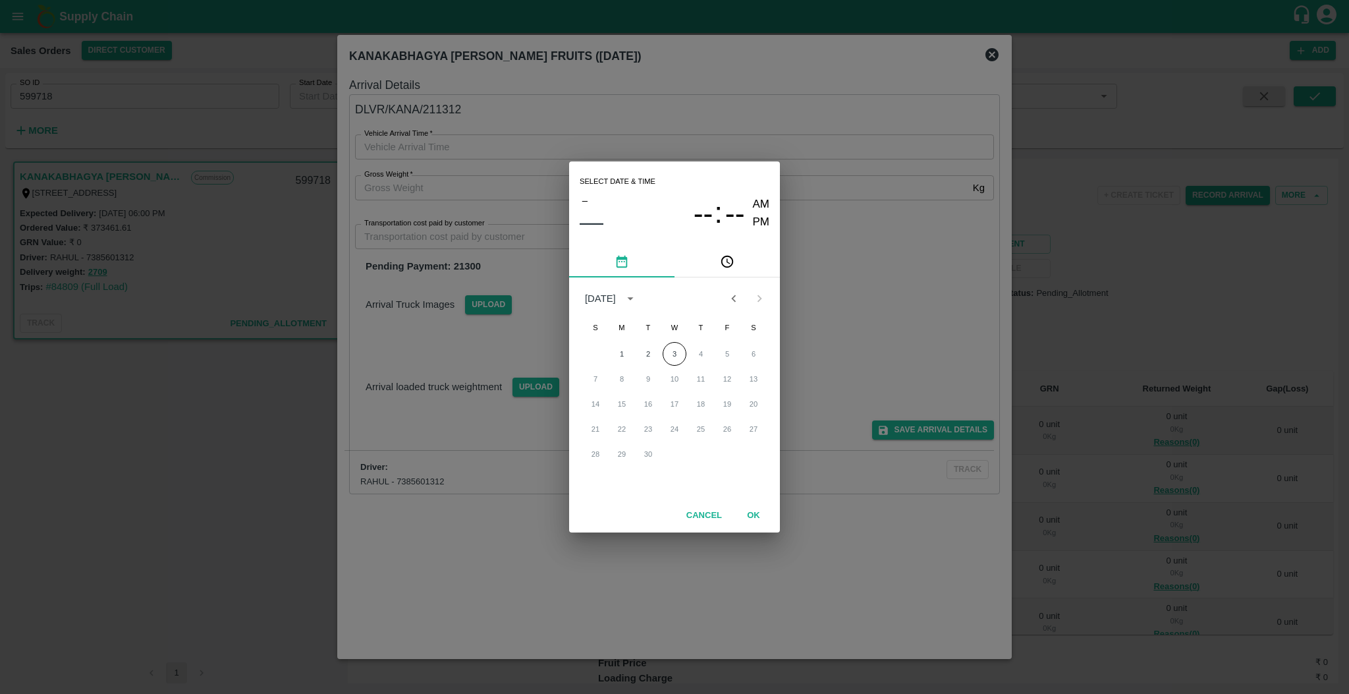
click button "3" at bounding box center [675, 354] width 24 height 24
type input "[DATE] 12:00 AM"
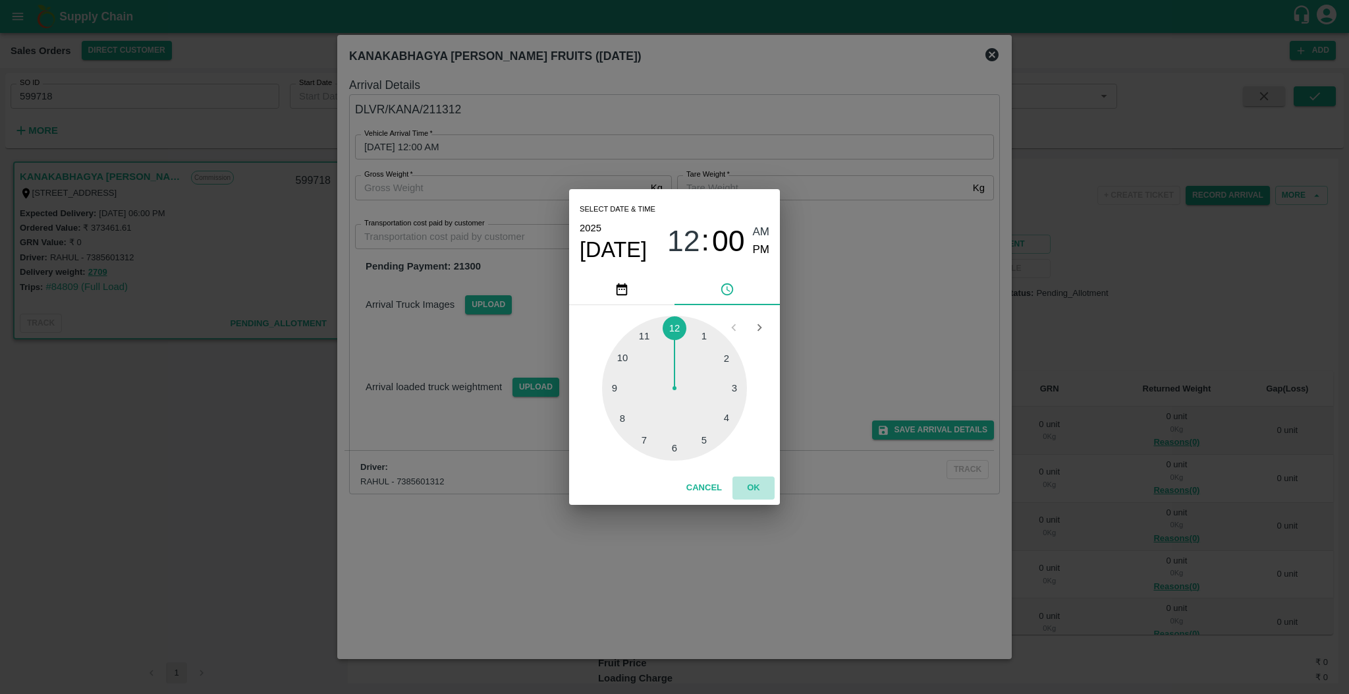
click at [761, 483] on button "OK" at bounding box center [753, 487] width 42 height 23
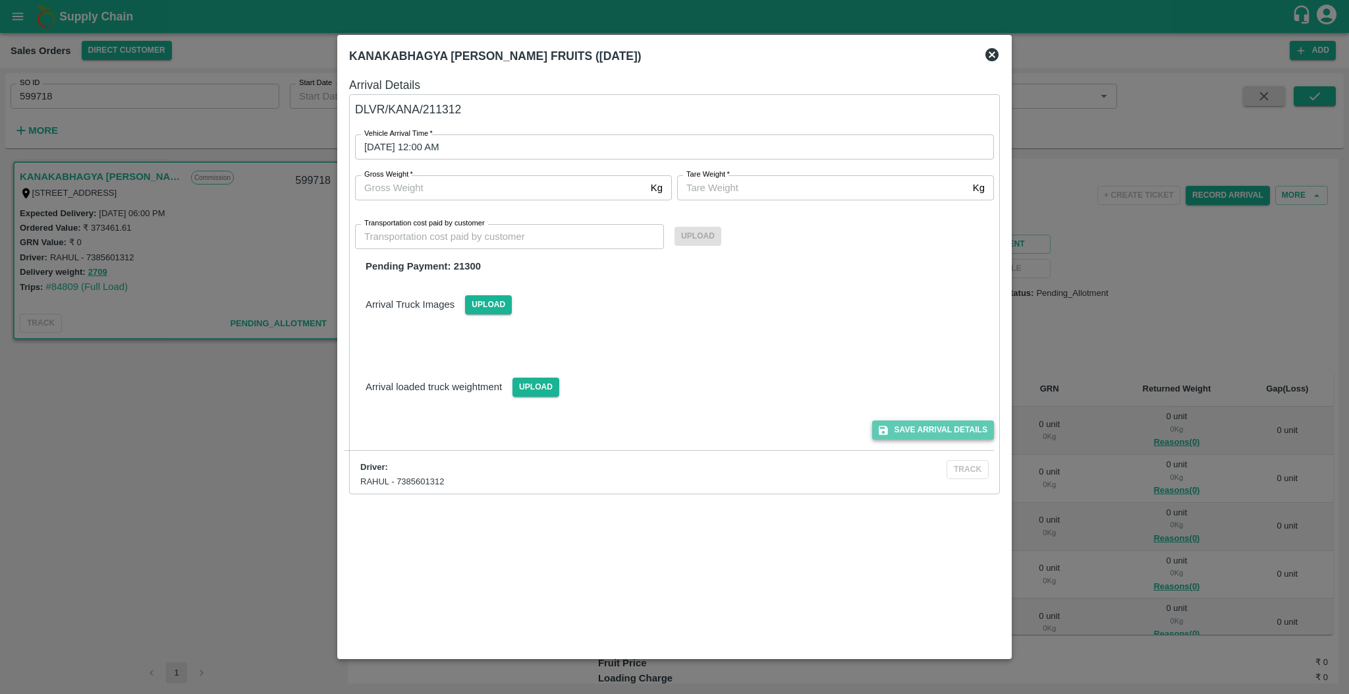
click at [911, 427] on button "Save Arrival Details" at bounding box center [933, 429] width 122 height 19
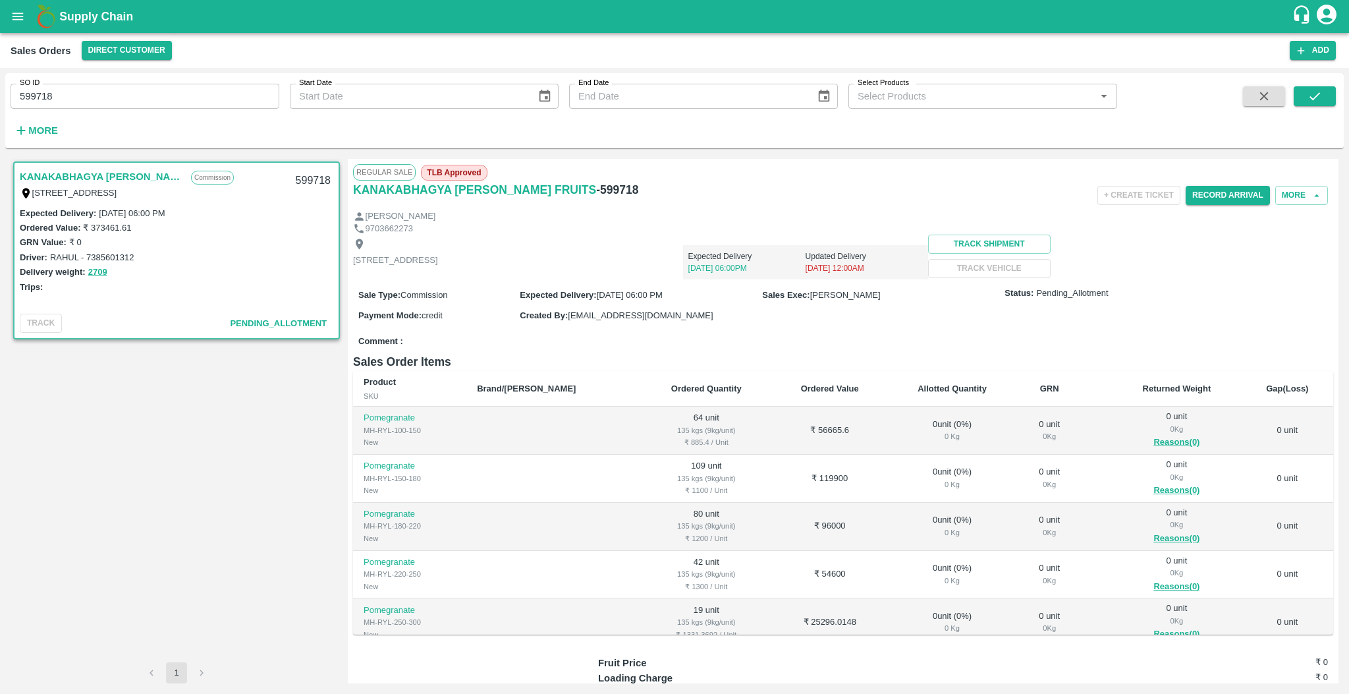
click at [83, 437] on div "KANAKABHAGYA LAXMI FRUITS Commission SHOP NO 50, MUNCIPAL COMPLEX, SURYAPET, Su…" at bounding box center [177, 410] width 332 height 503
click at [40, 16] on img at bounding box center [46, 16] width 26 height 26
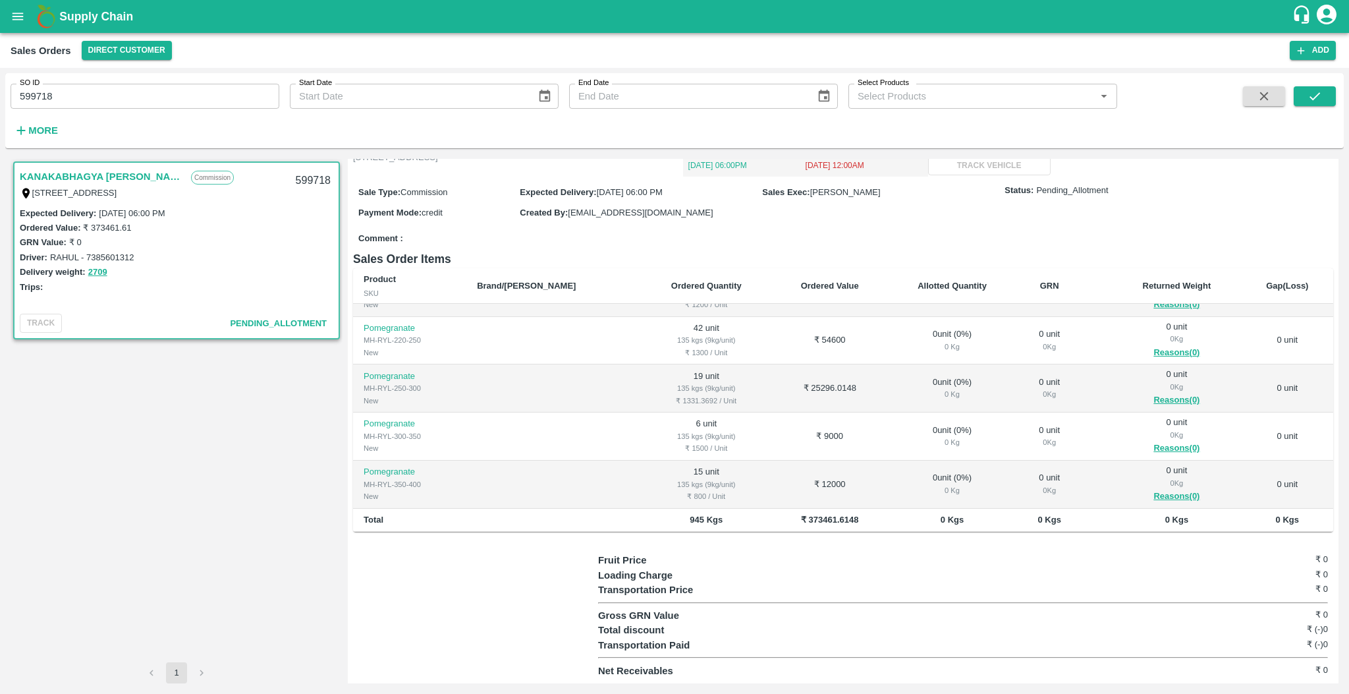
scroll to position [103, 0]
click at [911, 455] on td "0 unit" at bounding box center [1288, 436] width 92 height 48
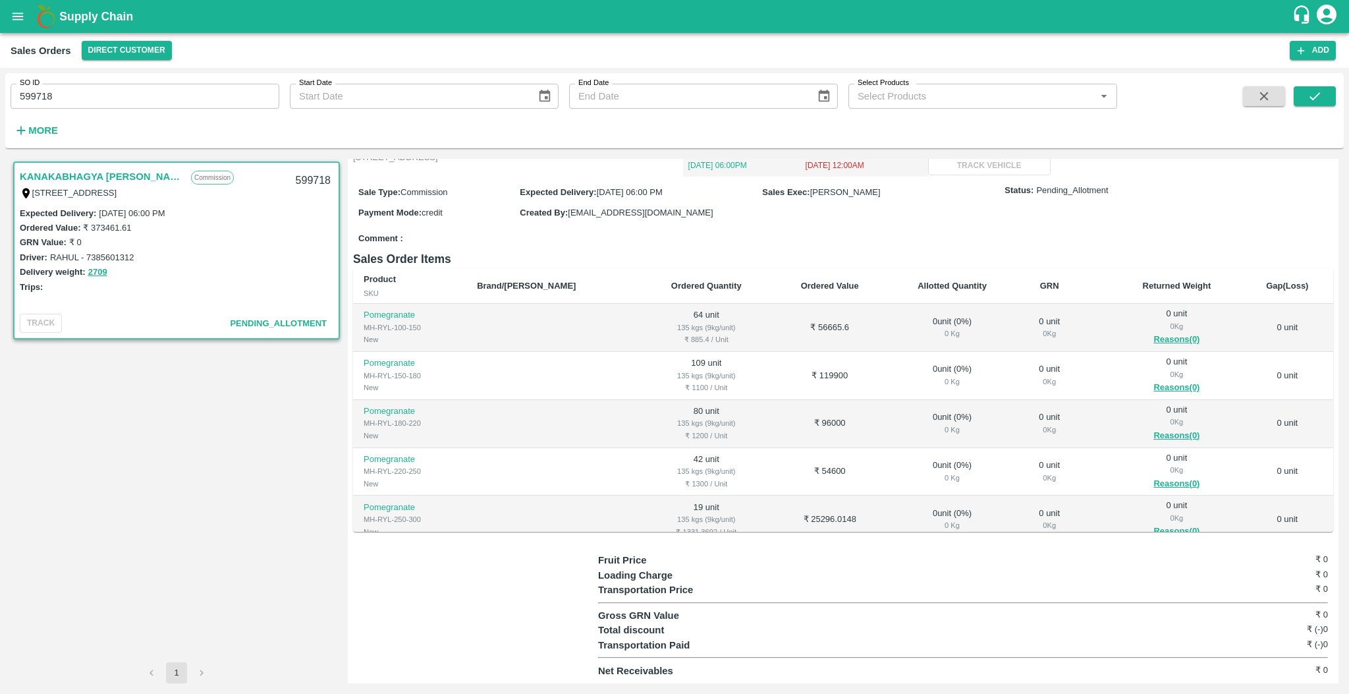
scroll to position [0, 0]
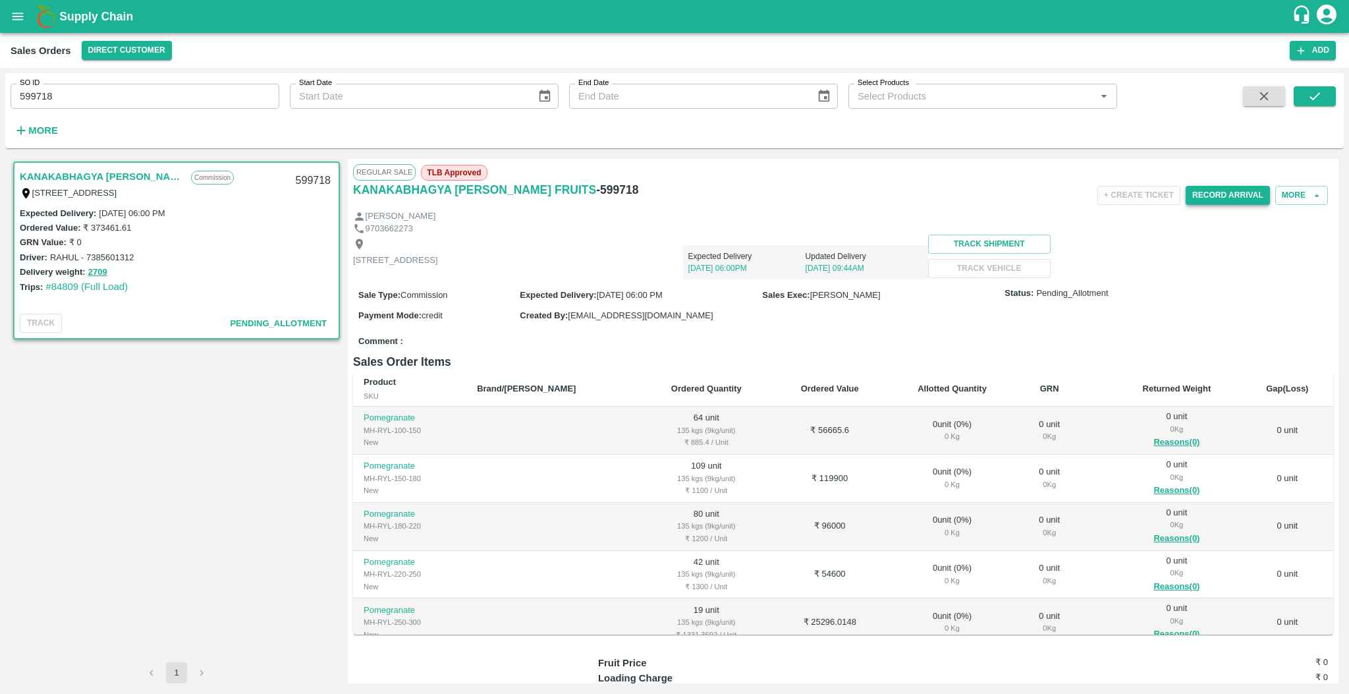
click at [912, 186] on button "Record Arrival" at bounding box center [1228, 195] width 84 height 19
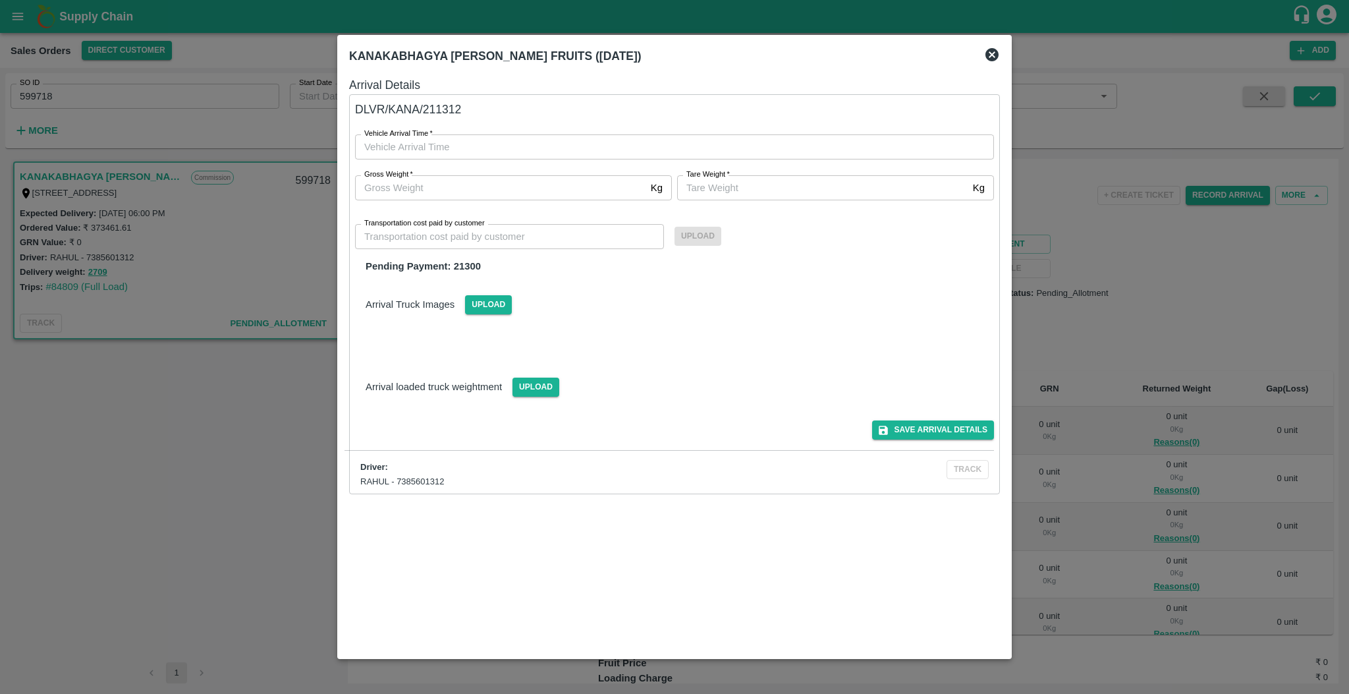
type input "DD/MM/YYYY hh:mm aa"
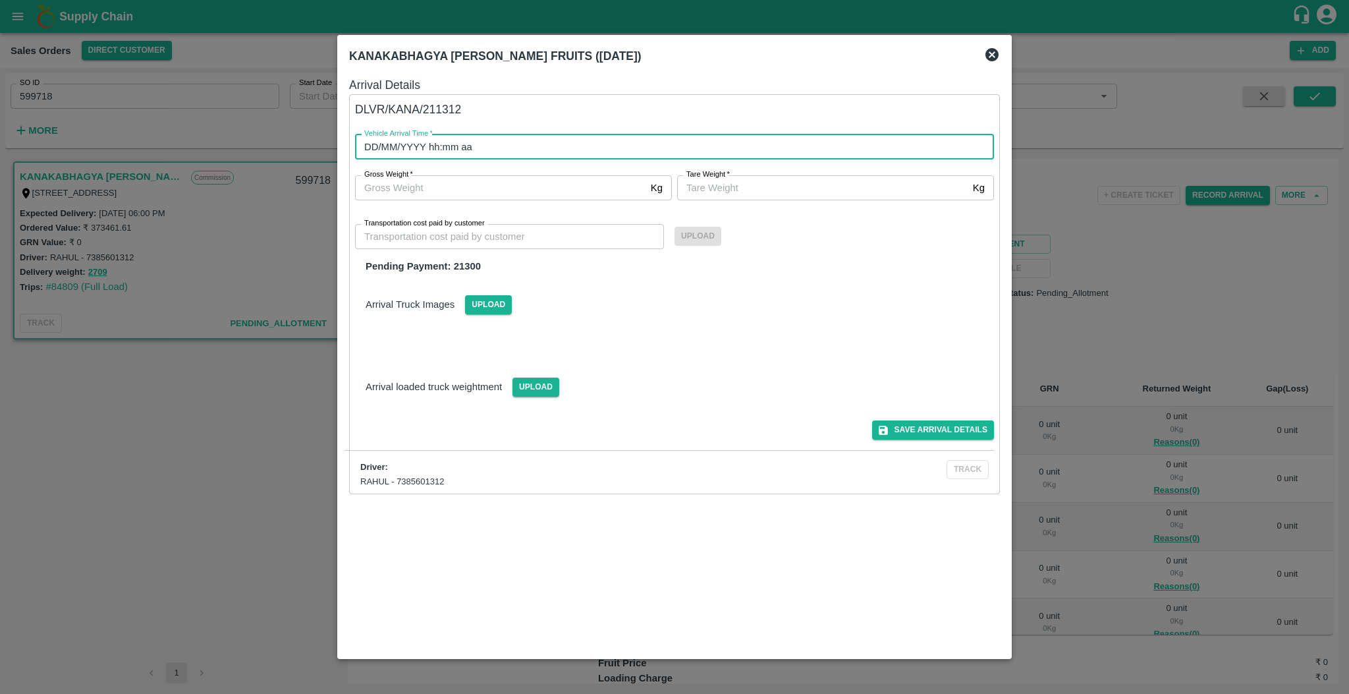
click at [541, 145] on input "DD/MM/YYYY hh:mm aa" at bounding box center [670, 146] width 630 height 25
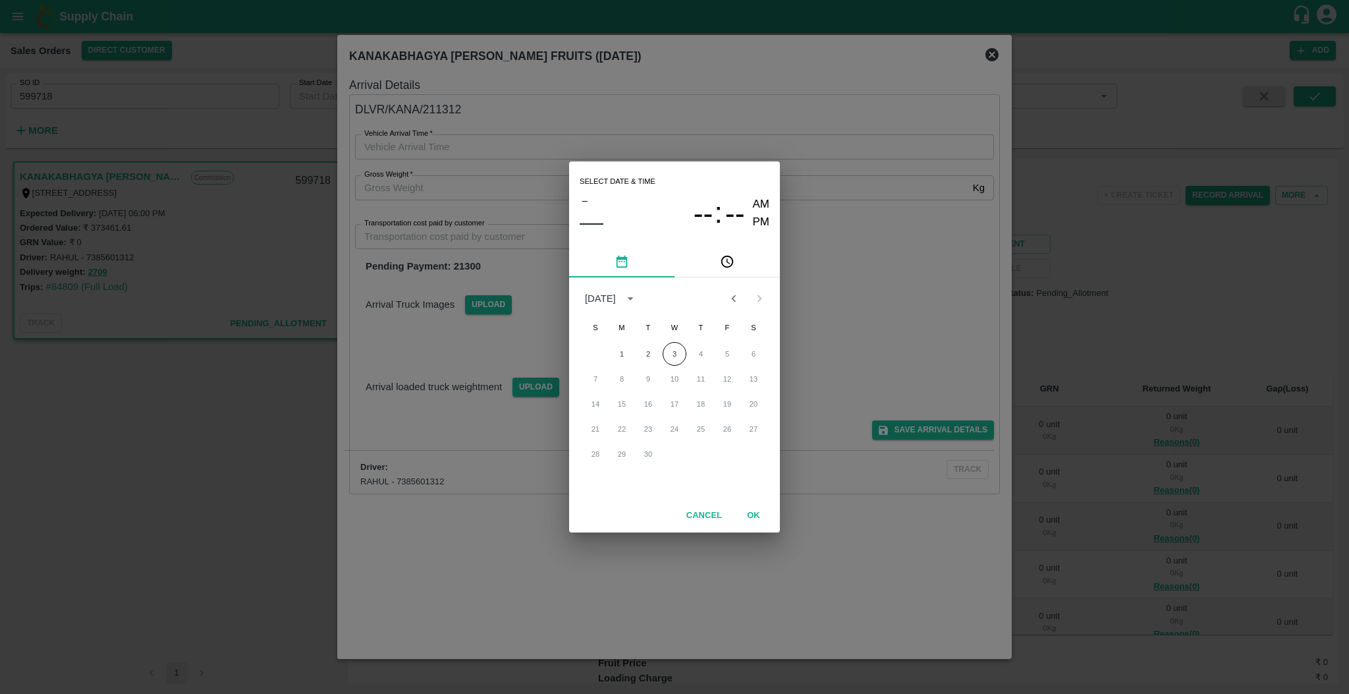
click button "3" at bounding box center [675, 354] width 24 height 24
type input "[DATE] 12:00 AM"
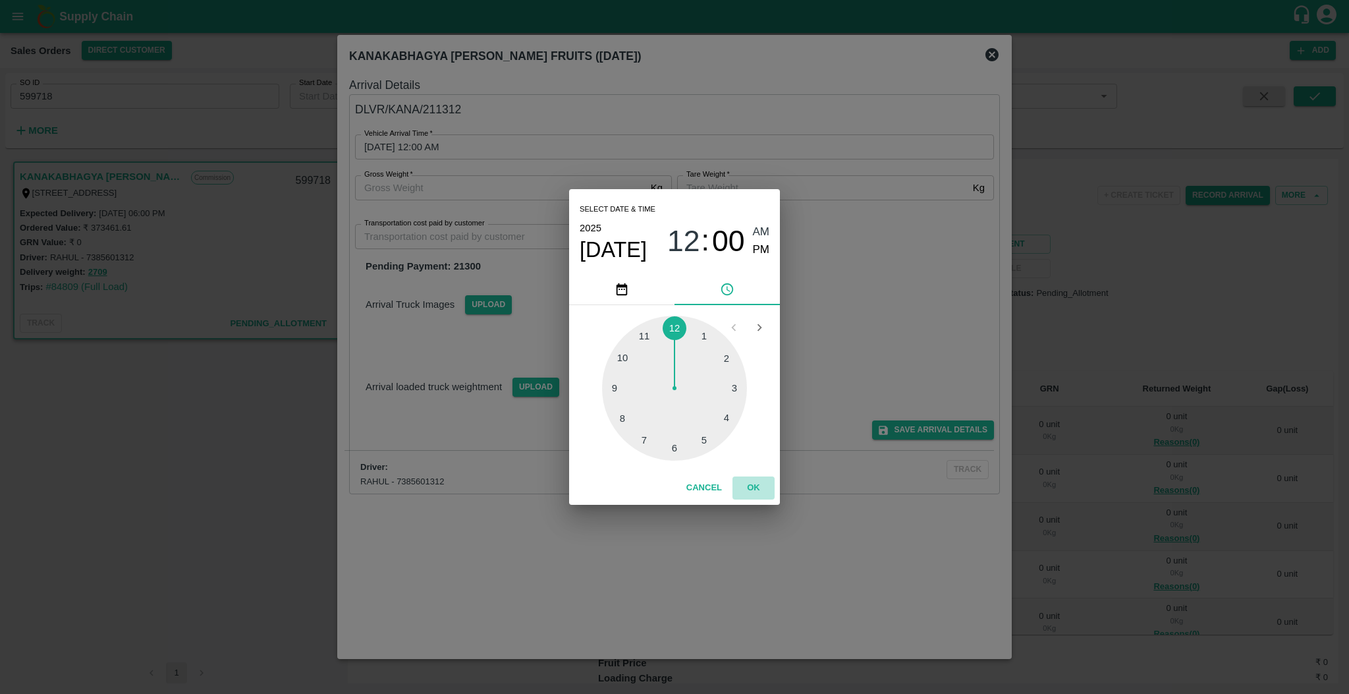
click at [763, 481] on button "OK" at bounding box center [753, 487] width 42 height 23
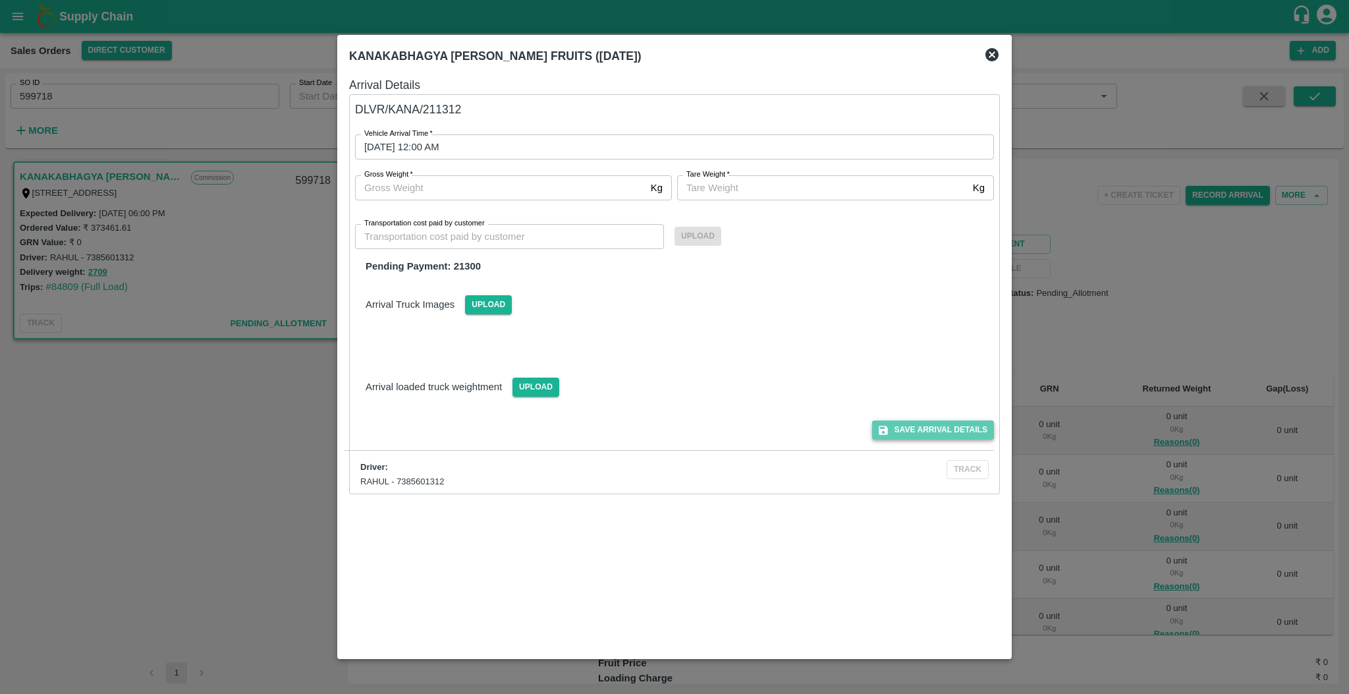
click at [912, 434] on button "Save Arrival Details" at bounding box center [933, 429] width 122 height 19
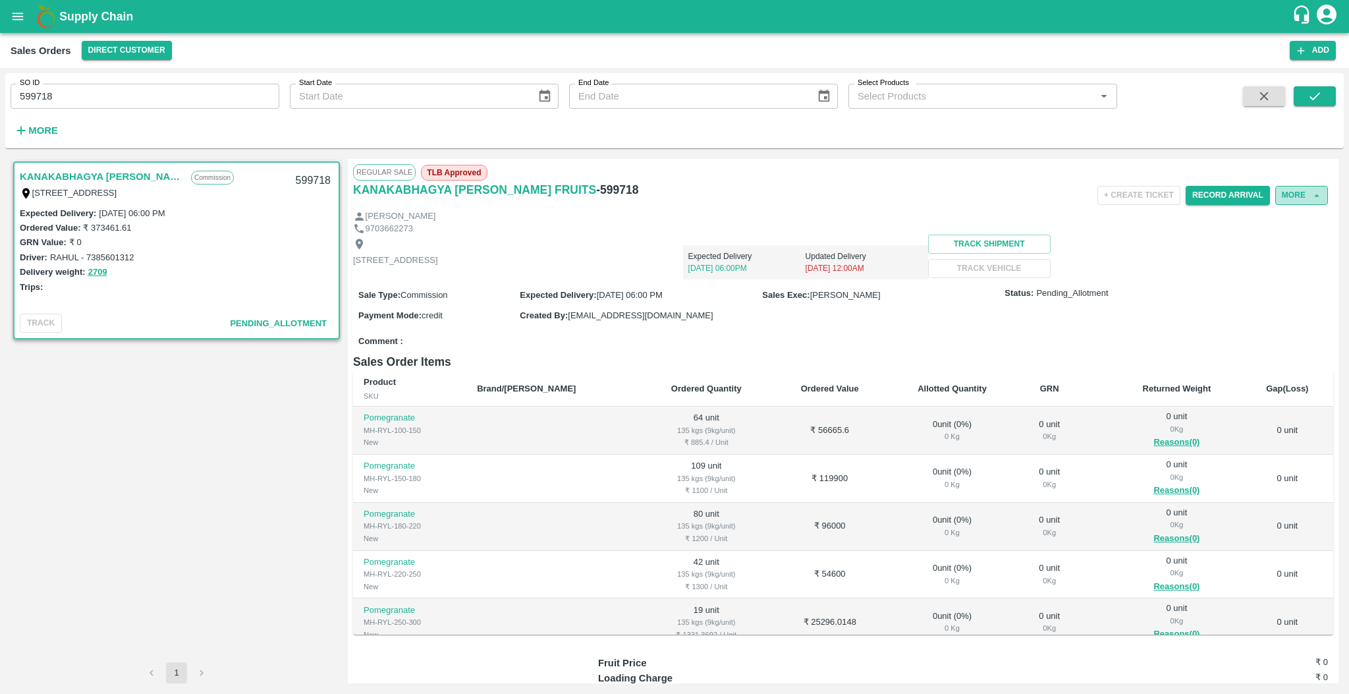
click at [912, 198] on button "More" at bounding box center [1301, 195] width 53 height 19
click at [912, 263] on div at bounding box center [1252, 256] width 37 height 14
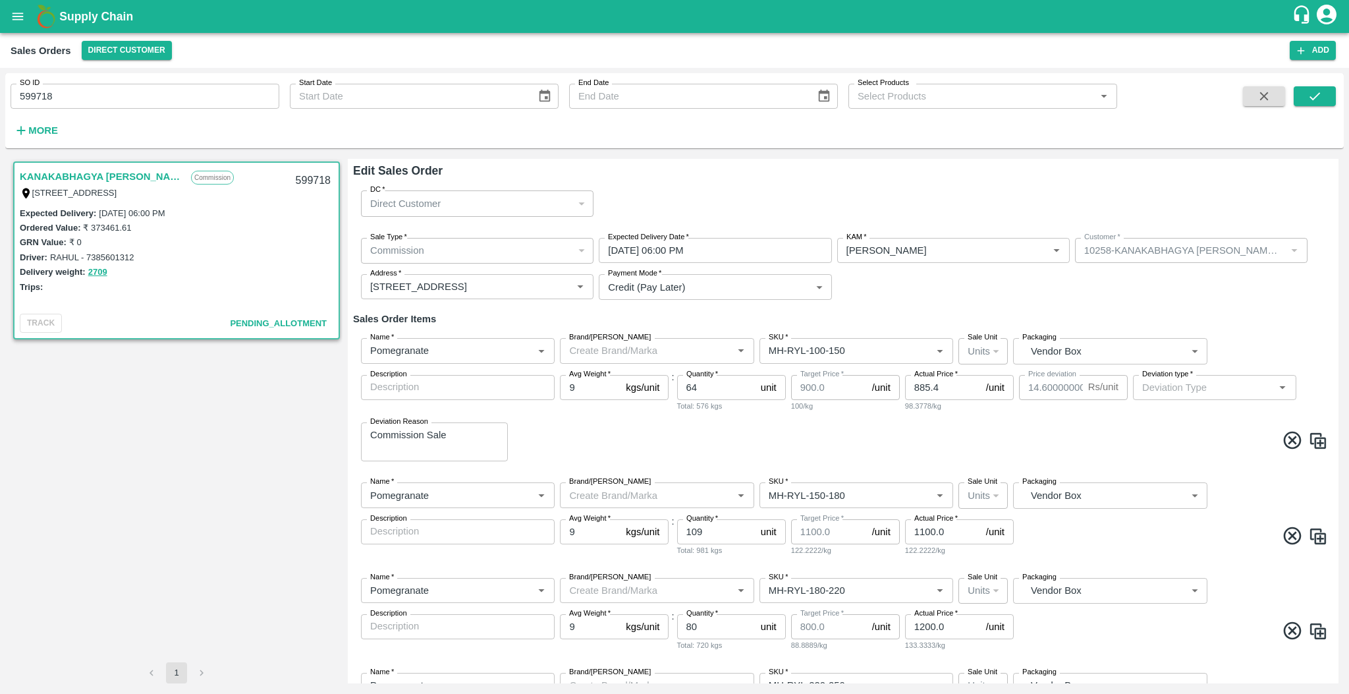
type input "Others"
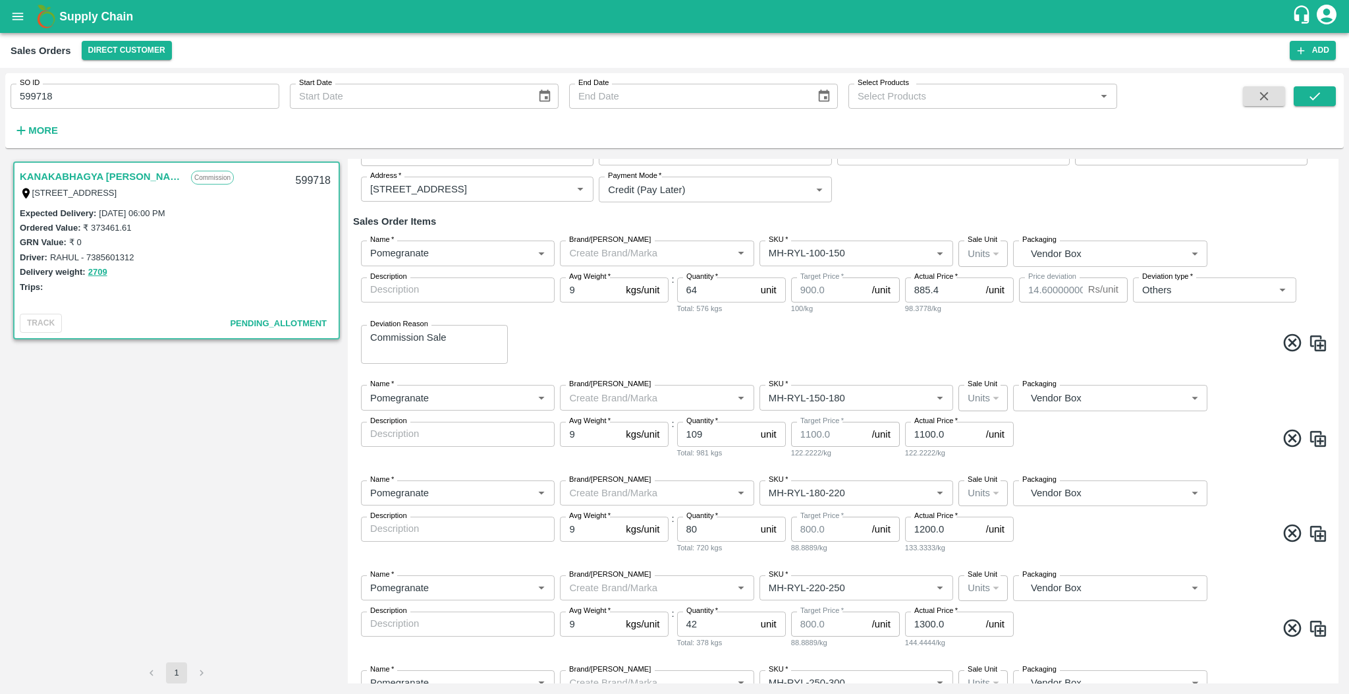
scroll to position [98, 0]
click at [688, 294] on input "64" at bounding box center [716, 289] width 78 height 25
type input "82"
click at [713, 427] on input "109" at bounding box center [716, 433] width 78 height 25
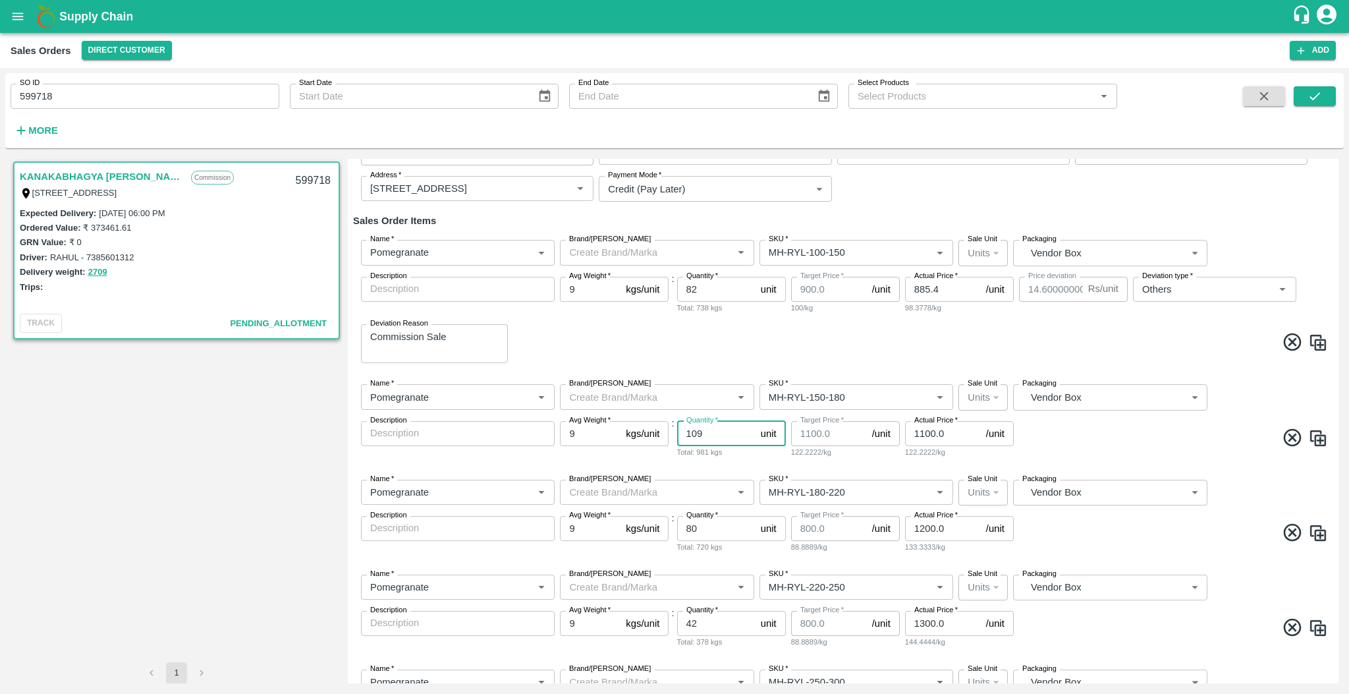
click at [713, 427] on input "109" at bounding box center [716, 433] width 78 height 25
type input "75"
click at [689, 536] on input "80" at bounding box center [716, 528] width 78 height 25
type input "31"
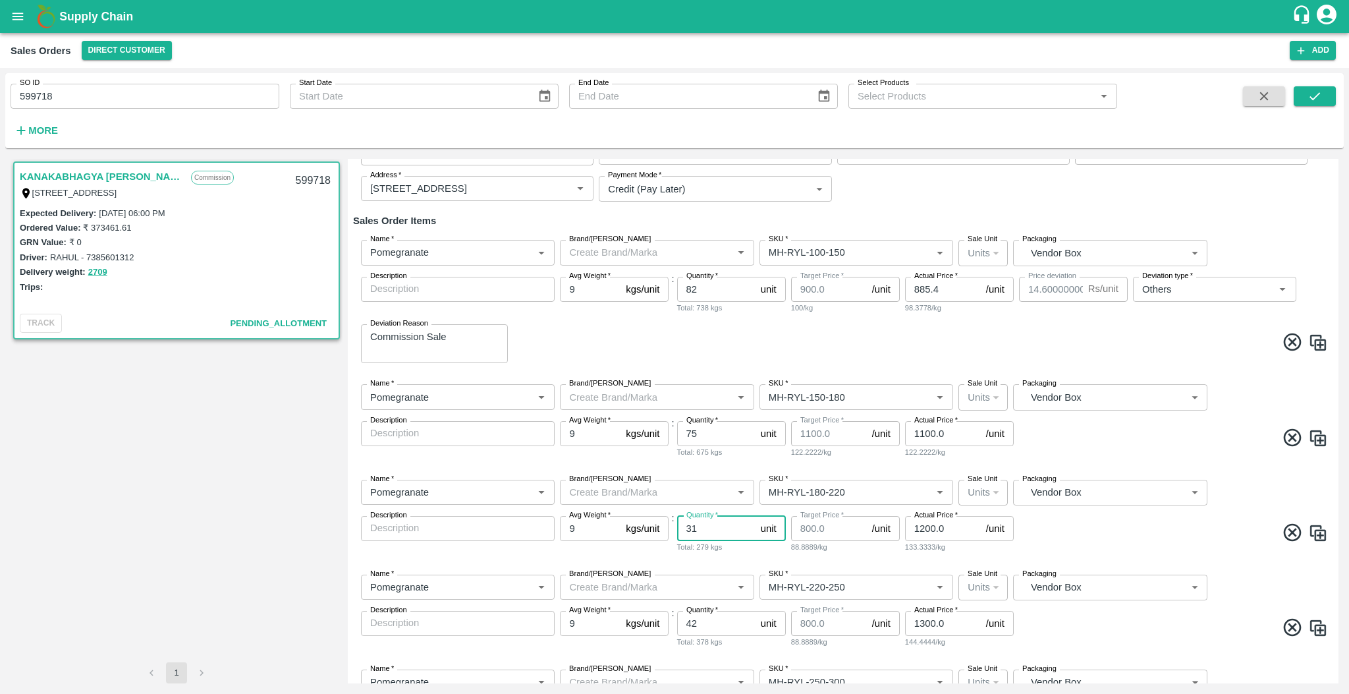
click at [689, 625] on input "42" at bounding box center [716, 623] width 78 height 25
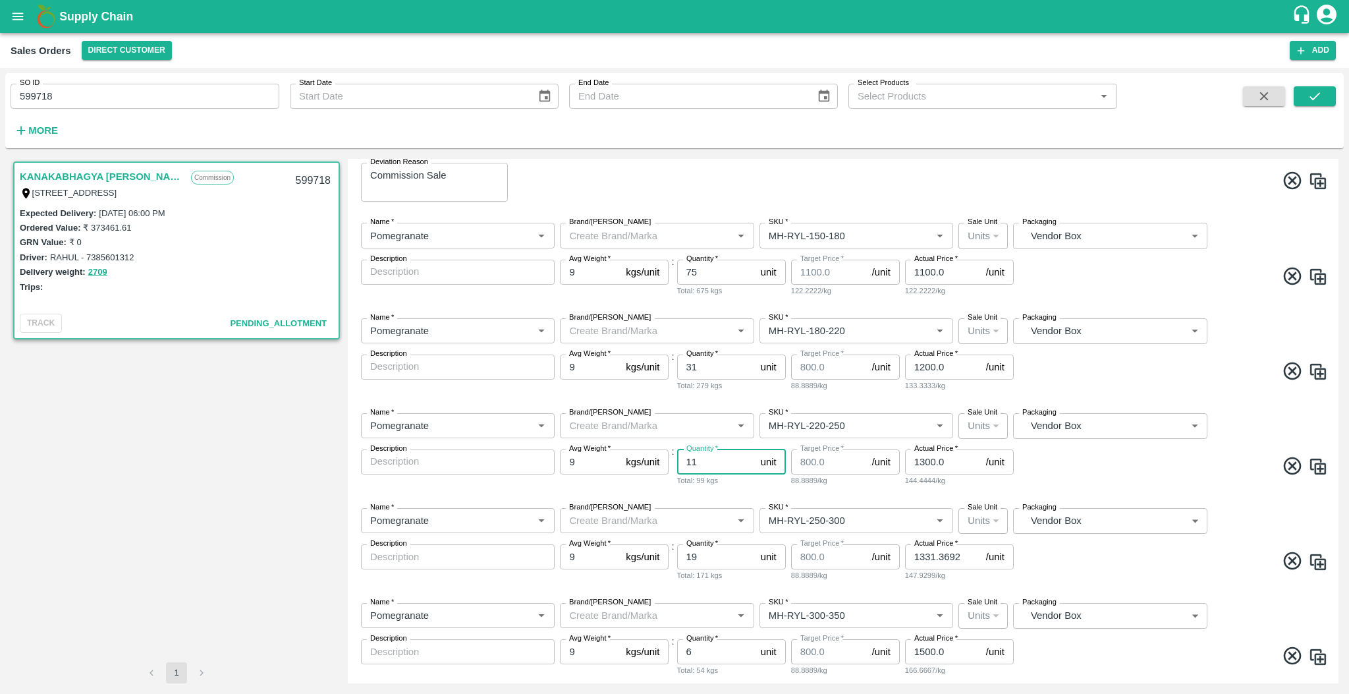
type input "11"
click at [707, 556] on input "19" at bounding box center [716, 556] width 78 height 25
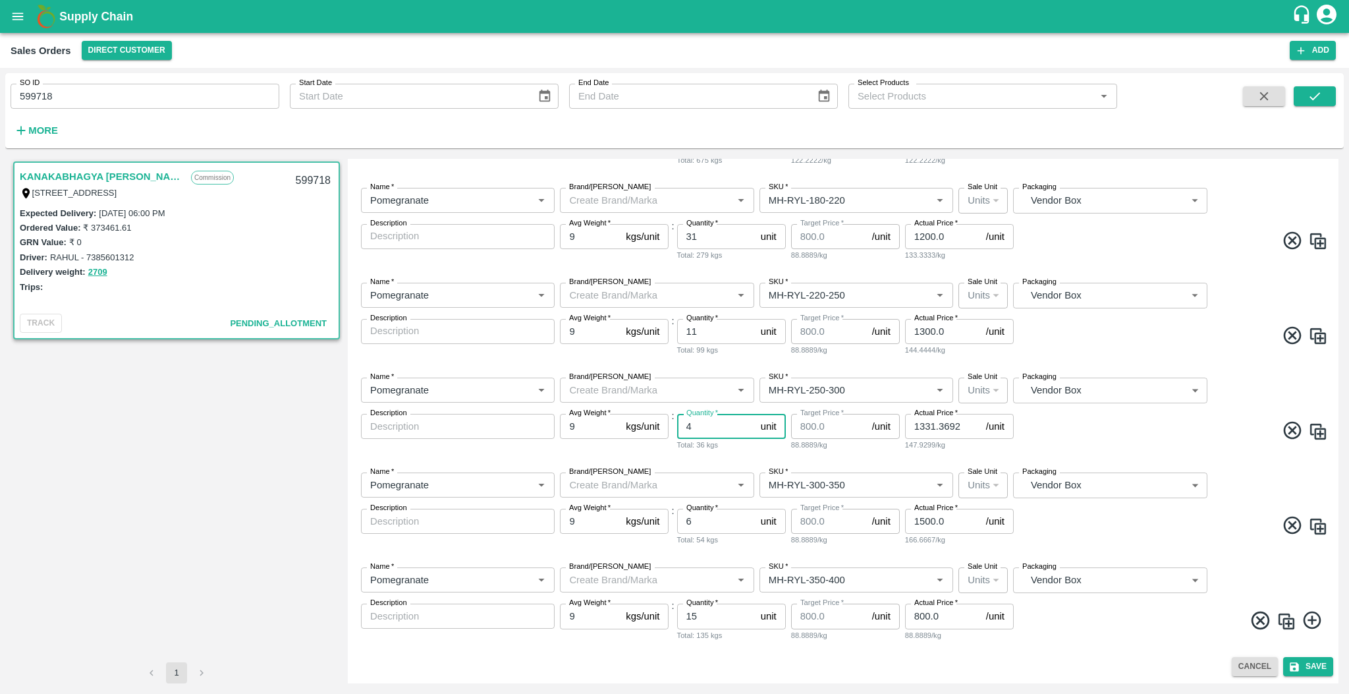
type input "4"
click at [715, 514] on input "6" at bounding box center [716, 521] width 78 height 25
type input "1"
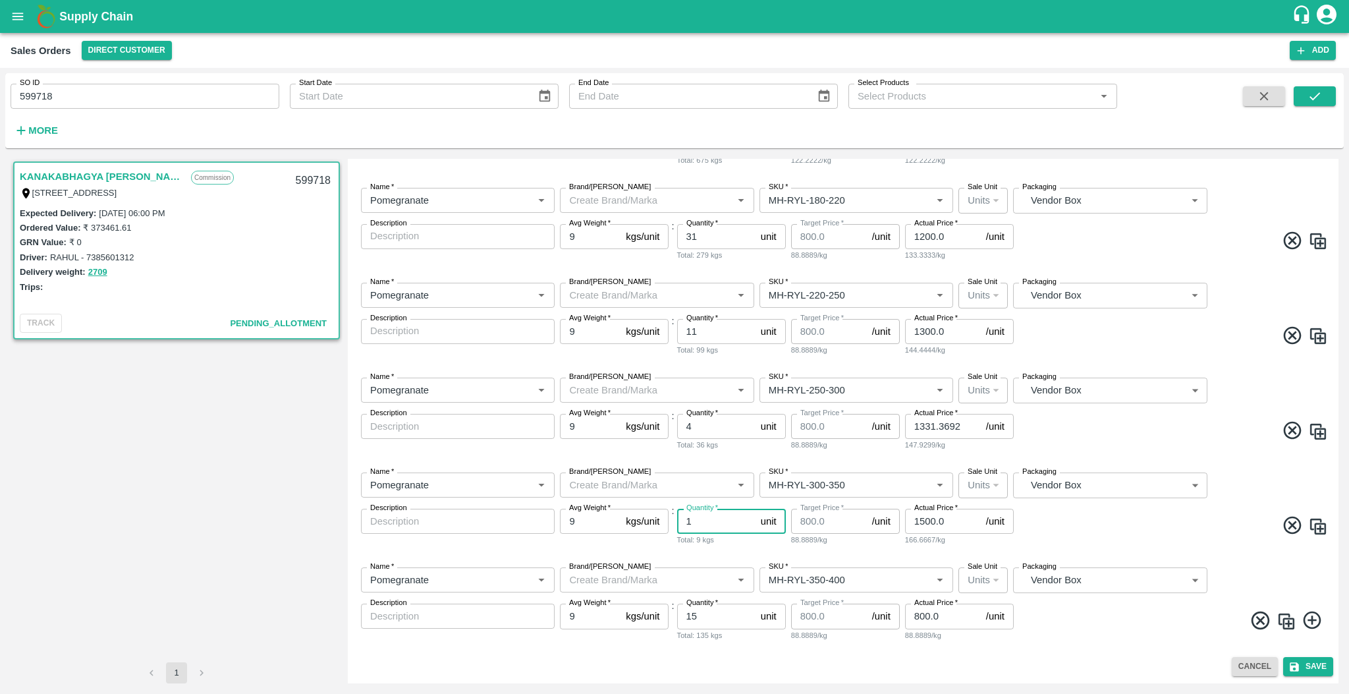
click at [727, 605] on input "15" at bounding box center [716, 615] width 78 height 25
type input "0"
click at [912, 626] on span at bounding box center [1172, 622] width 312 height 26
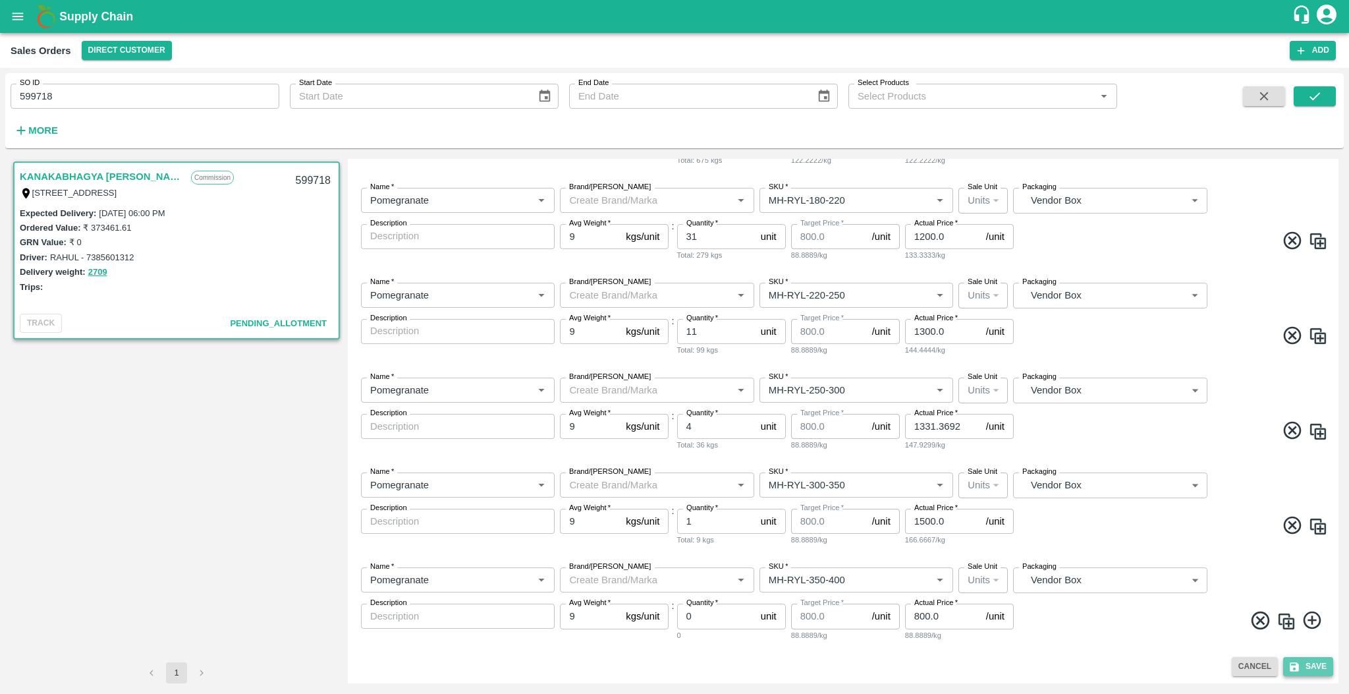
click at [912, 668] on icon "submit" at bounding box center [1294, 667] width 12 height 12
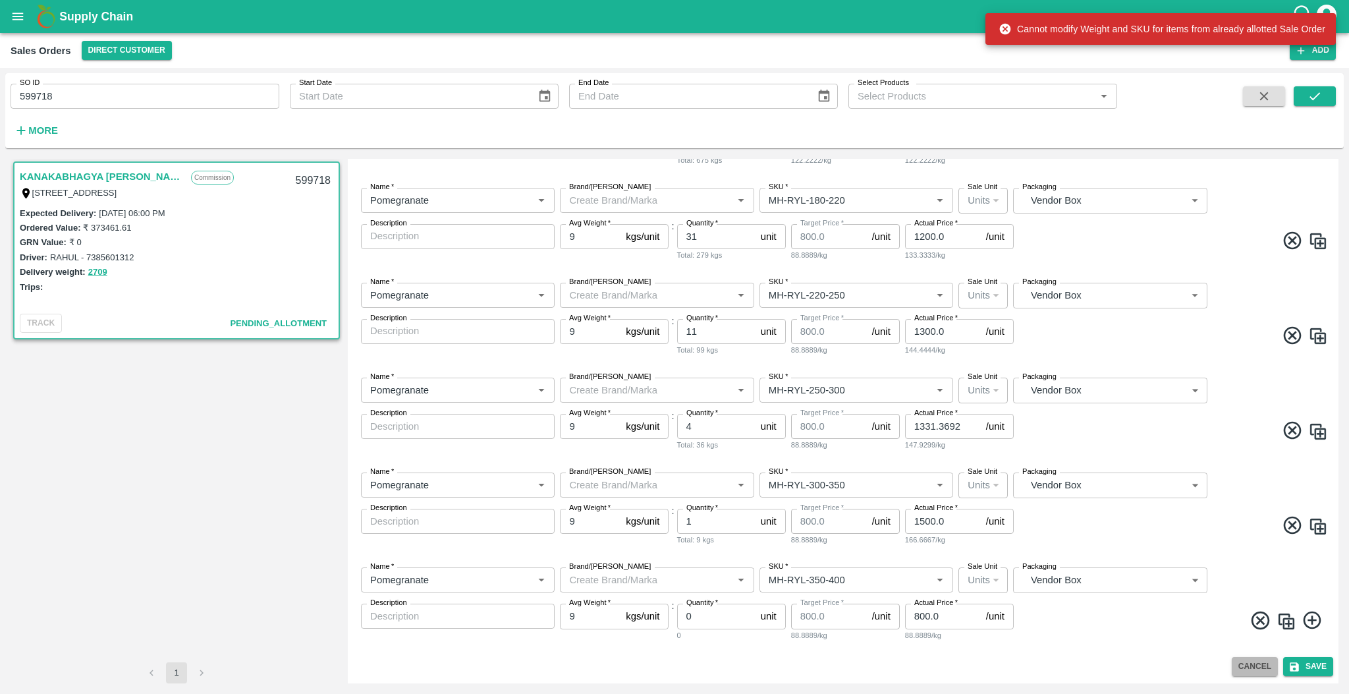
click at [912, 668] on button "Cancel" at bounding box center [1255, 666] width 46 height 19
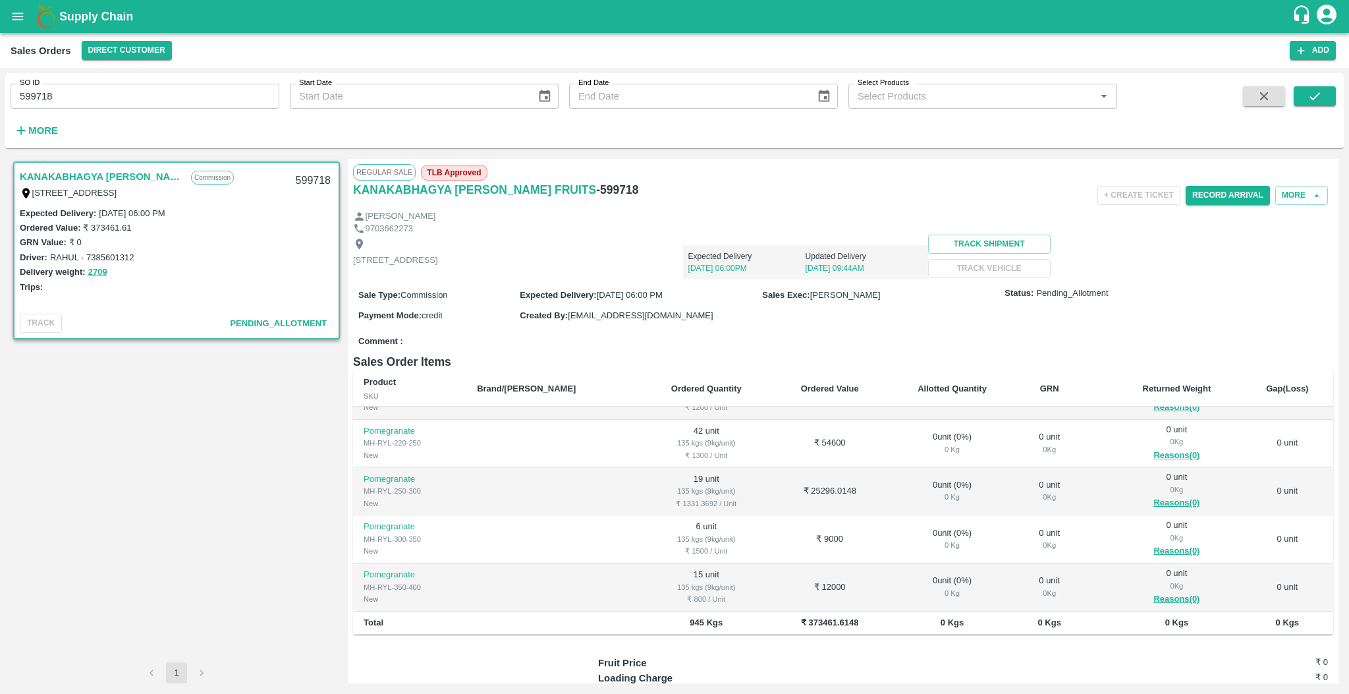
scroll to position [104, 0]
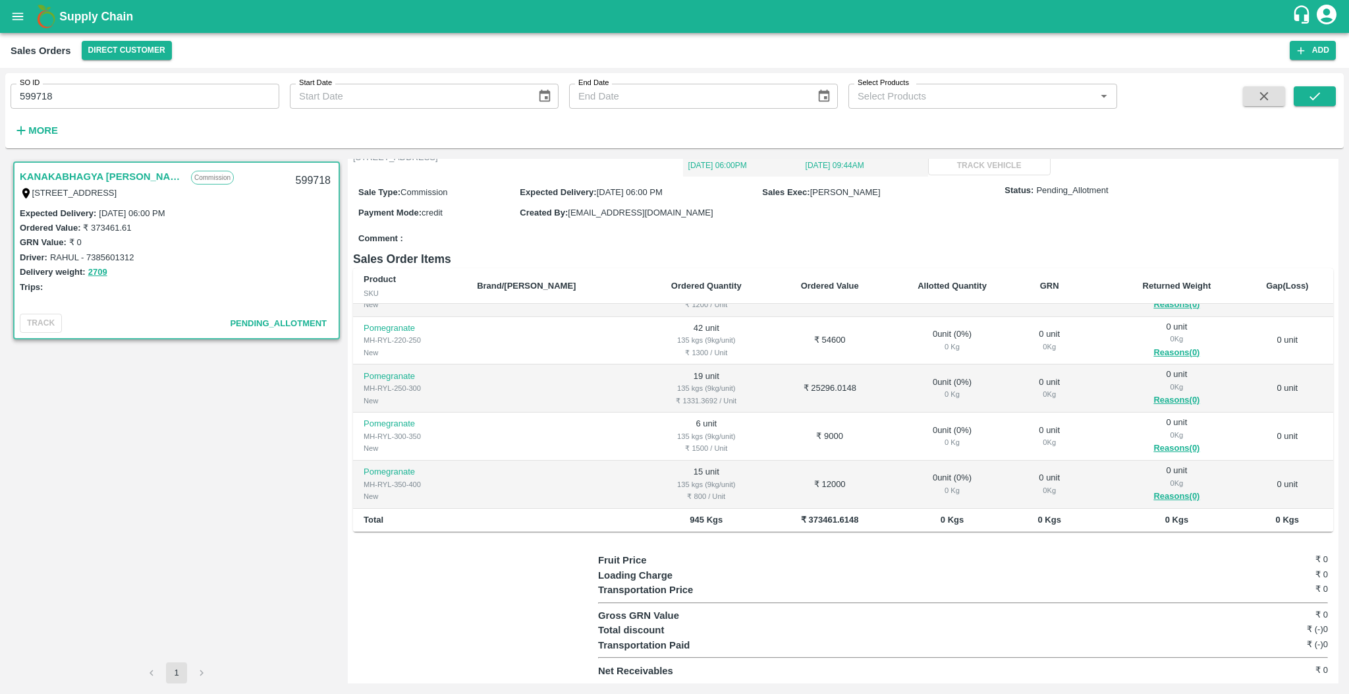
click at [813, 533] on div "Regular Sale TLB Approved KANAKABHAGYA LAXMI FRUITS - 599718 + Create Ticket Re…" at bounding box center [843, 421] width 991 height 524
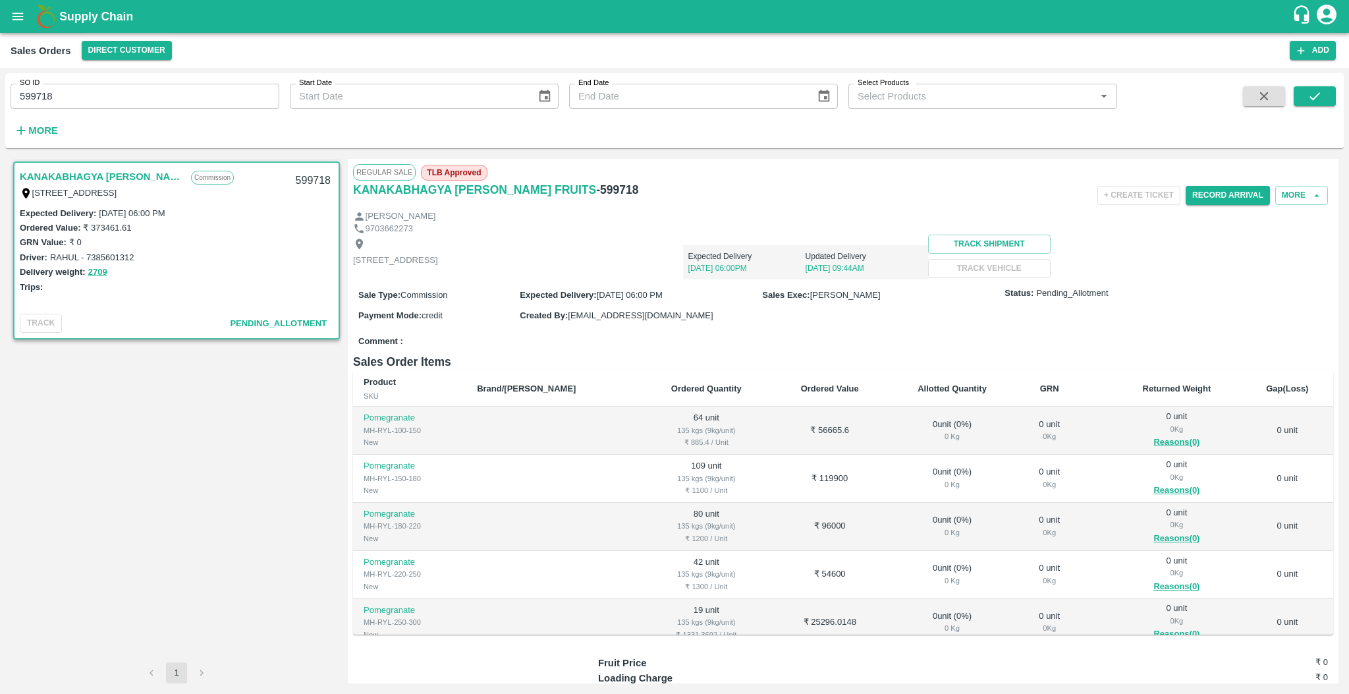
scroll to position [131, 0]
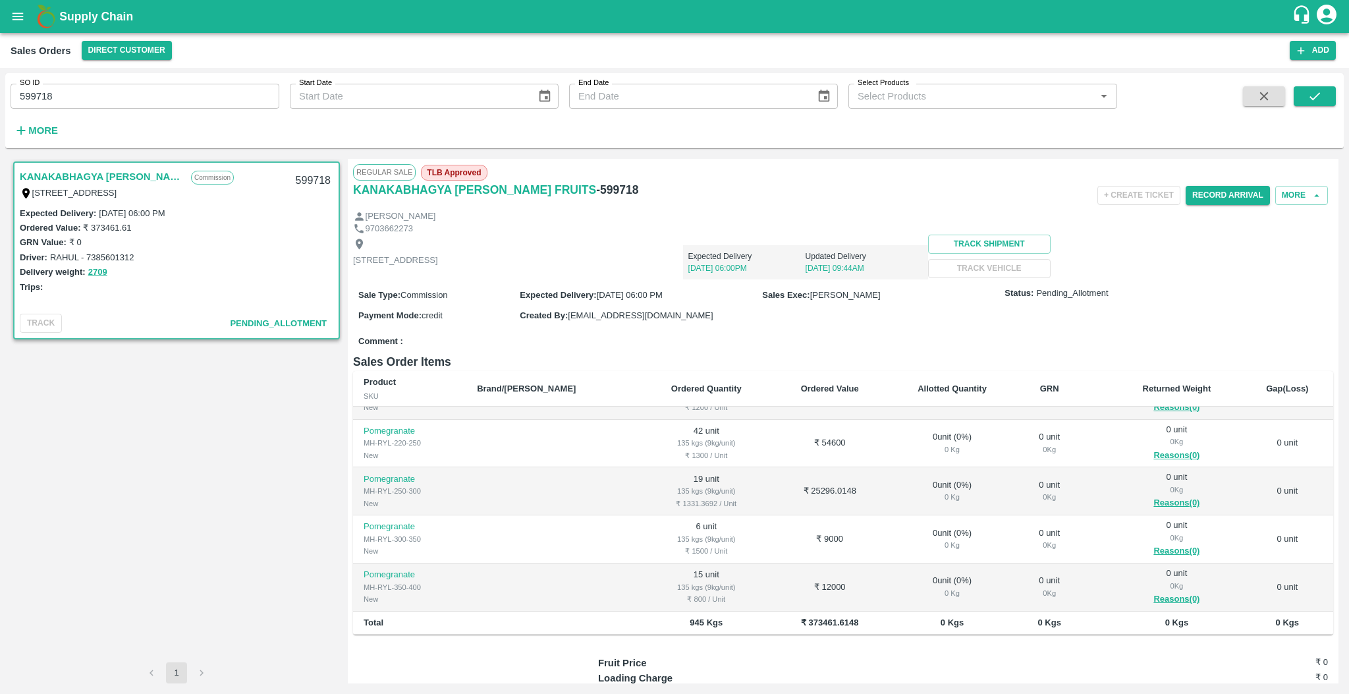
click at [785, 449] on td "₹ 54600" at bounding box center [830, 444] width 115 height 48
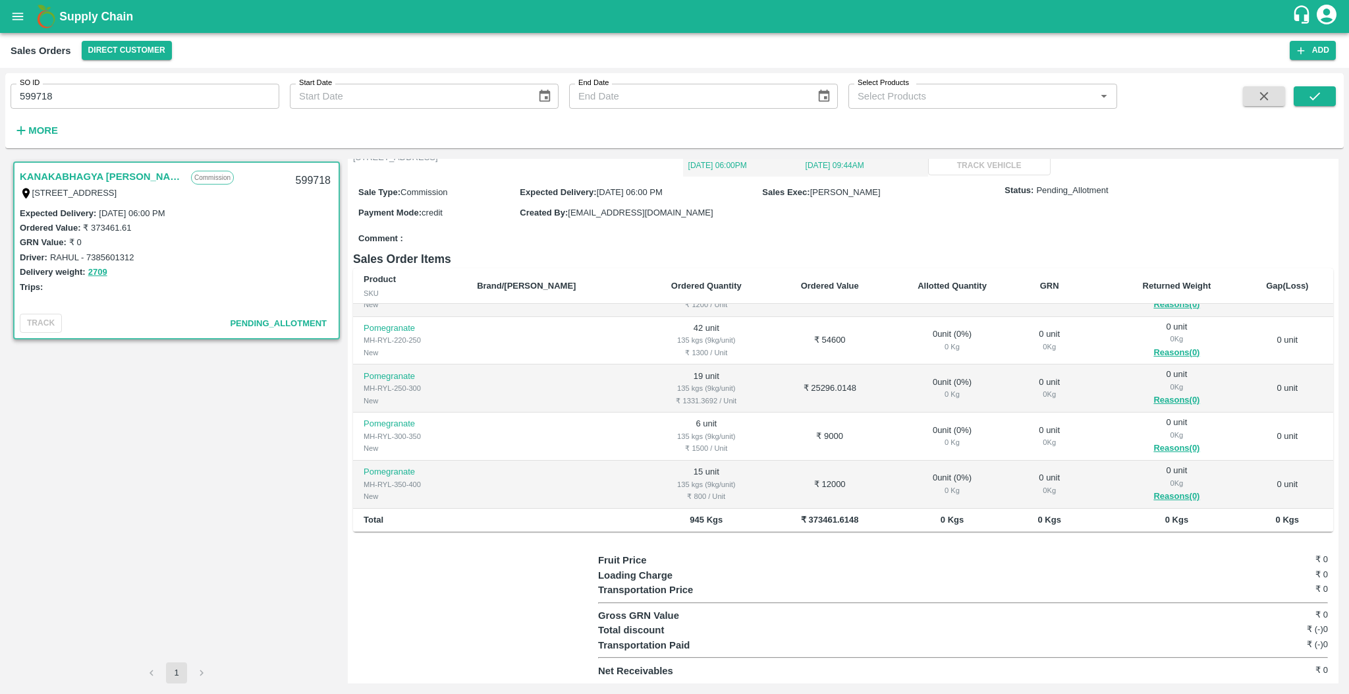
scroll to position [103, 0]
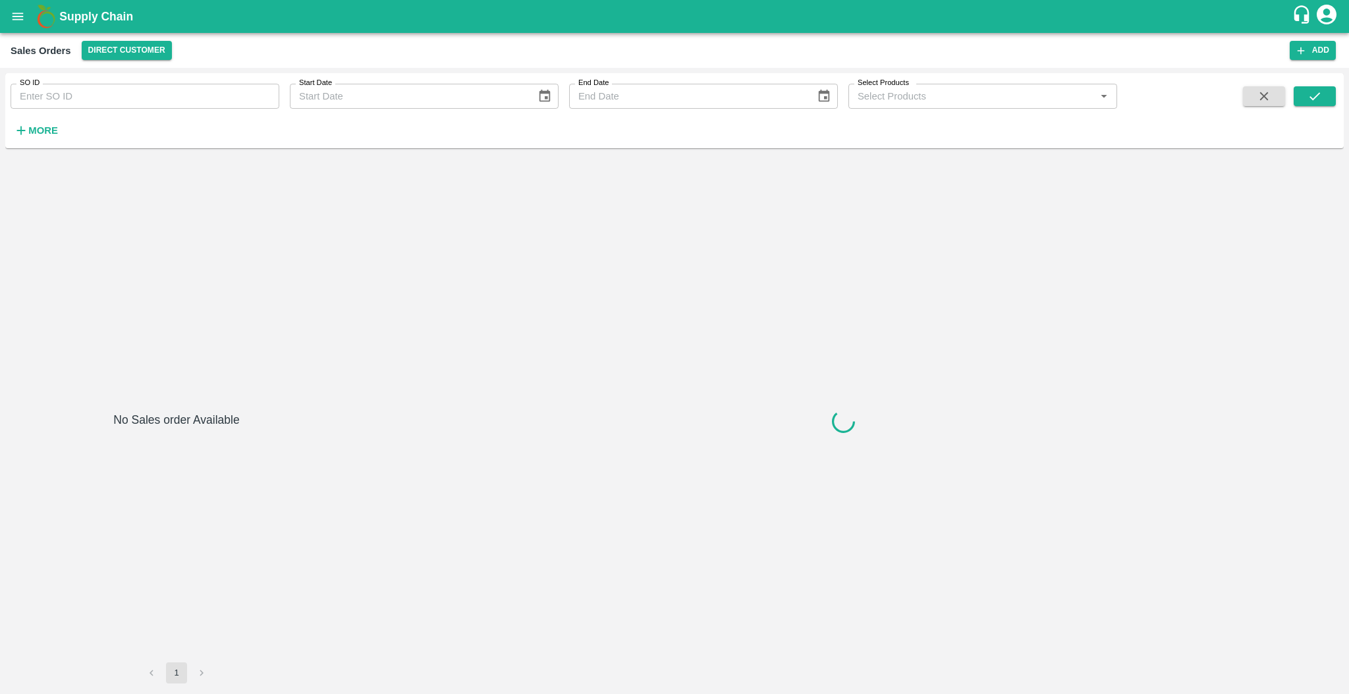
type input "599718"
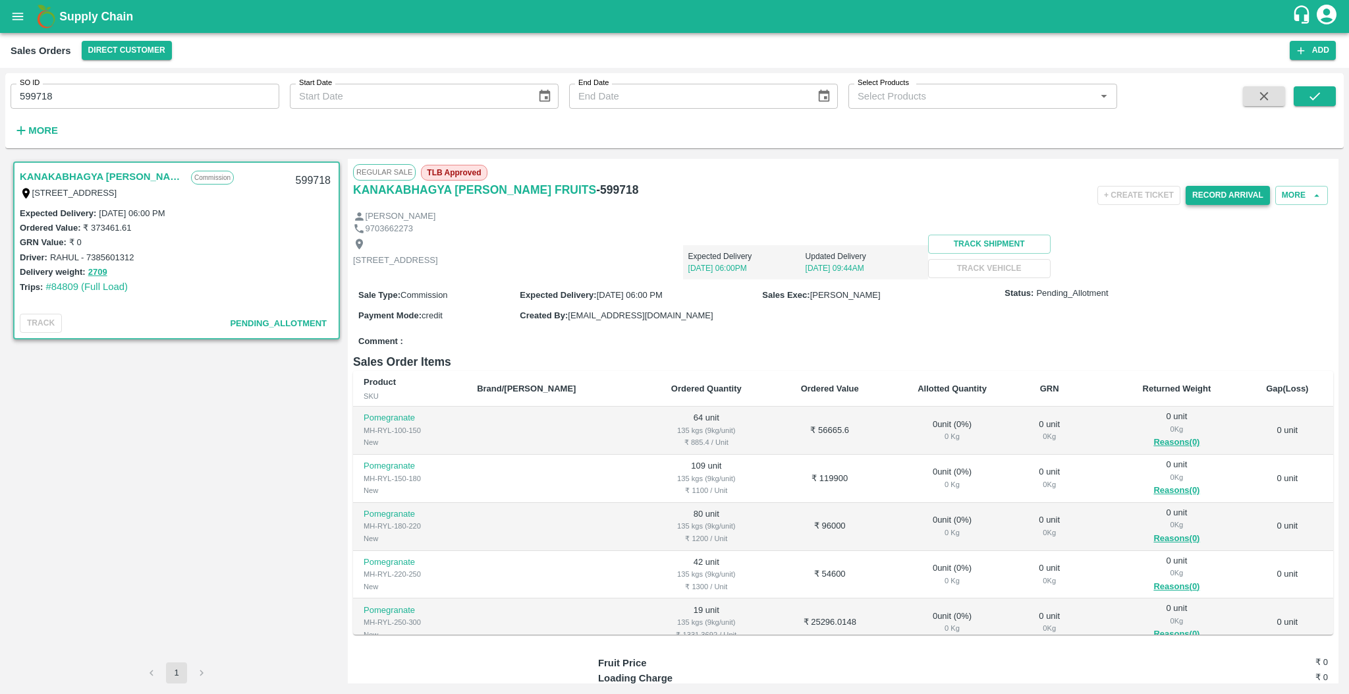
click at [1215, 192] on button "Record Arrival" at bounding box center [1228, 195] width 84 height 19
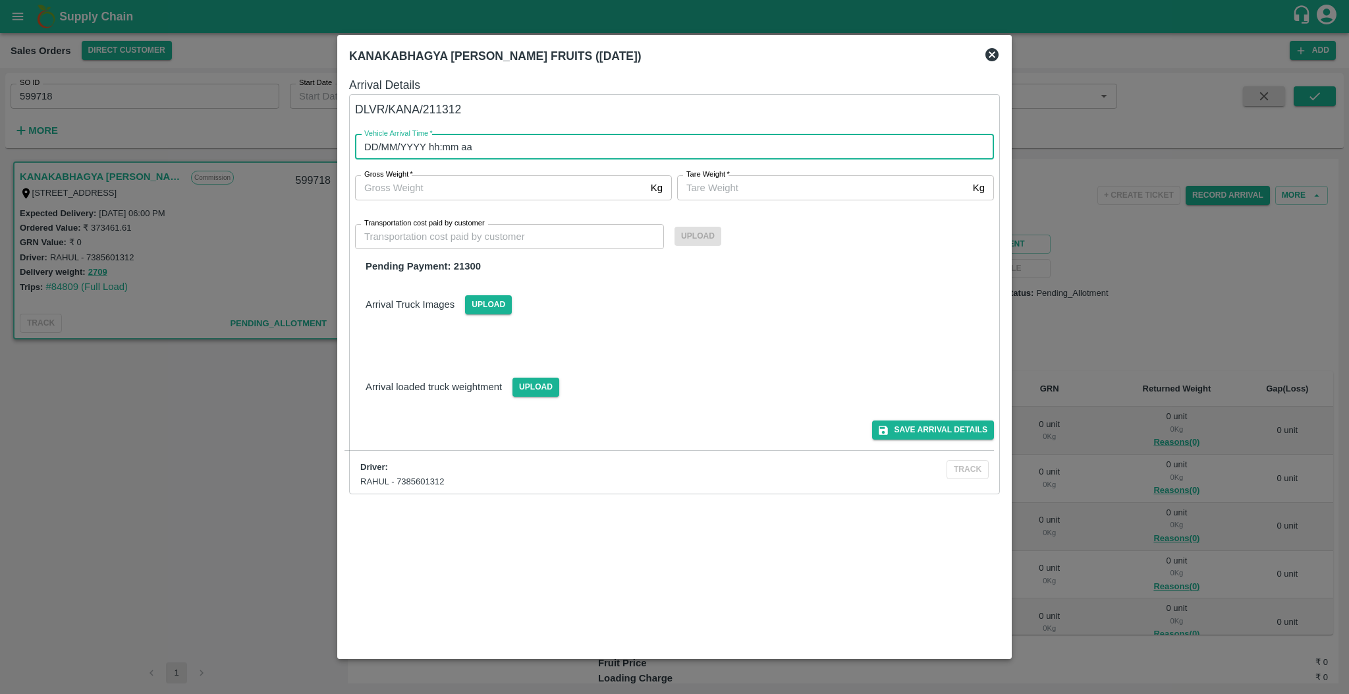
click at [472, 144] on input "DD/MM/YYYY hh:mm aa" at bounding box center [670, 146] width 630 height 25
type input "[DATE] 12:00 AM"
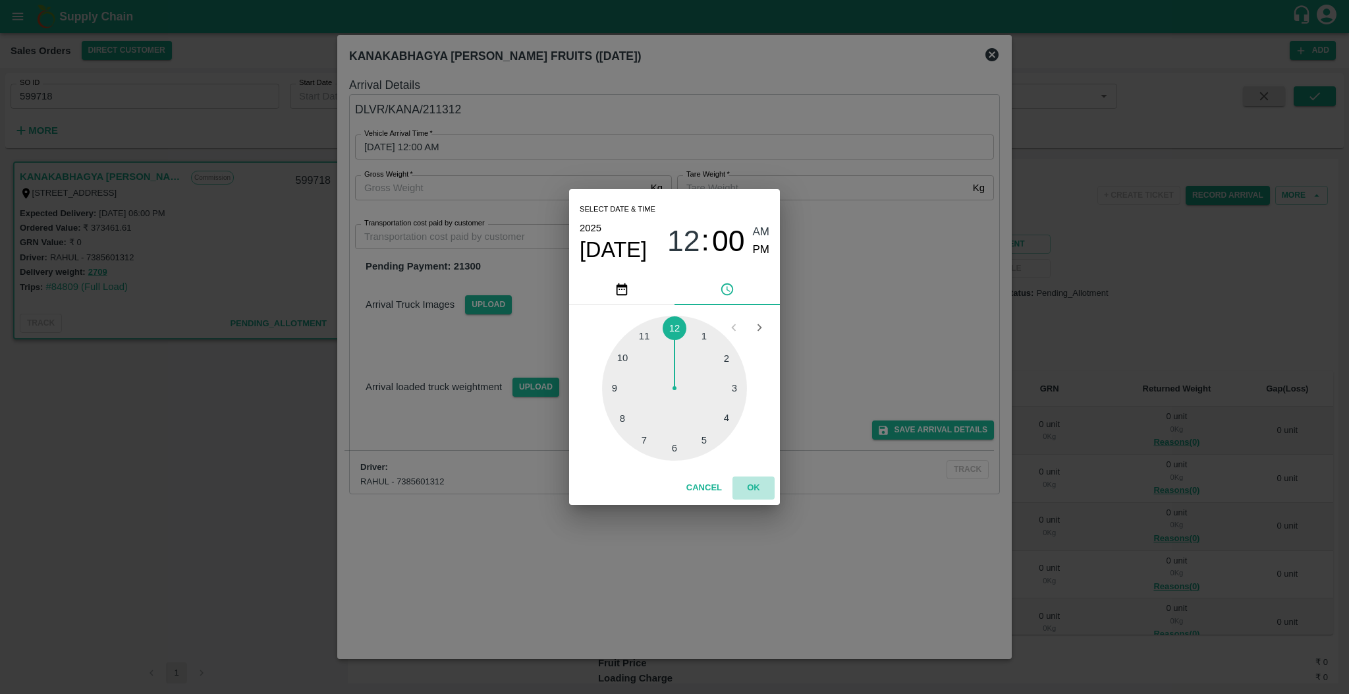
click at [750, 482] on button "OK" at bounding box center [753, 487] width 42 height 23
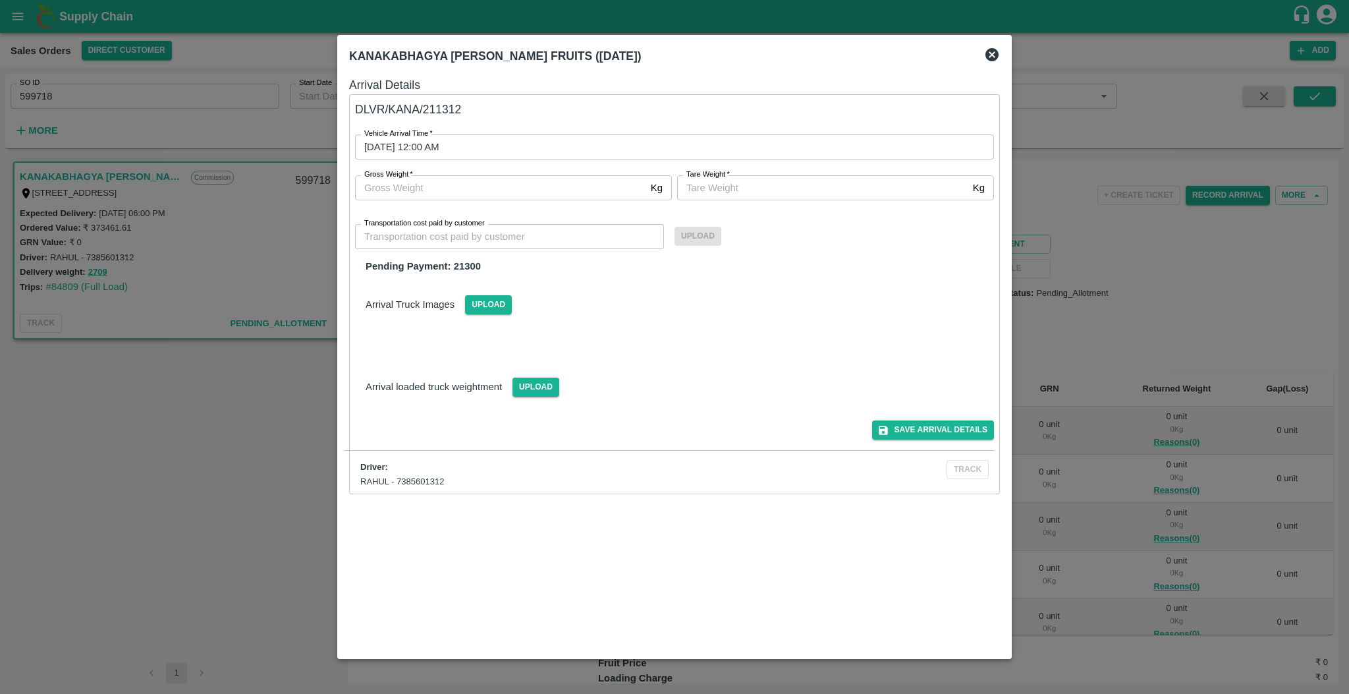
click at [935, 418] on div "Save Arrival Details" at bounding box center [668, 425] width 649 height 30
click at [933, 435] on button "Save Arrival Details" at bounding box center [933, 429] width 122 height 19
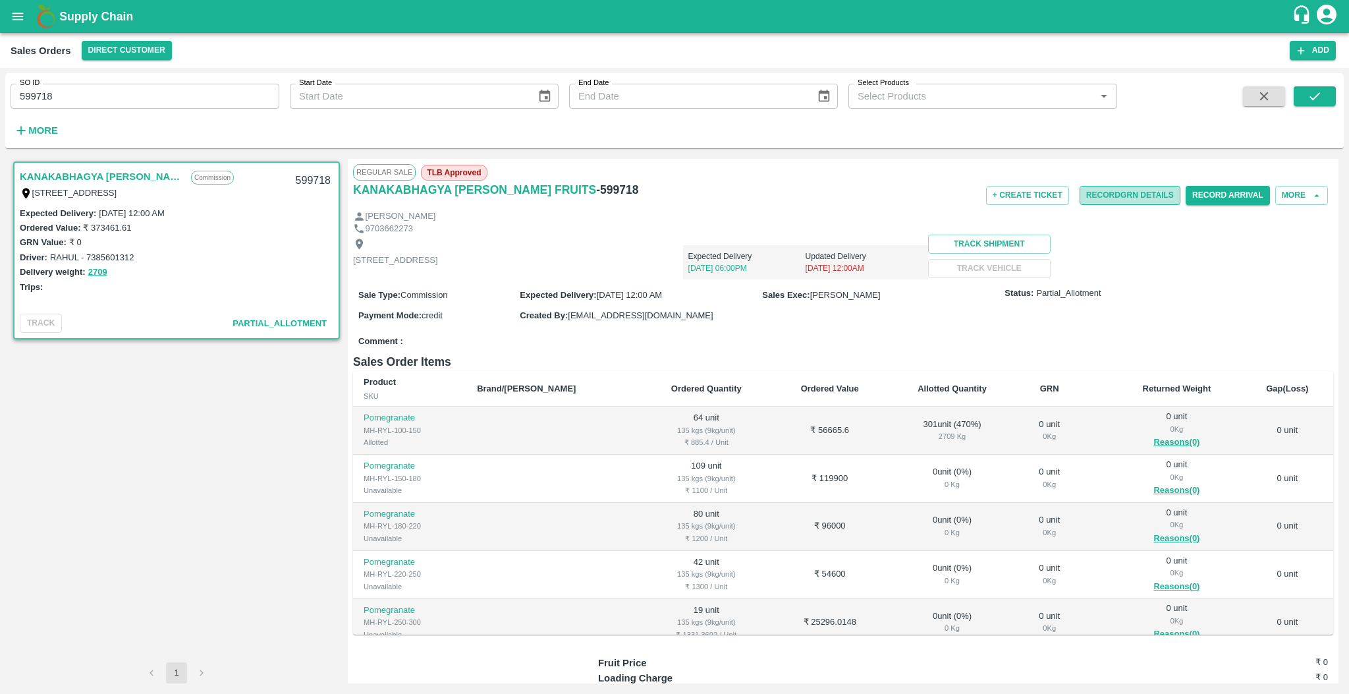
click at [1147, 192] on button "Record GRN Details" at bounding box center [1130, 195] width 101 height 19
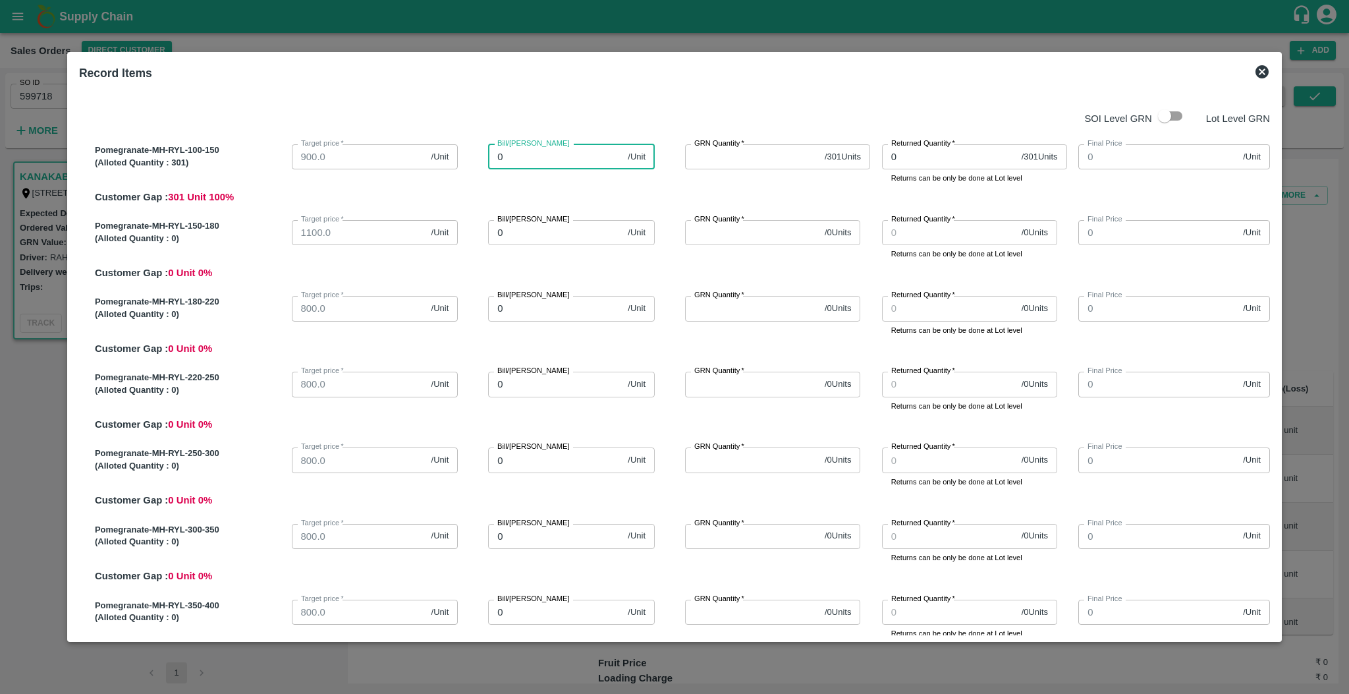
click at [538, 151] on input "0" at bounding box center [555, 156] width 134 height 25
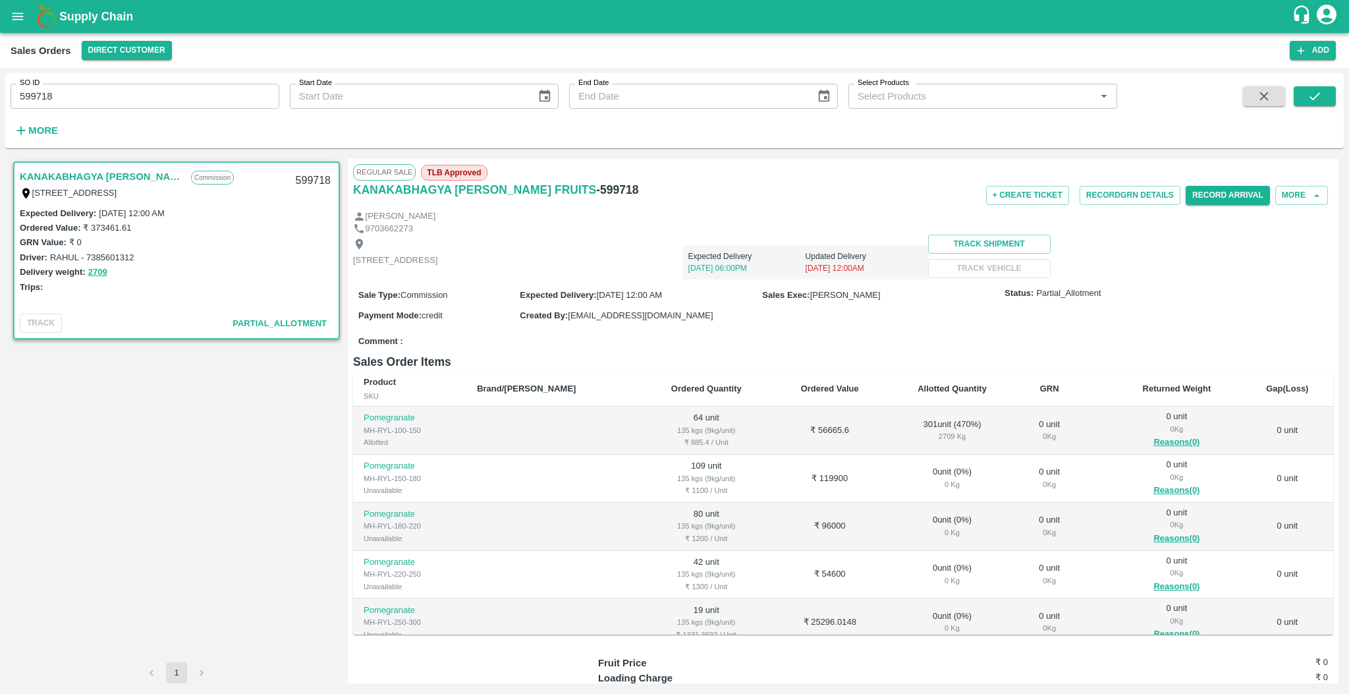
click at [977, 481] on div "0 Kg" at bounding box center [952, 484] width 109 height 12
click at [1122, 190] on button "Record GRN Details" at bounding box center [1130, 195] width 101 height 19
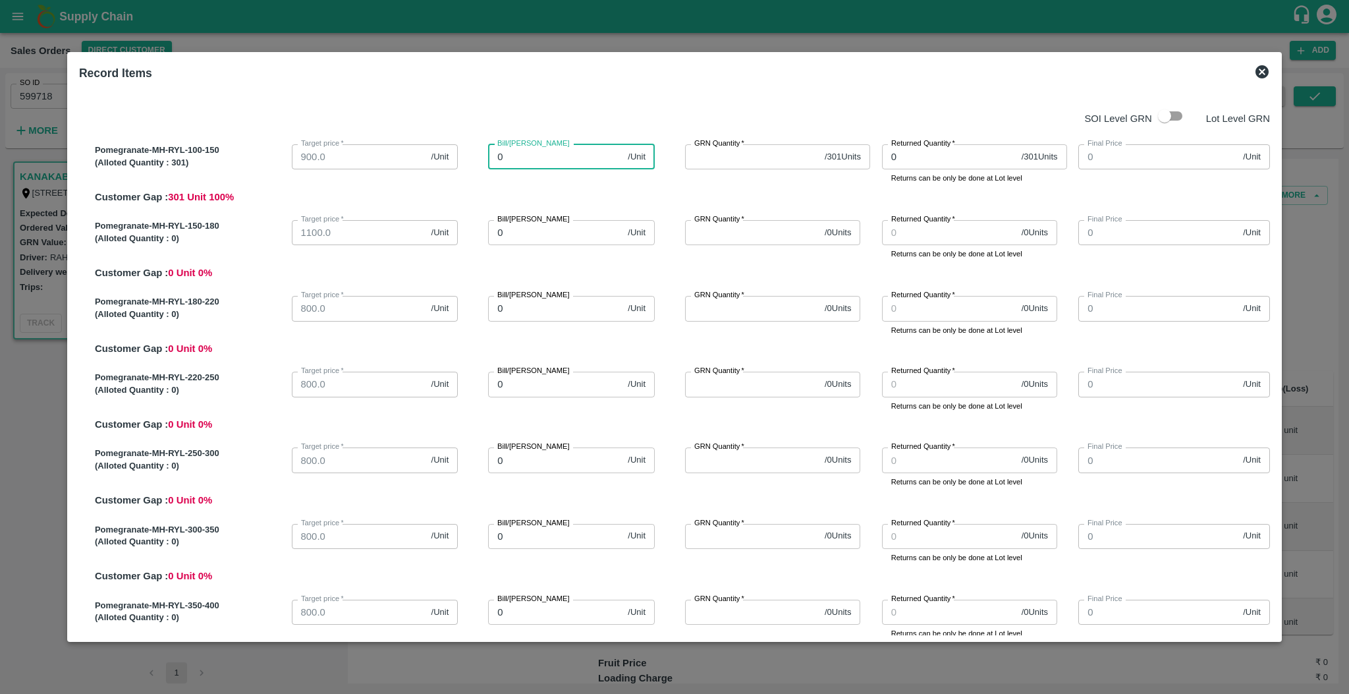
click at [580, 164] on input "0" at bounding box center [555, 156] width 134 height 25
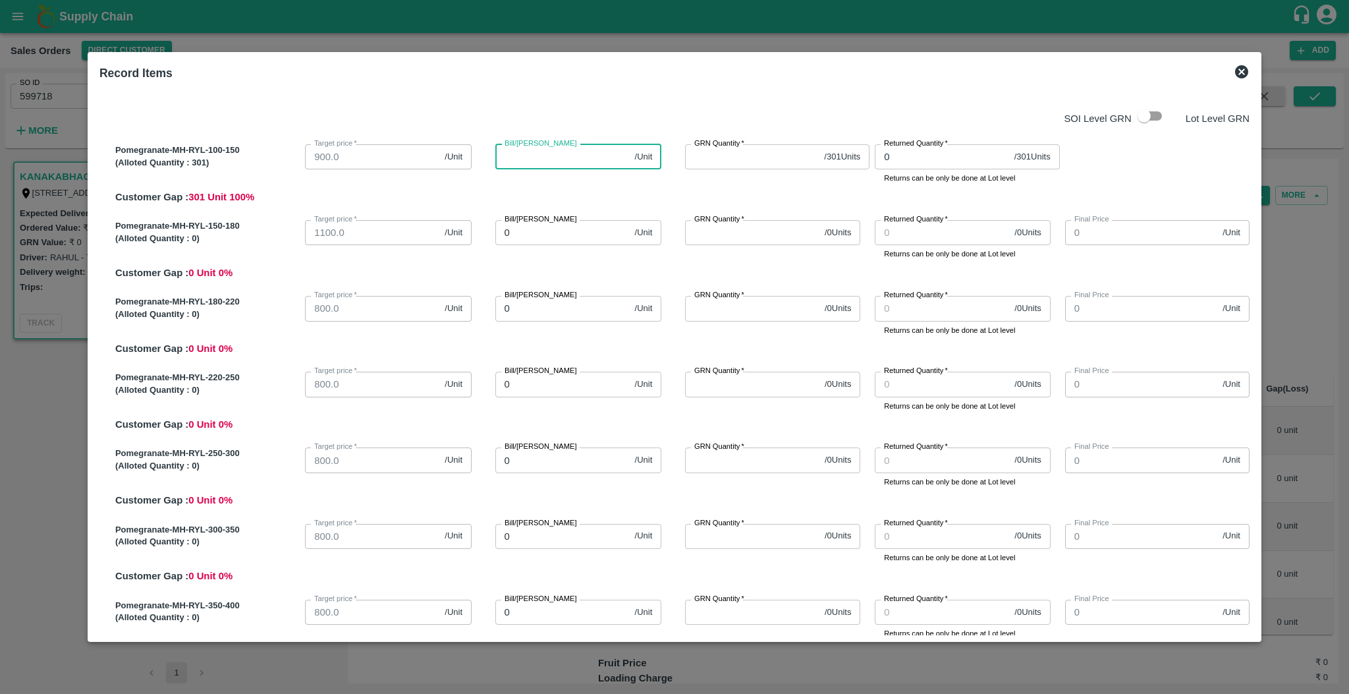
type input "1"
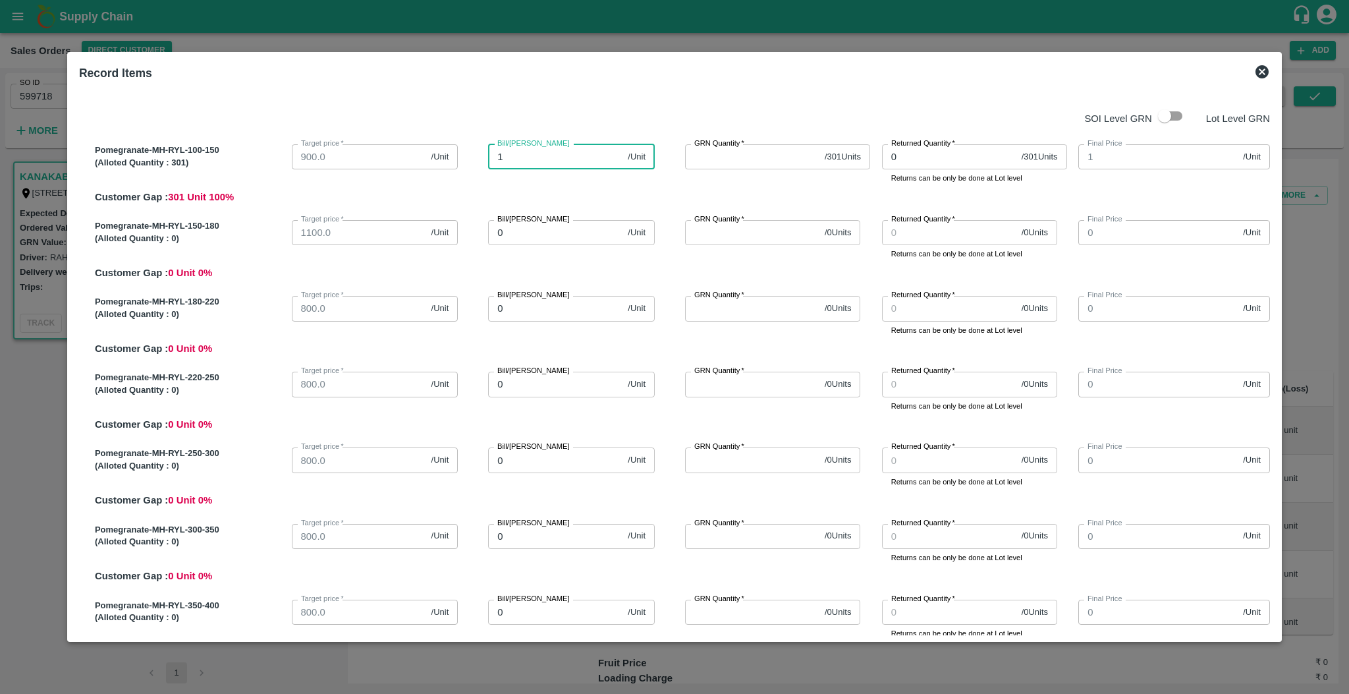
type input "10"
type input "108"
type input "1080"
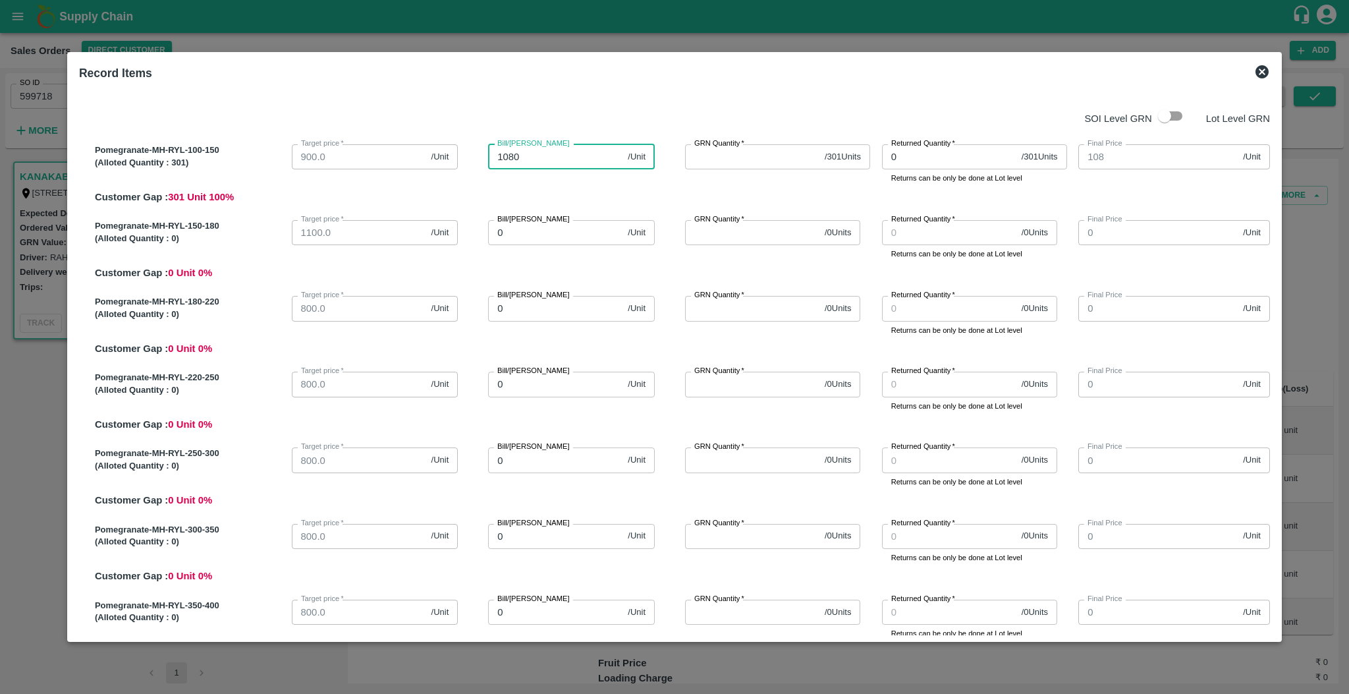
type input "1080"
type input "3"
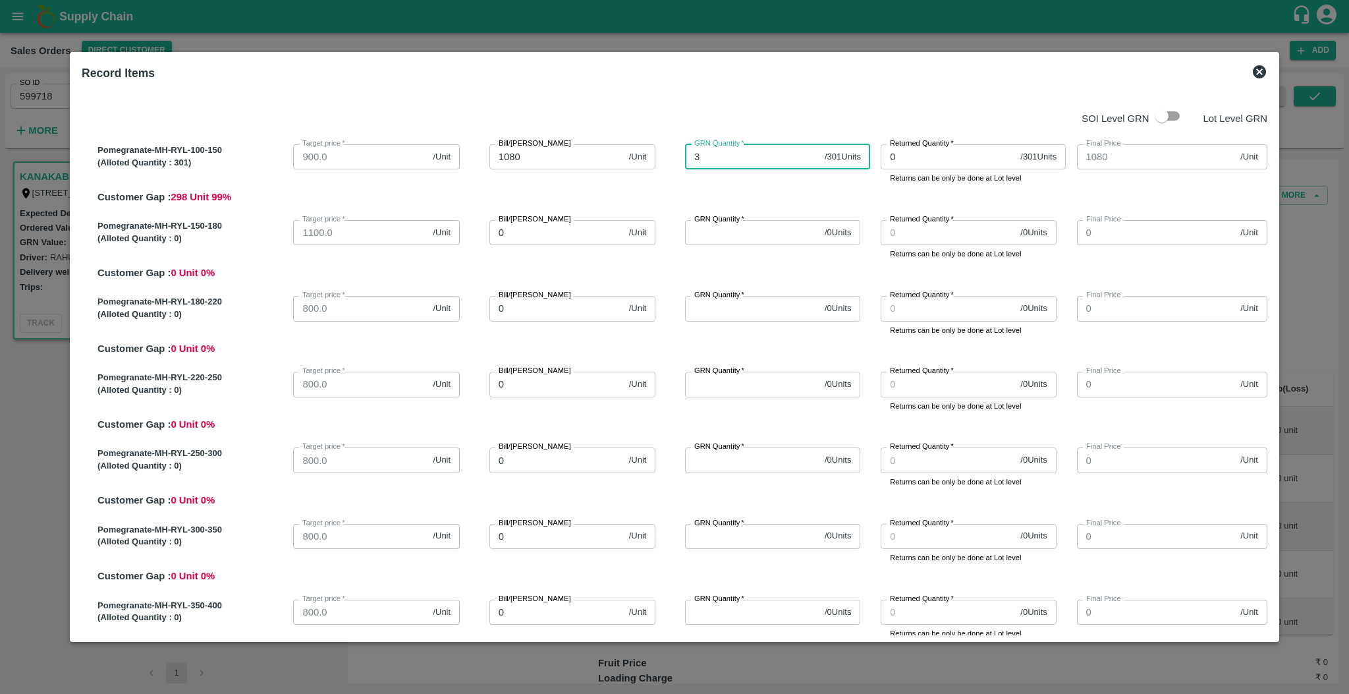
type input "31"
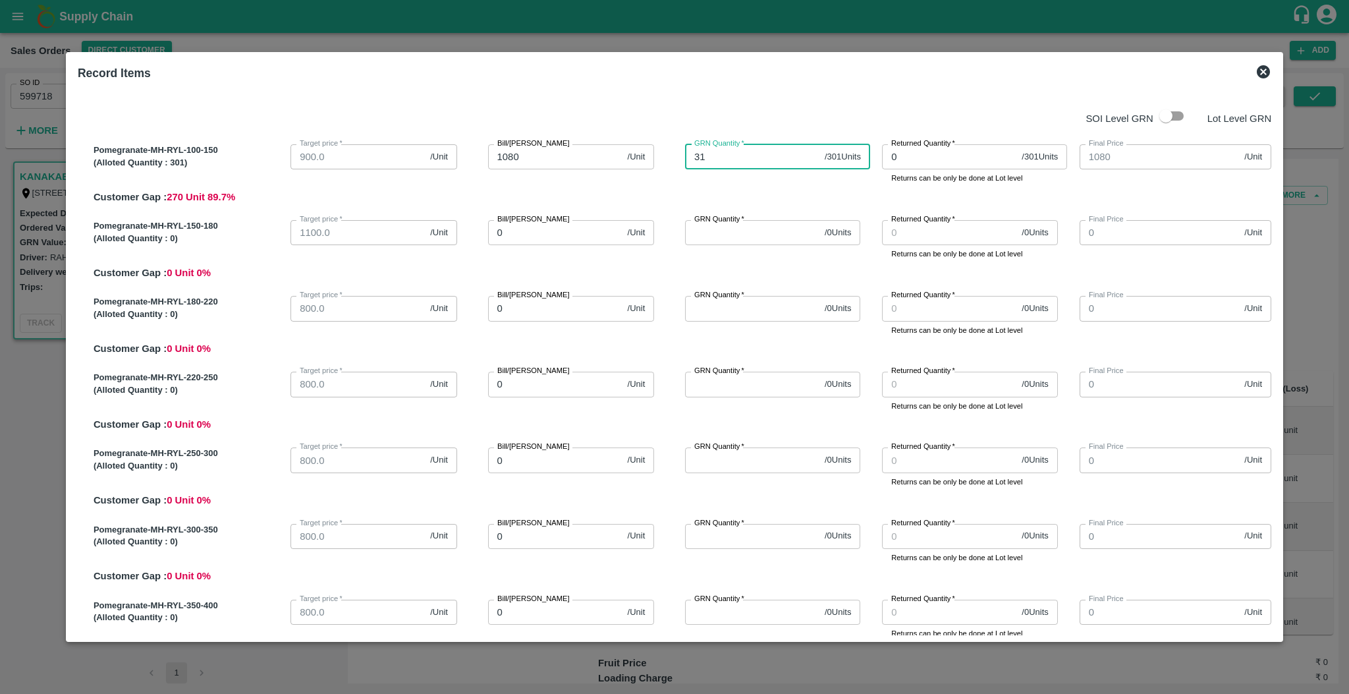
type input "310"
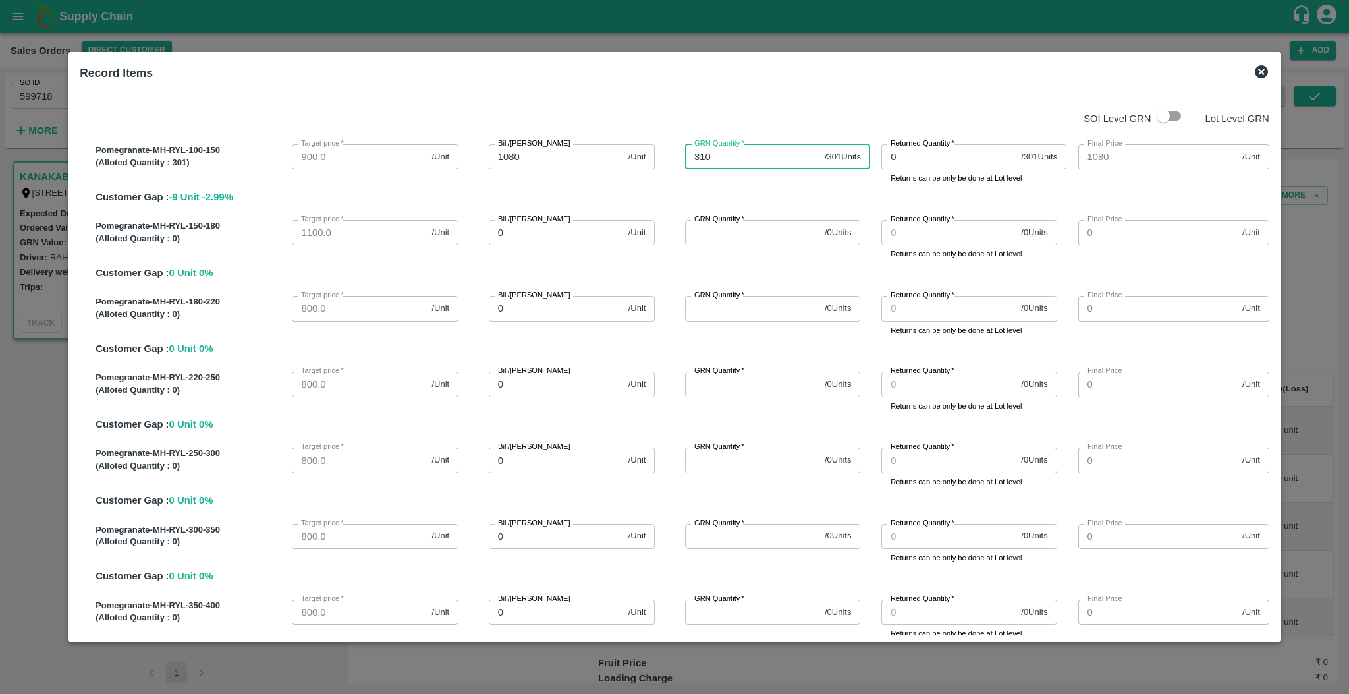
type input "31"
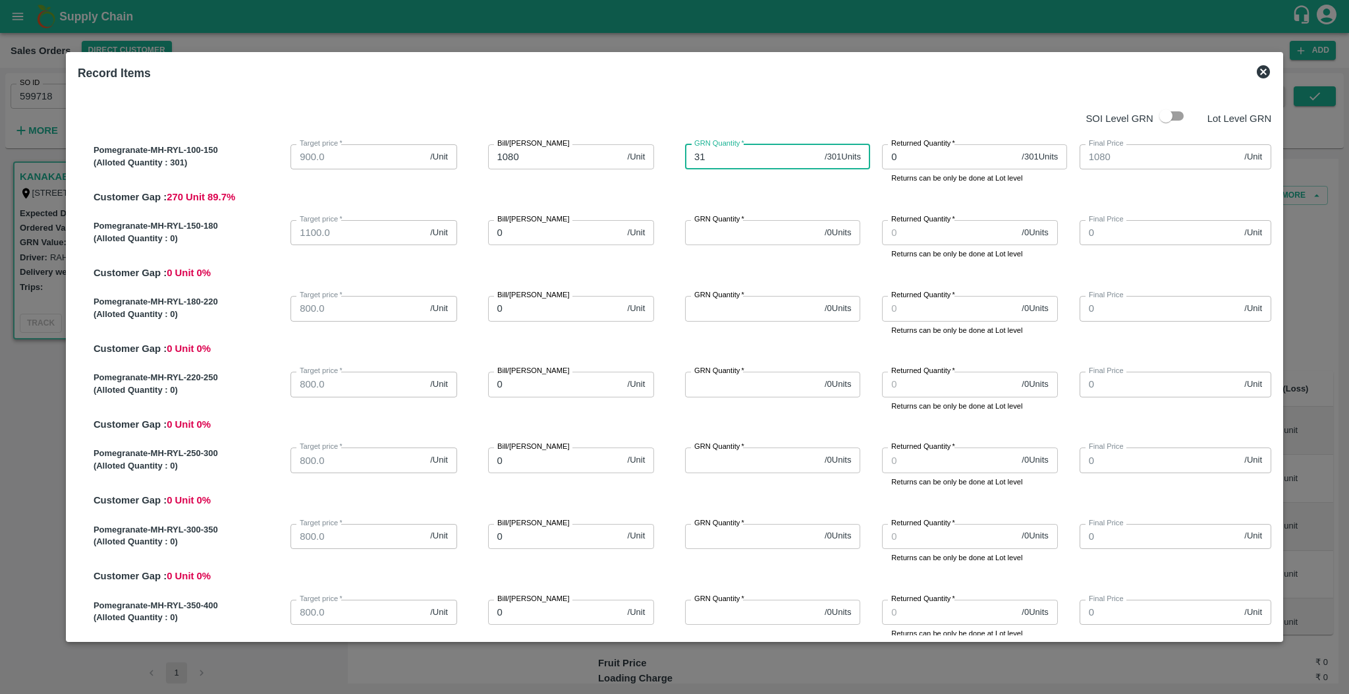
type input "3"
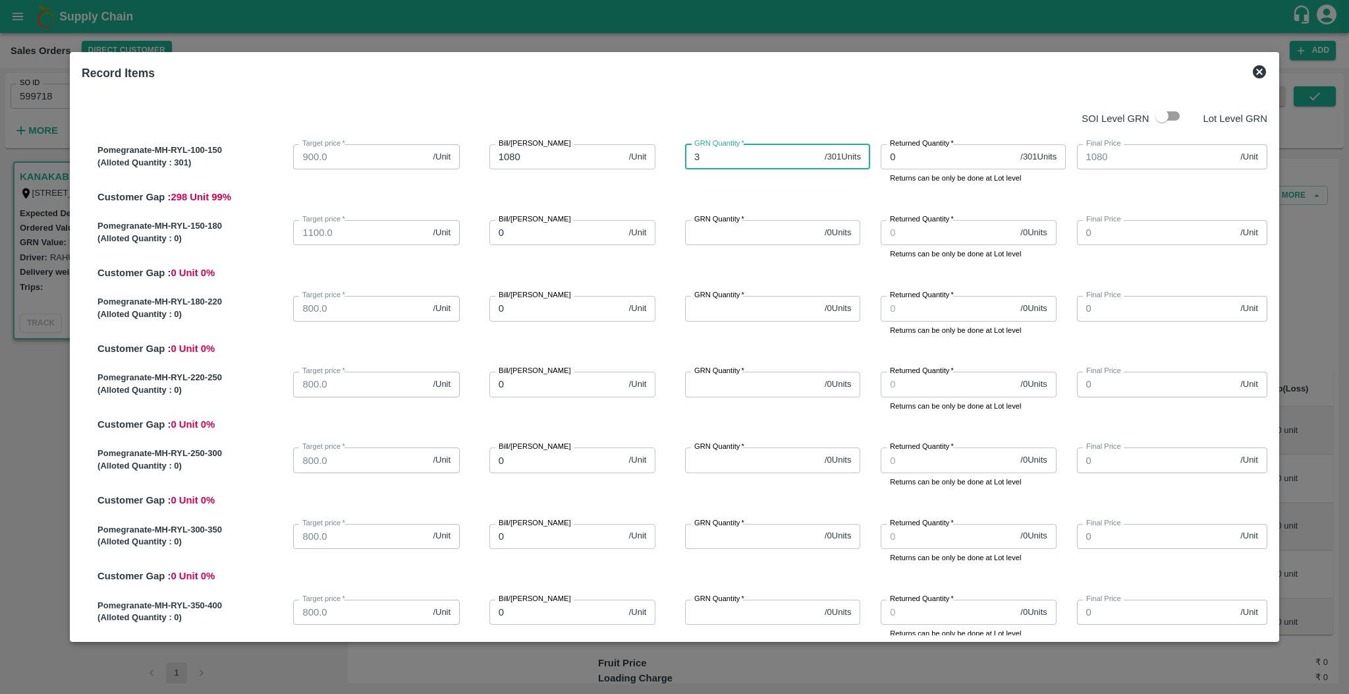
type input "30"
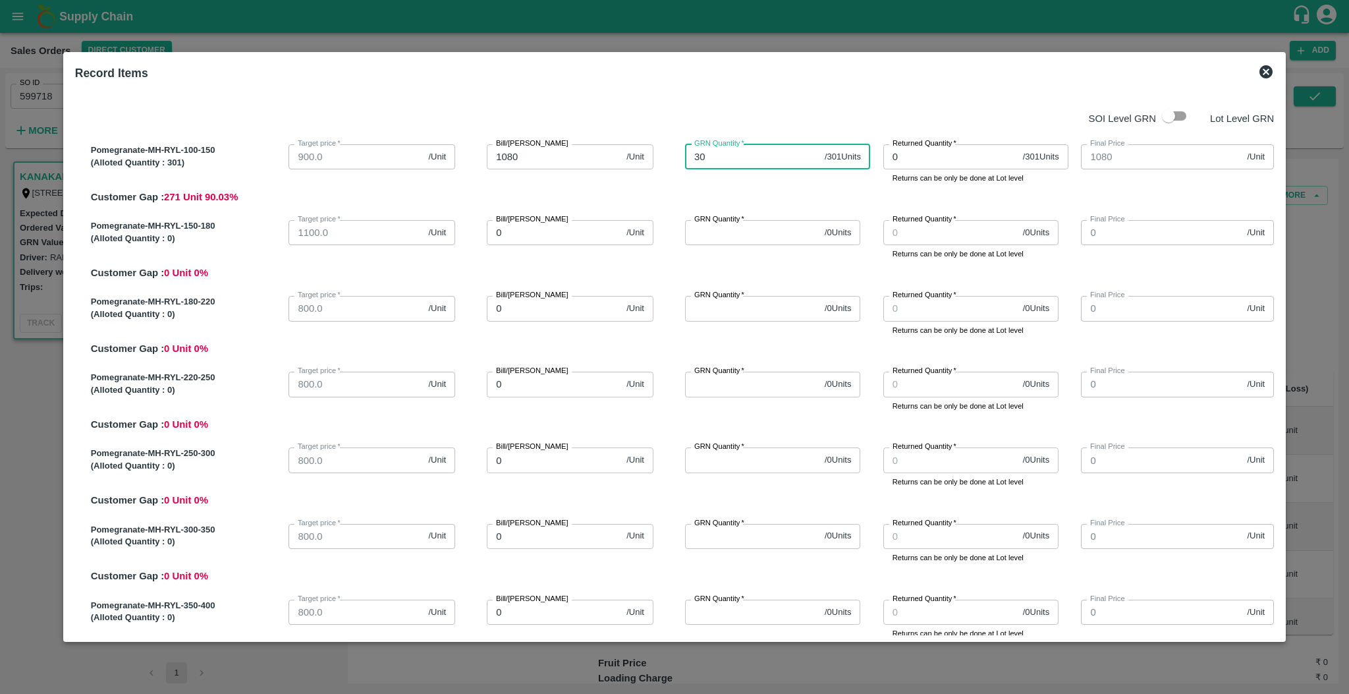
type input "301"
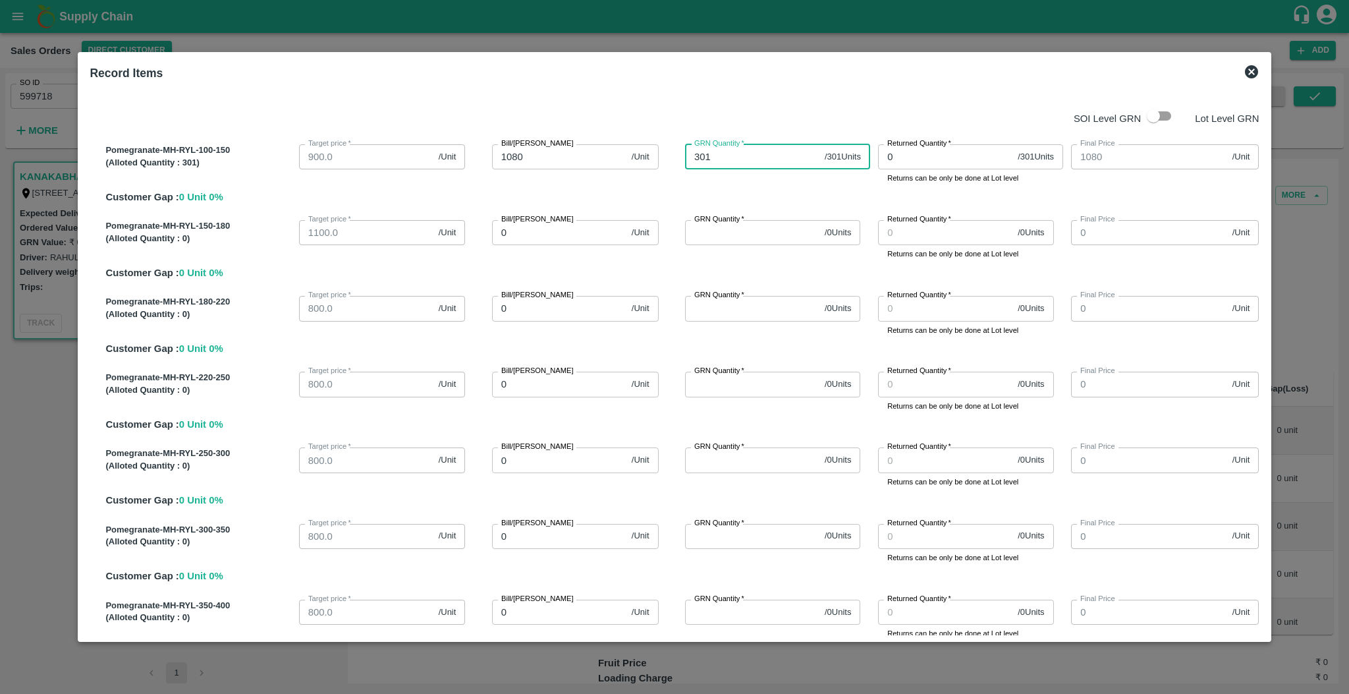
type input "301"
click at [548, 234] on input "0" at bounding box center [559, 232] width 134 height 25
type input "1"
type input "11"
type input "110"
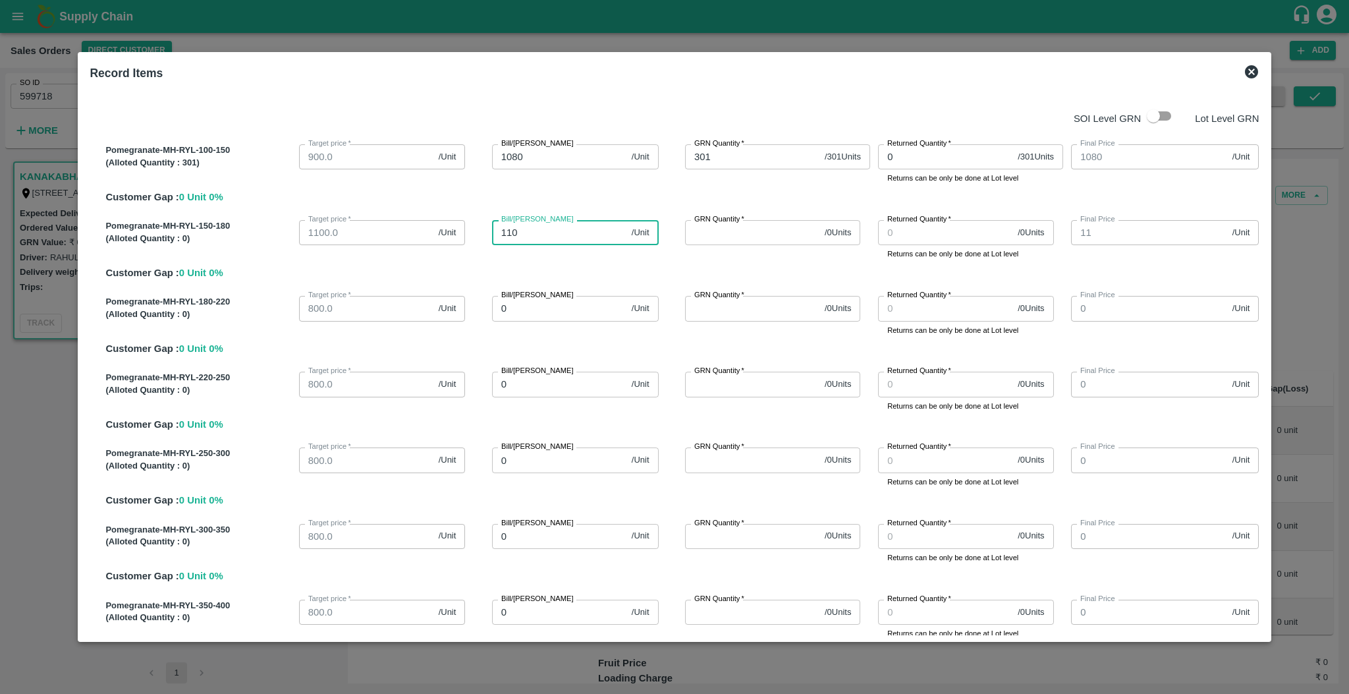
type input "110"
type input "1100"
type input "0"
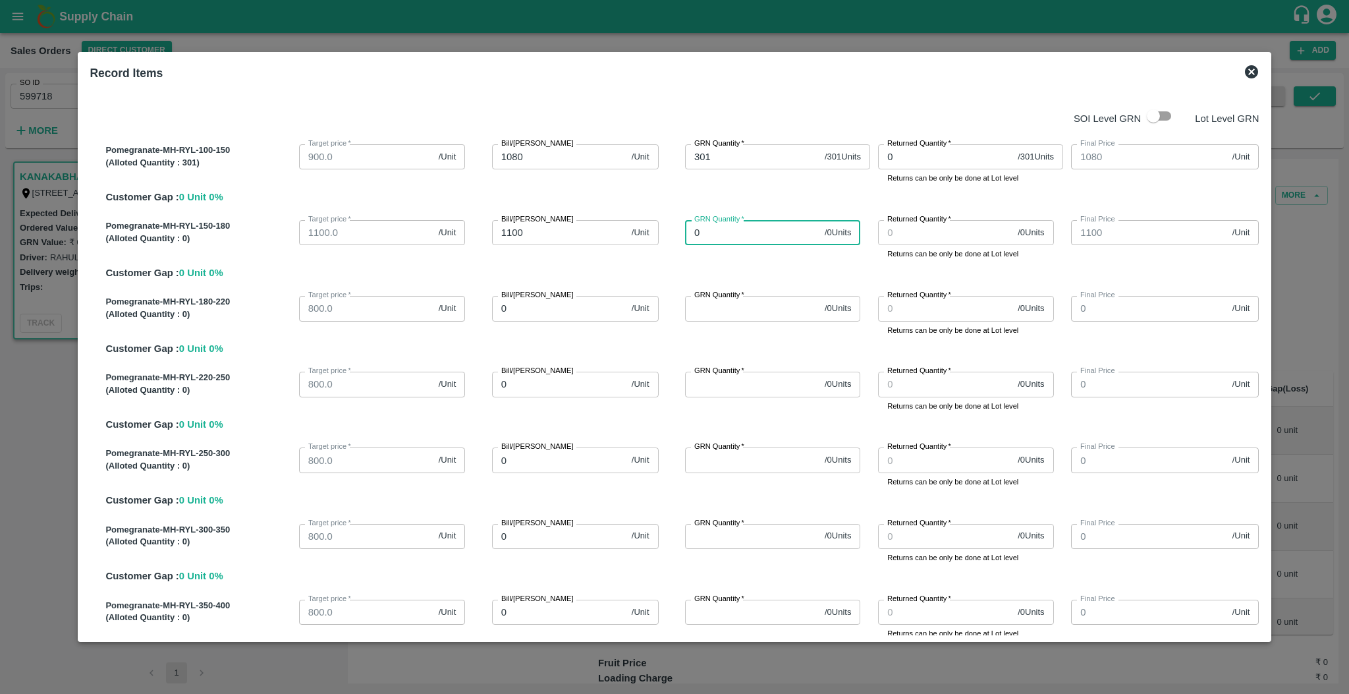
type input "0"
click at [512, 312] on input "0" at bounding box center [559, 308] width 134 height 25
click at [522, 388] on input "0" at bounding box center [559, 384] width 134 height 25
click at [559, 464] on input "0" at bounding box center [559, 459] width 134 height 25
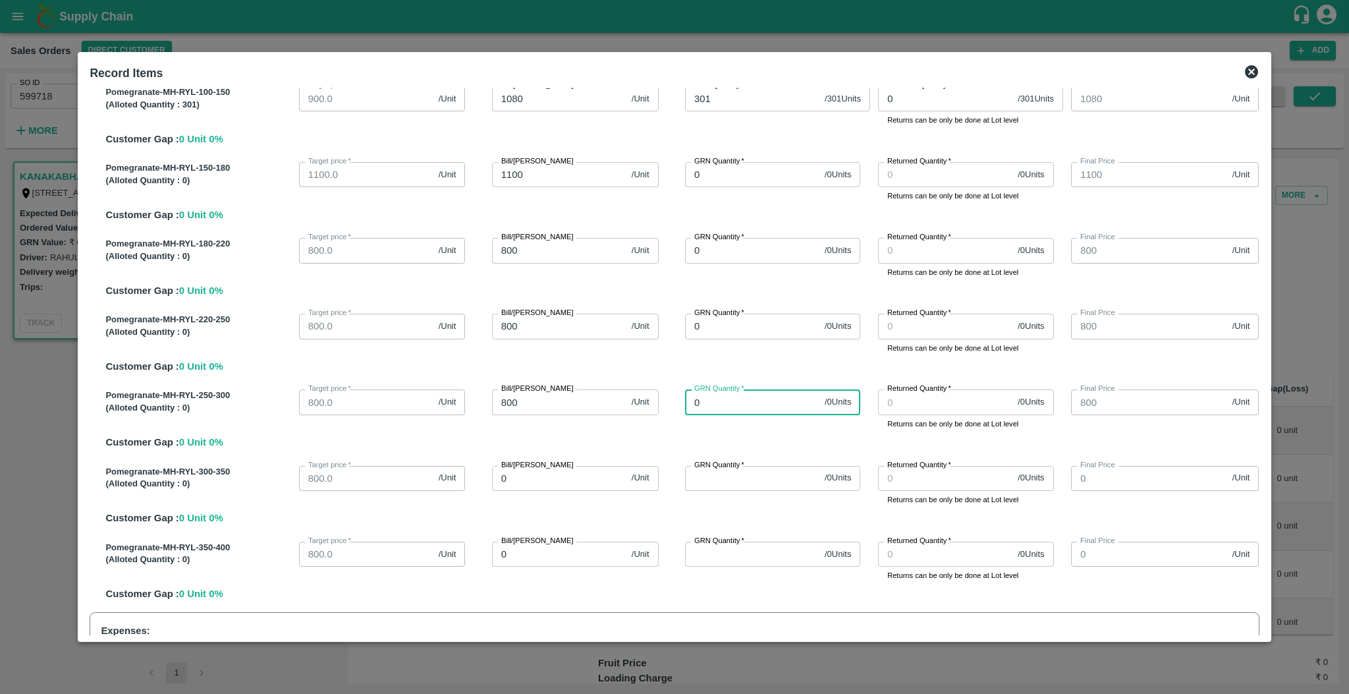
scroll to position [59, 0]
click at [534, 487] on input "0" at bounding box center [559, 477] width 134 height 25
click at [534, 555] on input "0" at bounding box center [559, 553] width 134 height 25
click at [794, 536] on div "GRN Quantity   * 0 / 0 Units GRN Quantity" at bounding box center [776, 558] width 193 height 45
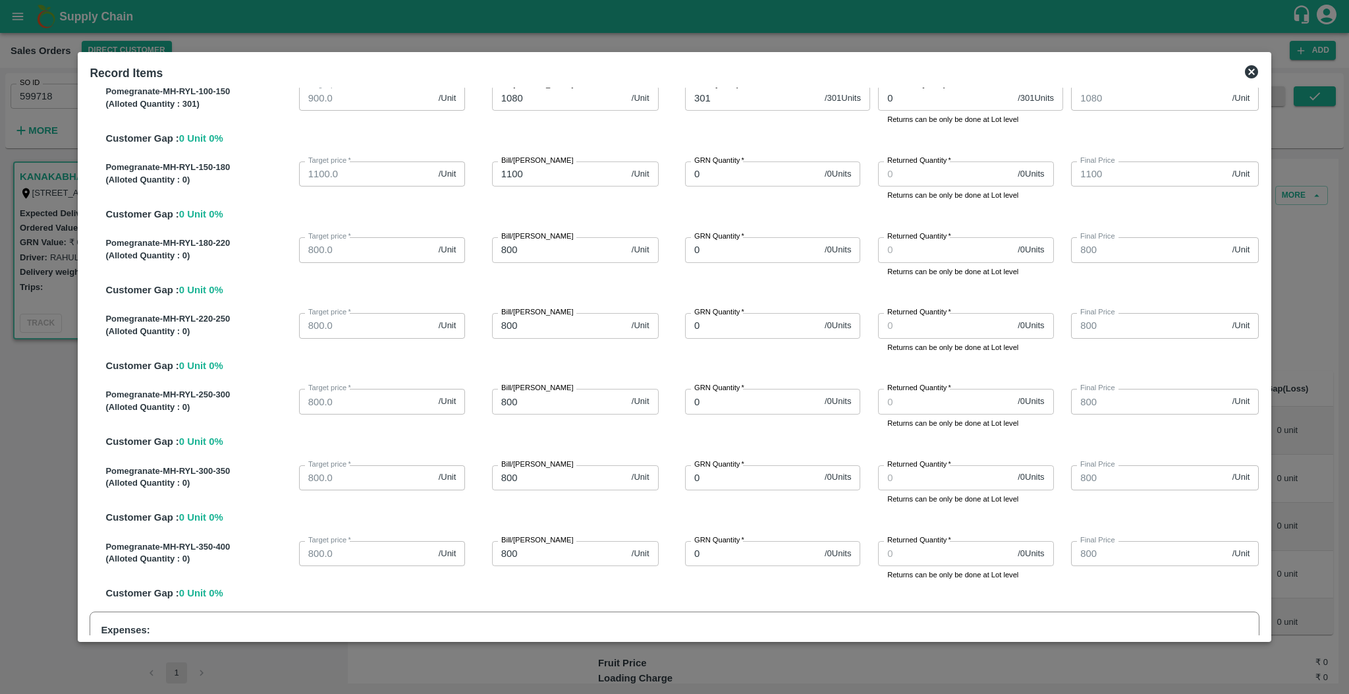
scroll to position [180, 0]
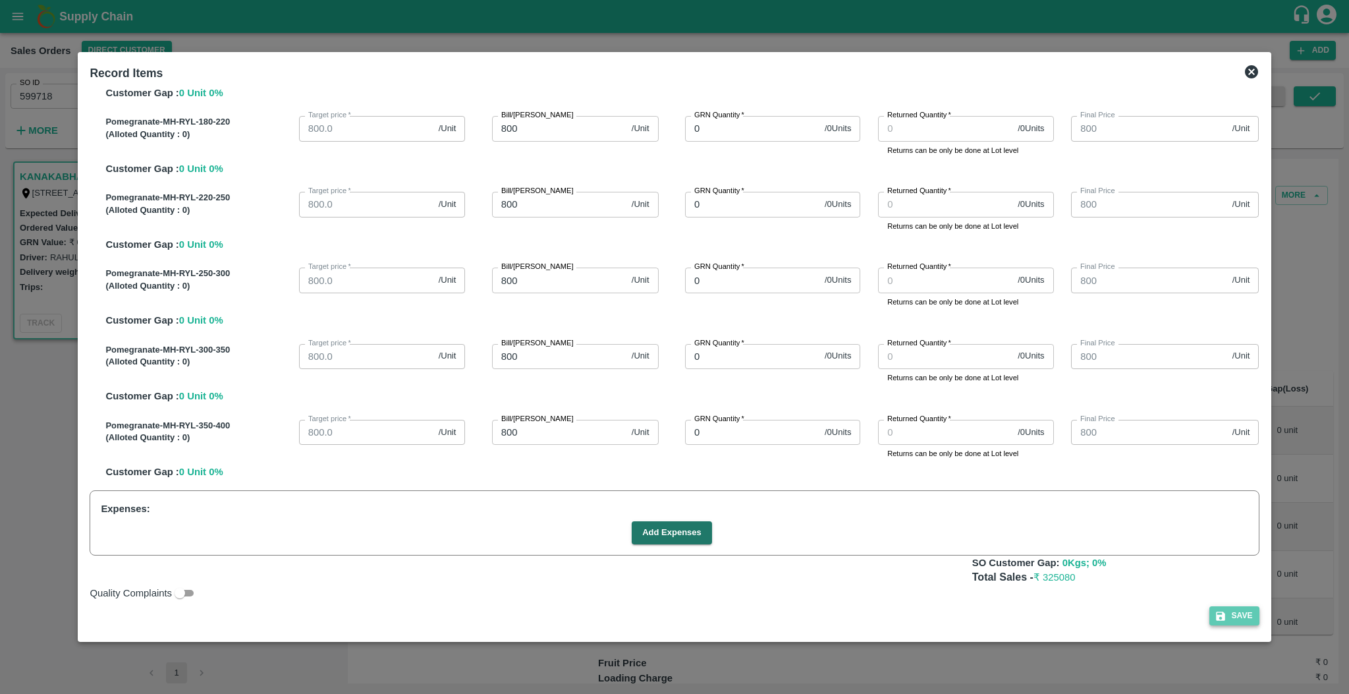
click at [1216, 615] on icon "button" at bounding box center [1220, 615] width 9 height 9
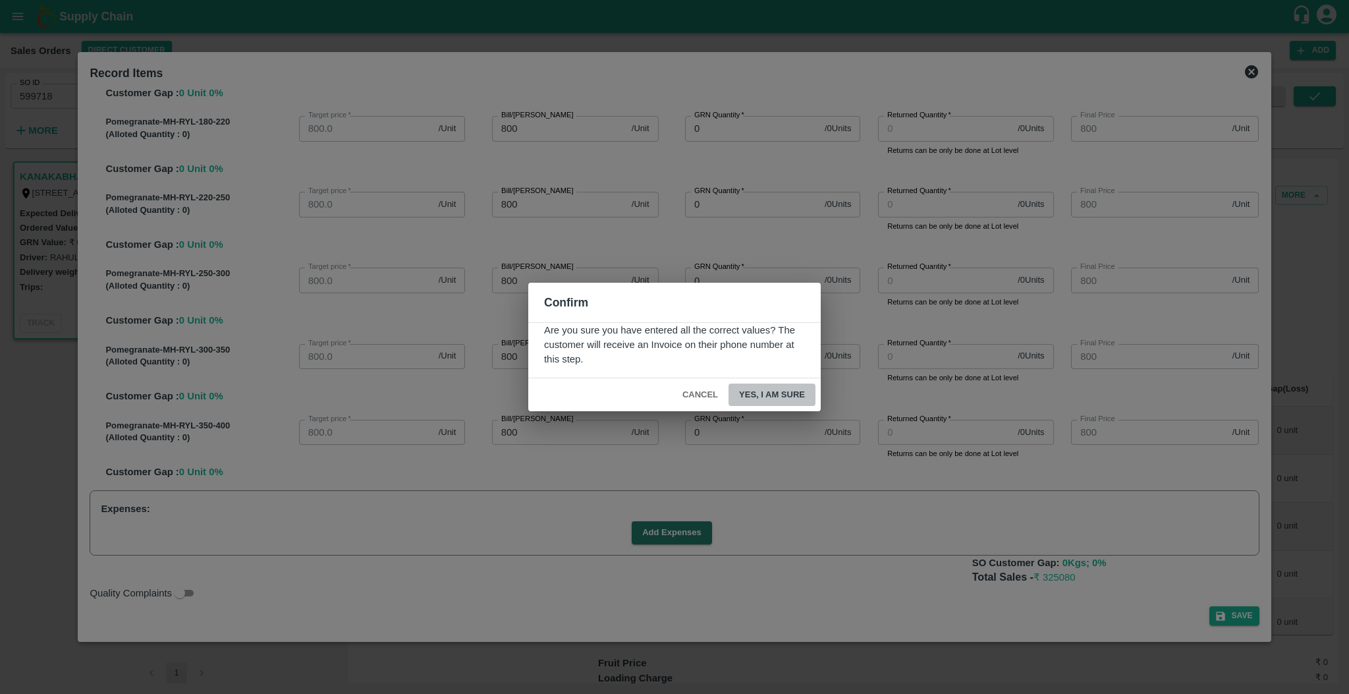
click at [771, 393] on button "Yes, I am sure" at bounding box center [772, 394] width 87 height 23
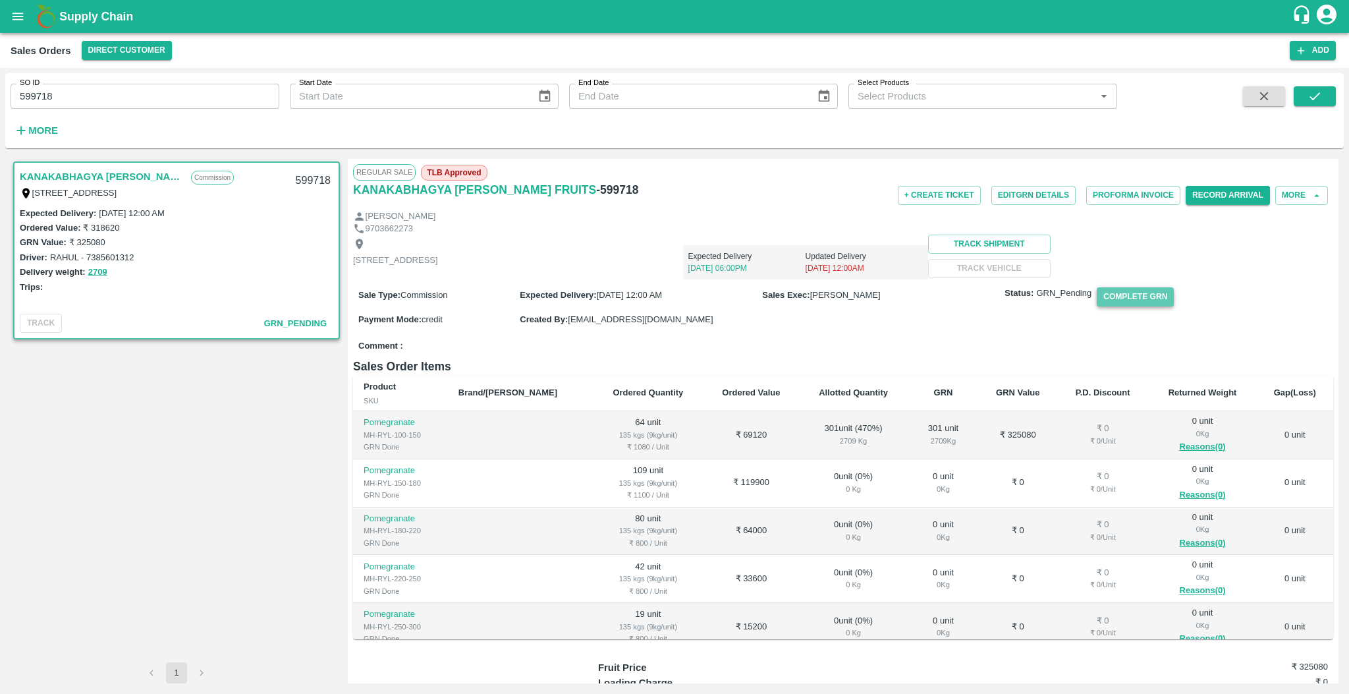
click at [1163, 304] on button "Complete GRN" at bounding box center [1135, 296] width 77 height 19
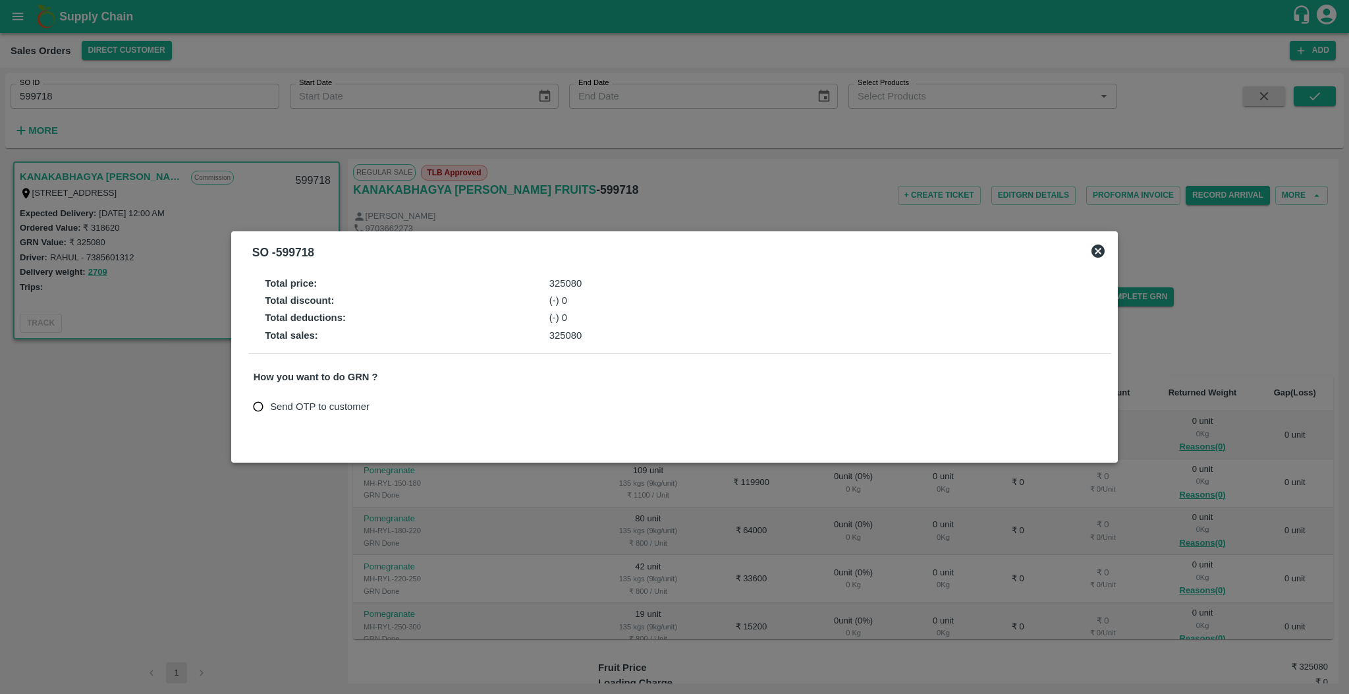
click at [341, 400] on span "Send OTP to customer" at bounding box center [319, 406] width 99 height 14
click at [271, 400] on input "Send OTP to customer" at bounding box center [258, 407] width 24 height 24
click at [418, 404] on button "Send OTP" at bounding box center [407, 406] width 54 height 19
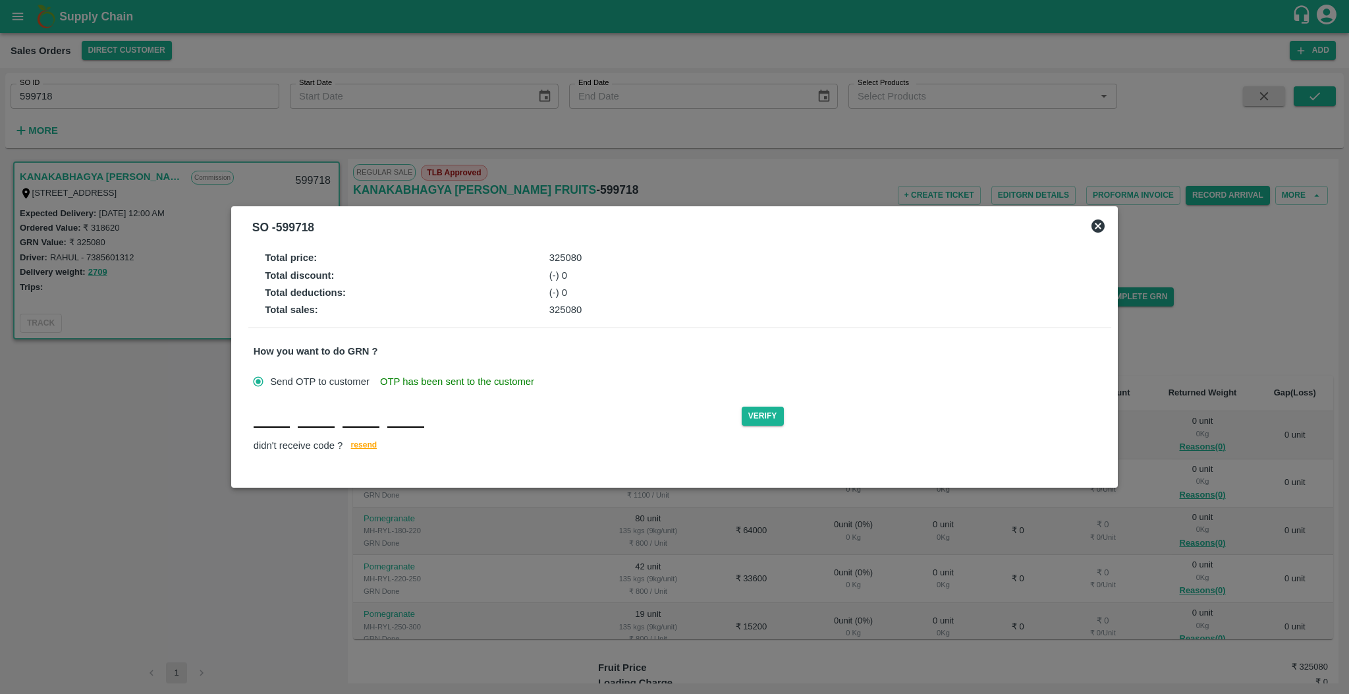
click at [267, 422] on input "text" at bounding box center [272, 416] width 37 height 24
click at [761, 420] on button "Verify" at bounding box center [763, 415] width 42 height 19
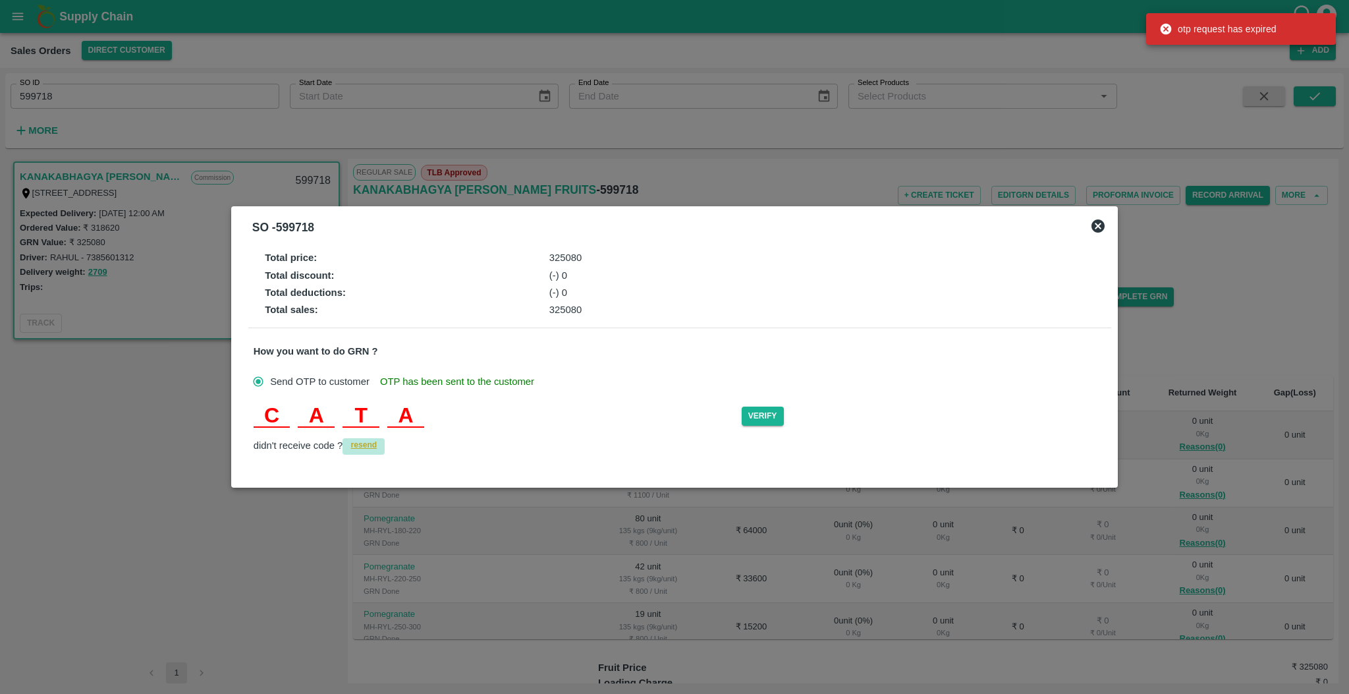
click at [365, 447] on span "resend" at bounding box center [364, 445] width 26 height 14
click at [416, 424] on input "A" at bounding box center [405, 416] width 37 height 24
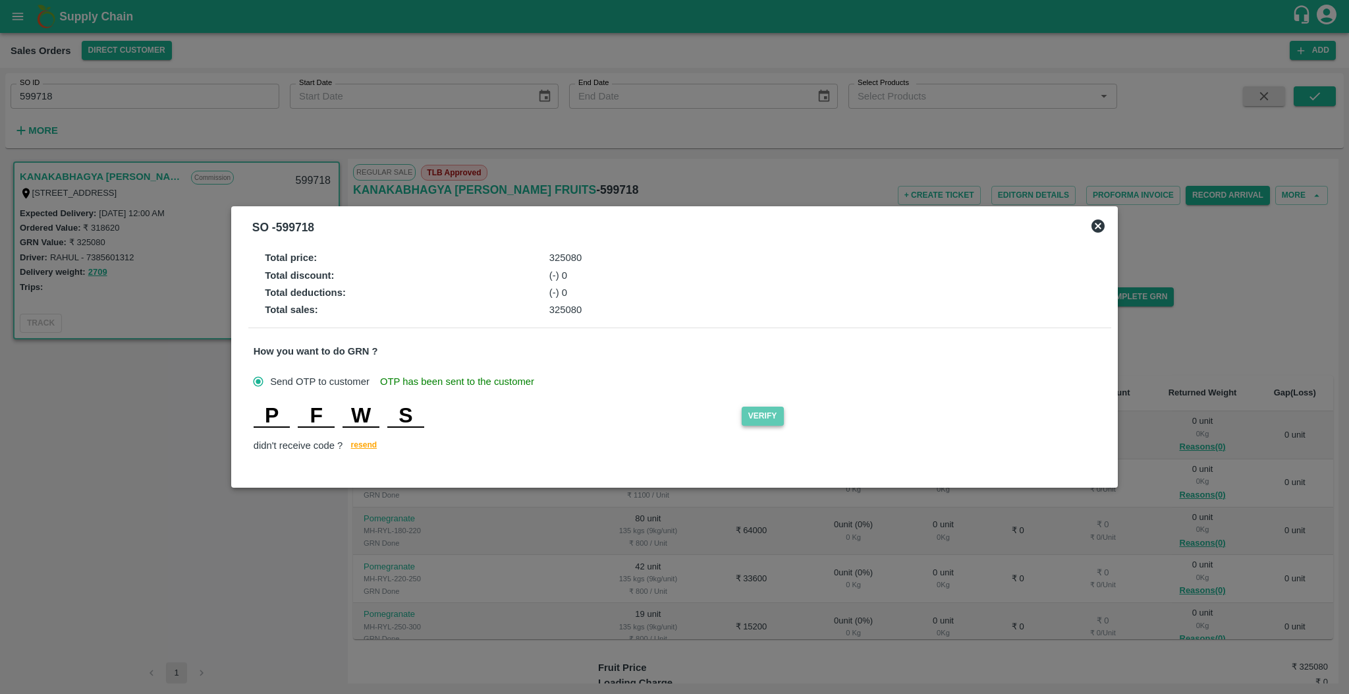
click at [775, 424] on button "Verify" at bounding box center [763, 415] width 42 height 19
